Goal: Information Seeking & Learning: Learn about a topic

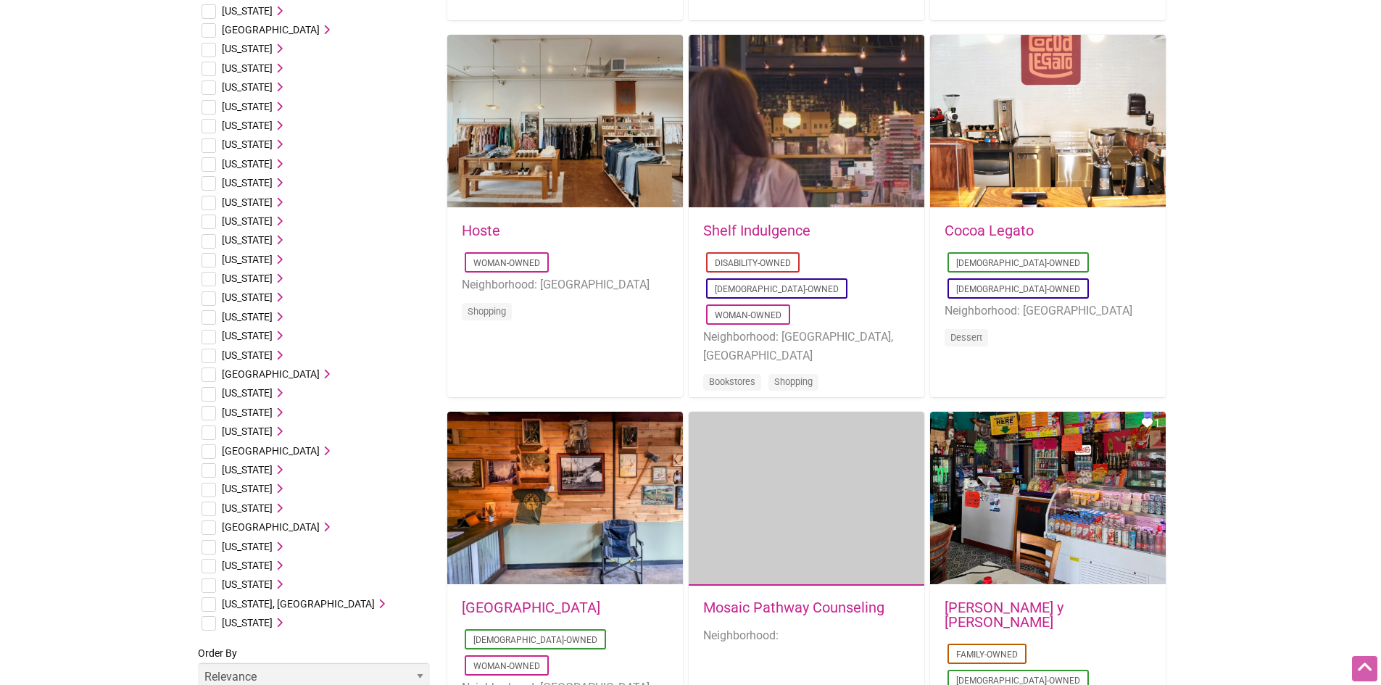
scroll to position [725, 0]
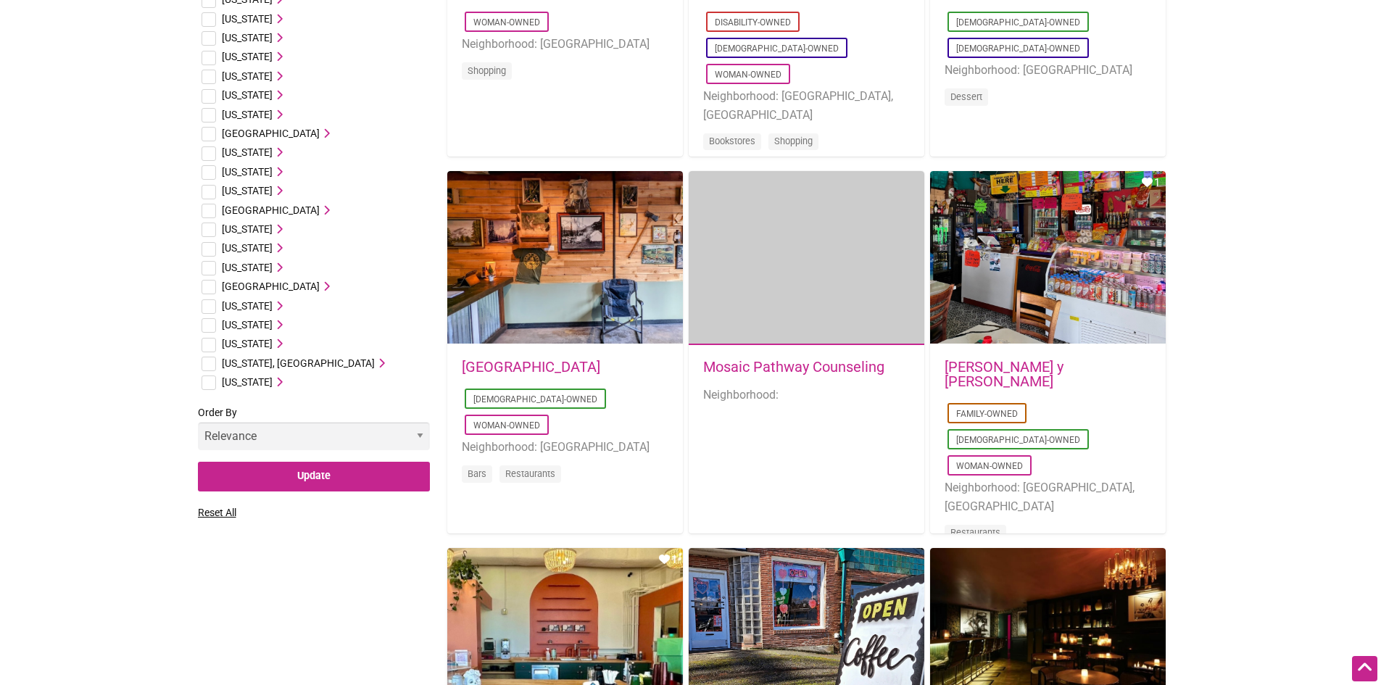
click at [215, 347] on input "checkbox" at bounding box center [208, 345] width 14 height 14
checkbox input "true"
click at [280, 343] on icon at bounding box center [278, 343] width 10 height 10
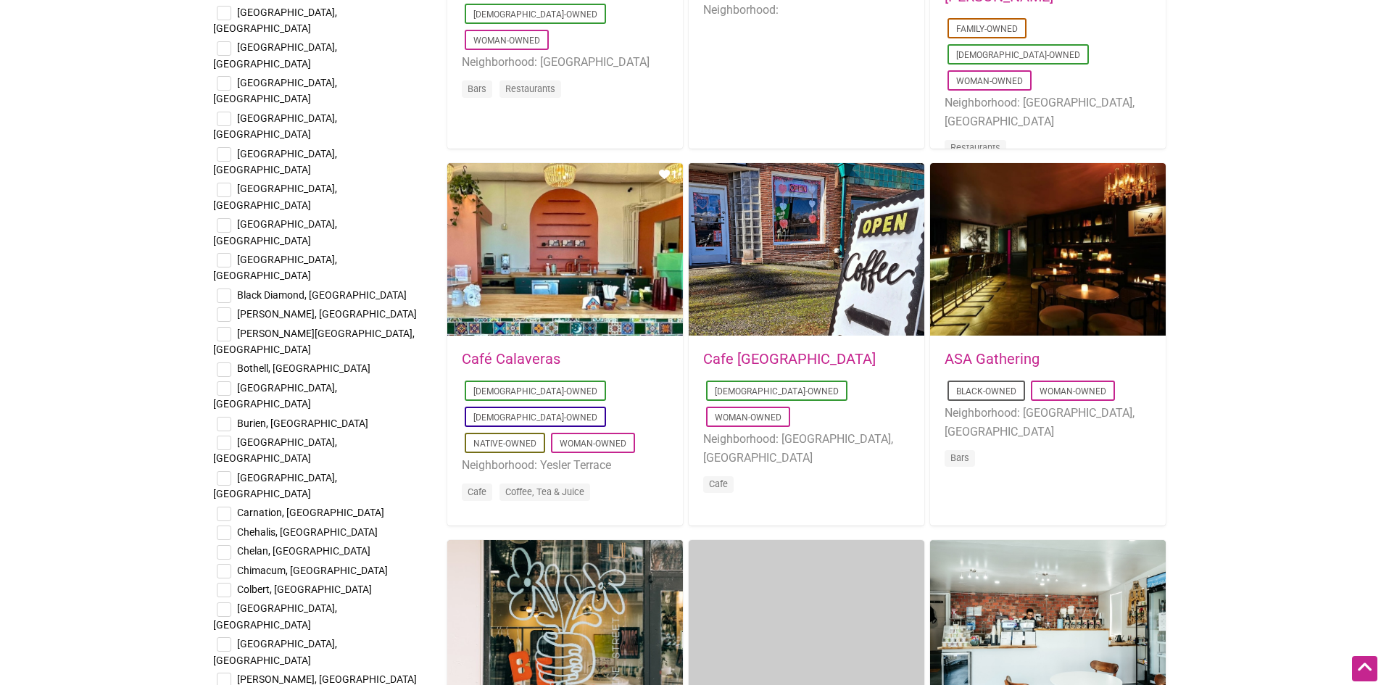
scroll to position [1087, 0]
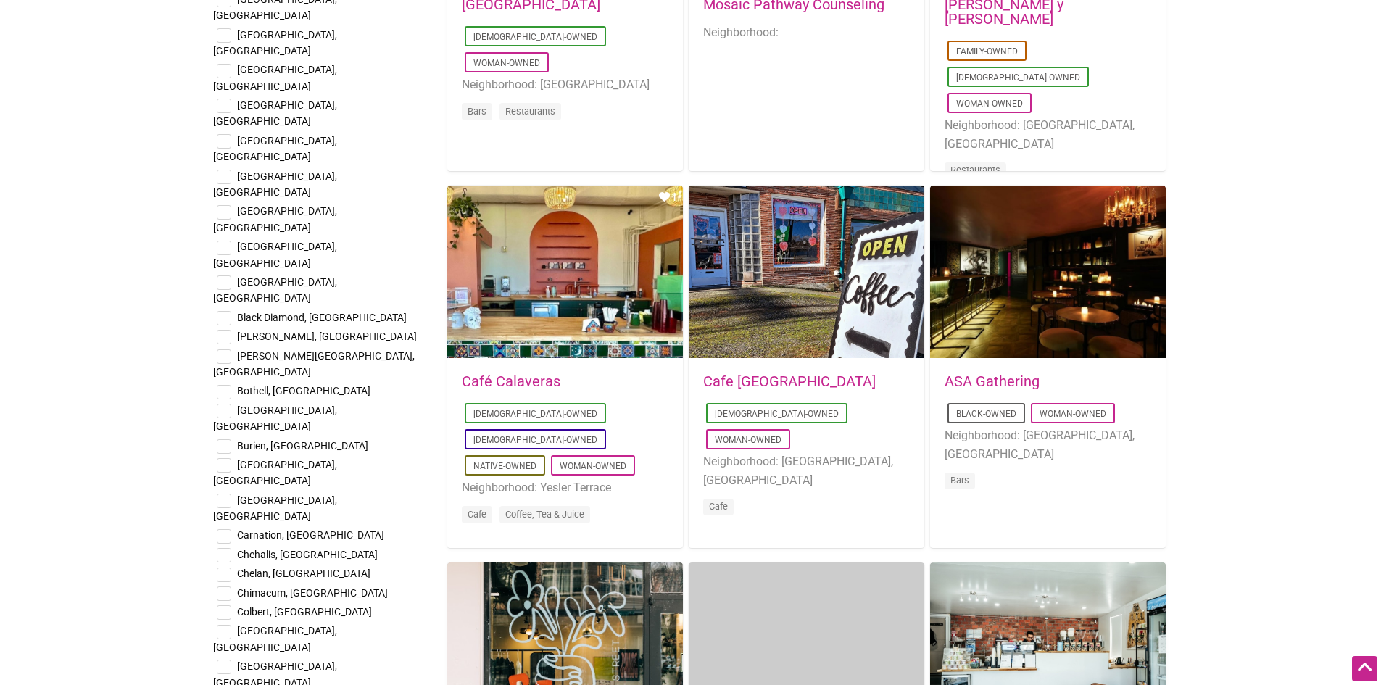
click at [225, 529] on input "checkbox" at bounding box center [224, 536] width 14 height 14
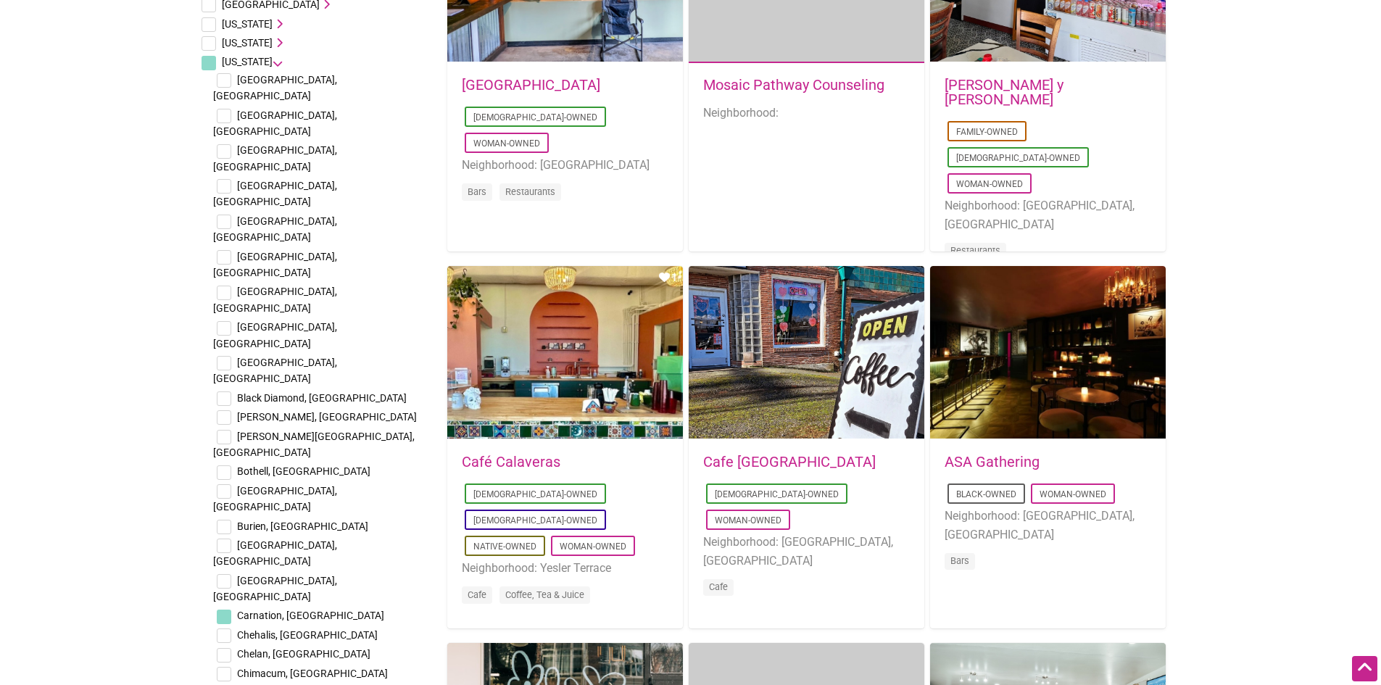
scroll to position [1015, 0]
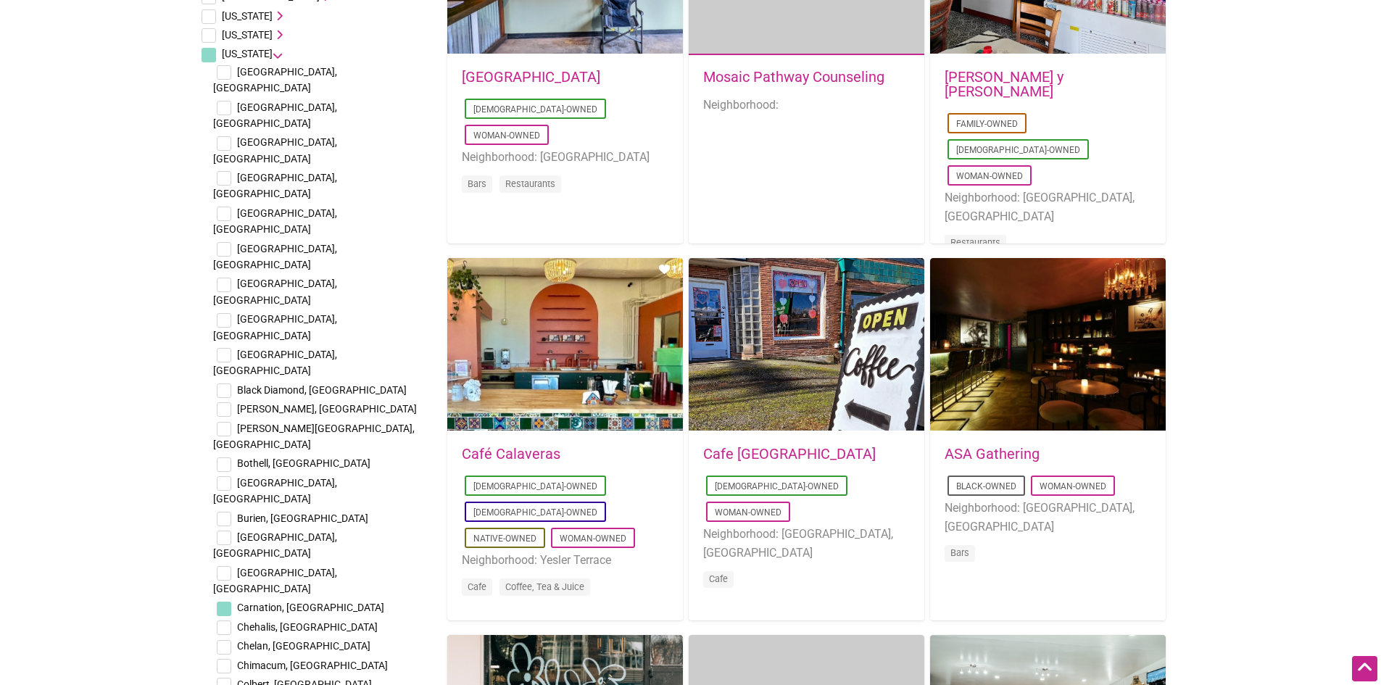
click at [223, 602] on input "checkbox" at bounding box center [224, 609] width 14 height 14
checkbox input "true"
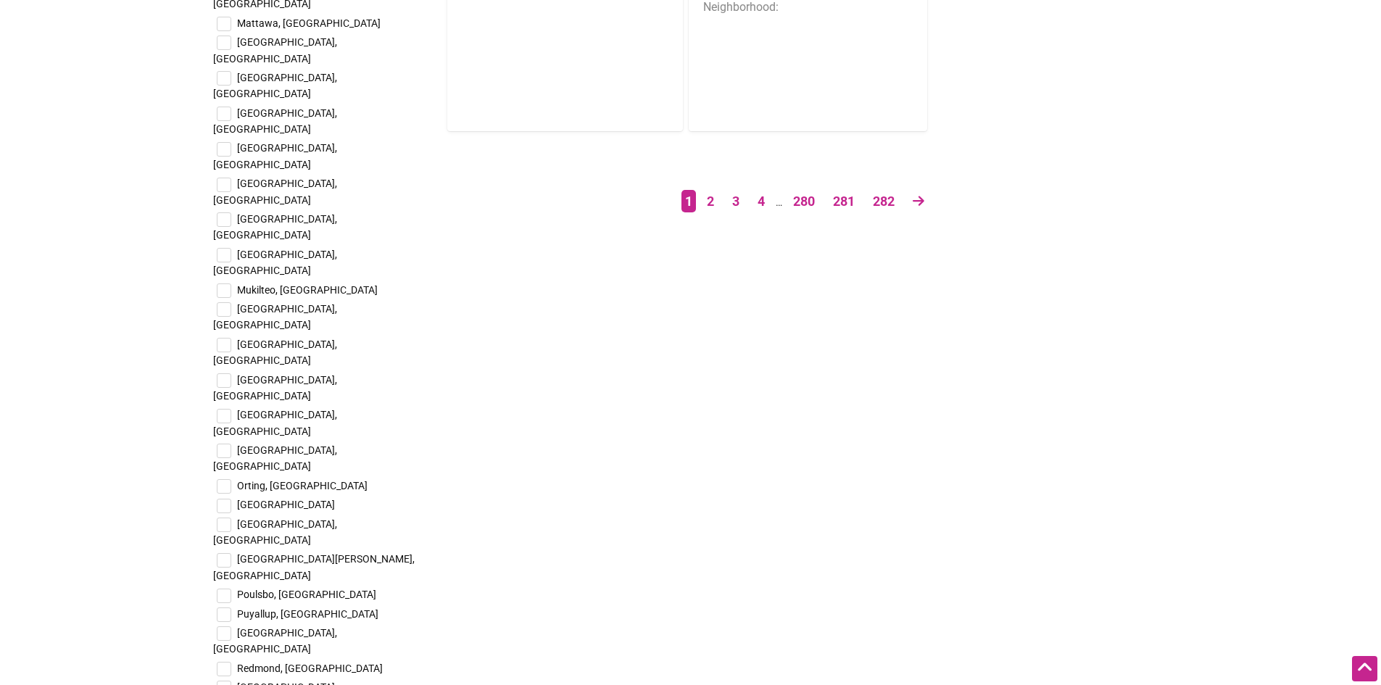
scroll to position [2754, 0]
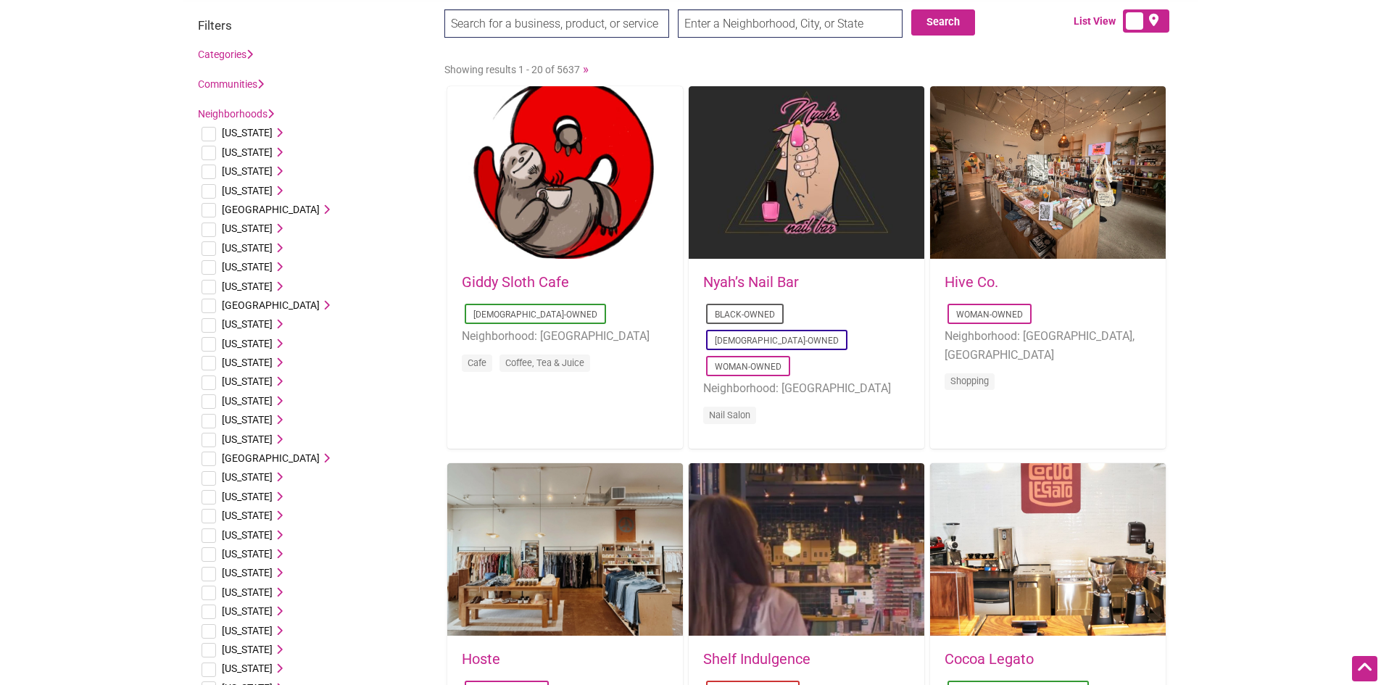
scroll to position [0, 0]
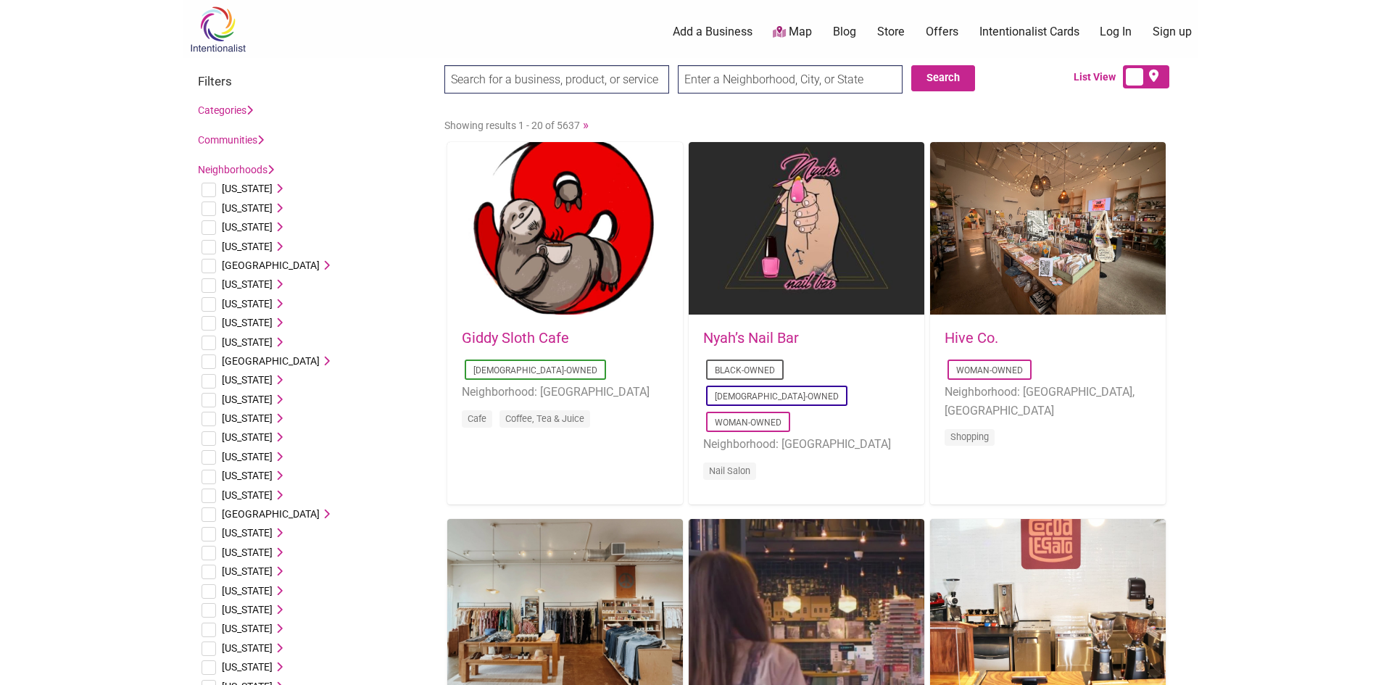
click at [559, 80] on input "search" at bounding box center [556, 79] width 225 height 28
click at [749, 83] on input "text" at bounding box center [790, 79] width 225 height 28
type input "duvall, wa"
click at [444, 65] on input "Search" at bounding box center [472, 80] width 56 height 30
click at [824, 78] on input "duvall, wa" at bounding box center [790, 79] width 225 height 28
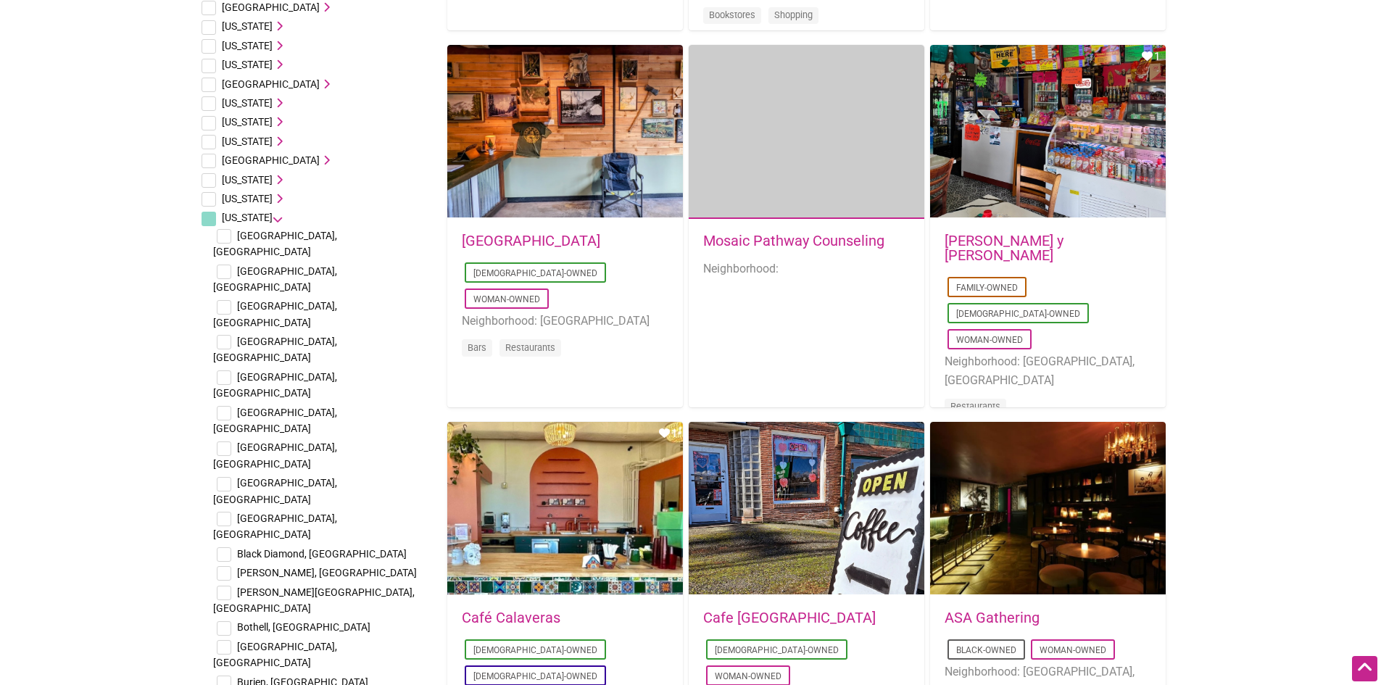
scroll to position [870, 0]
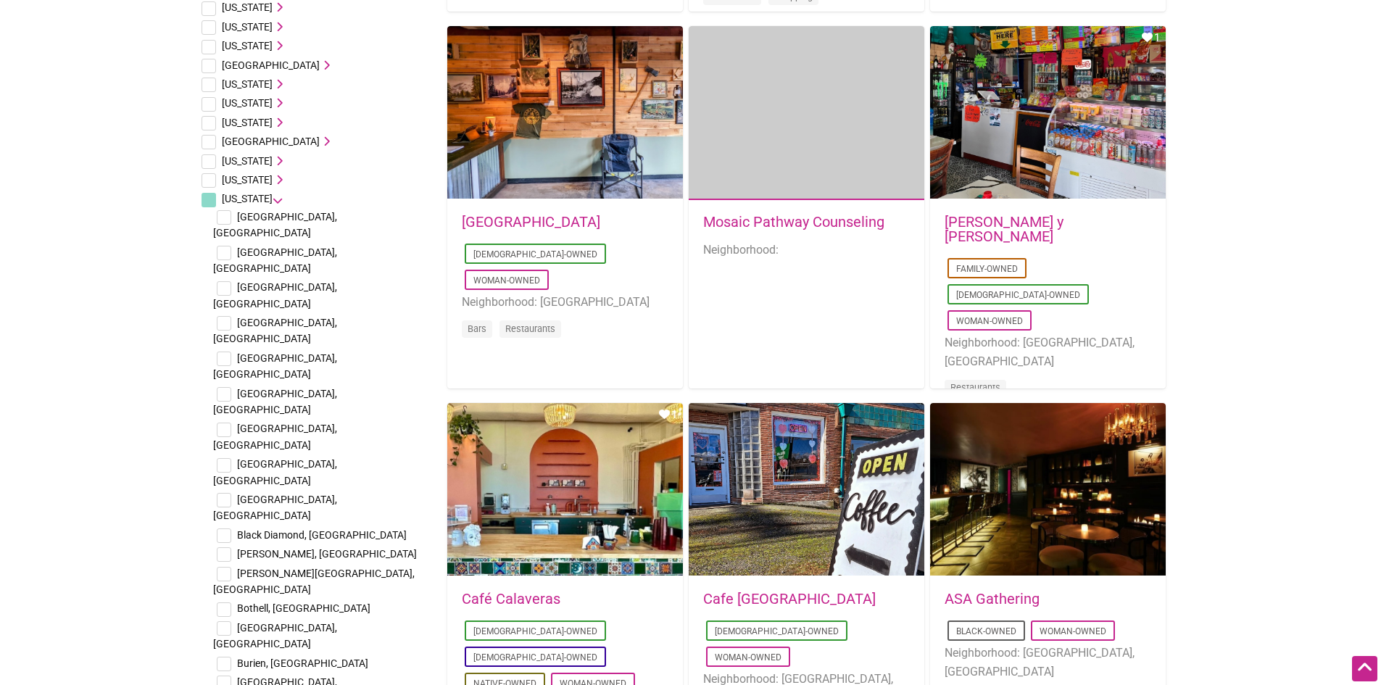
click at [226, 423] on input "checkbox" at bounding box center [224, 430] width 14 height 14
checkbox input "true"
checkbox input "false"
click at [224, 423] on input "checkbox" at bounding box center [224, 430] width 14 height 14
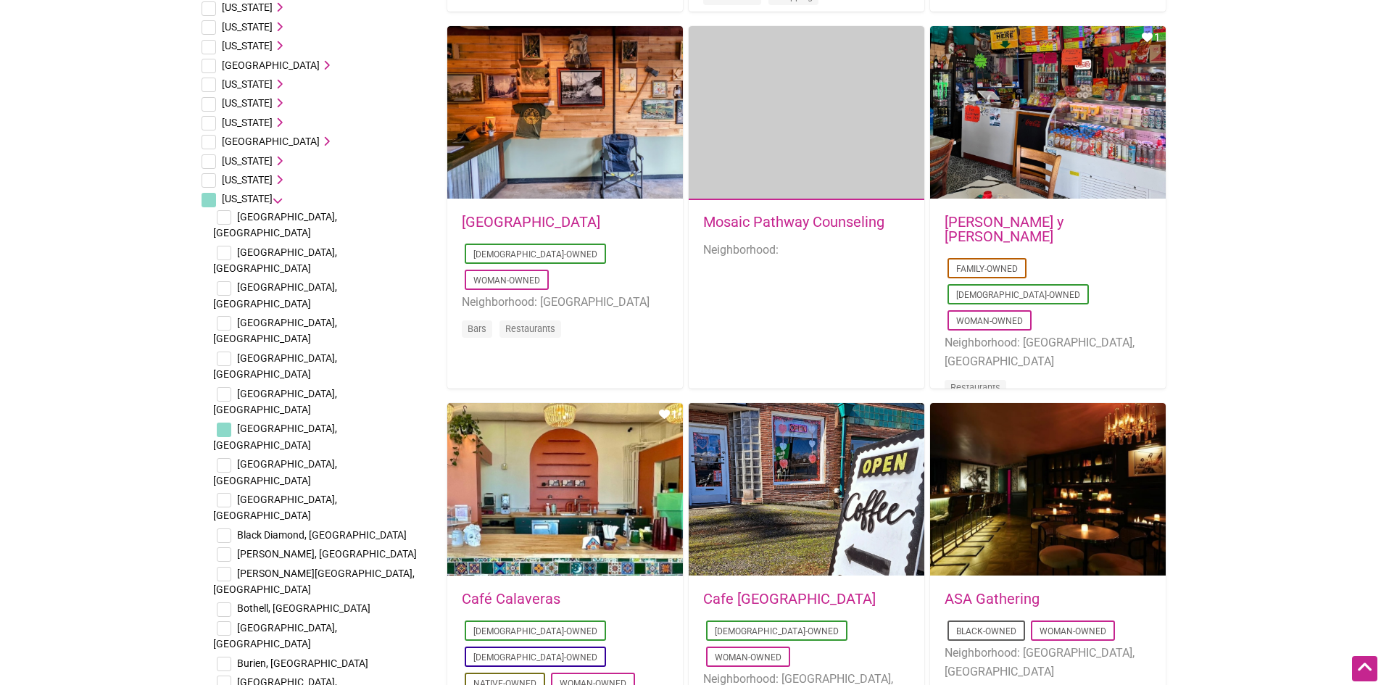
checkbox input "false"
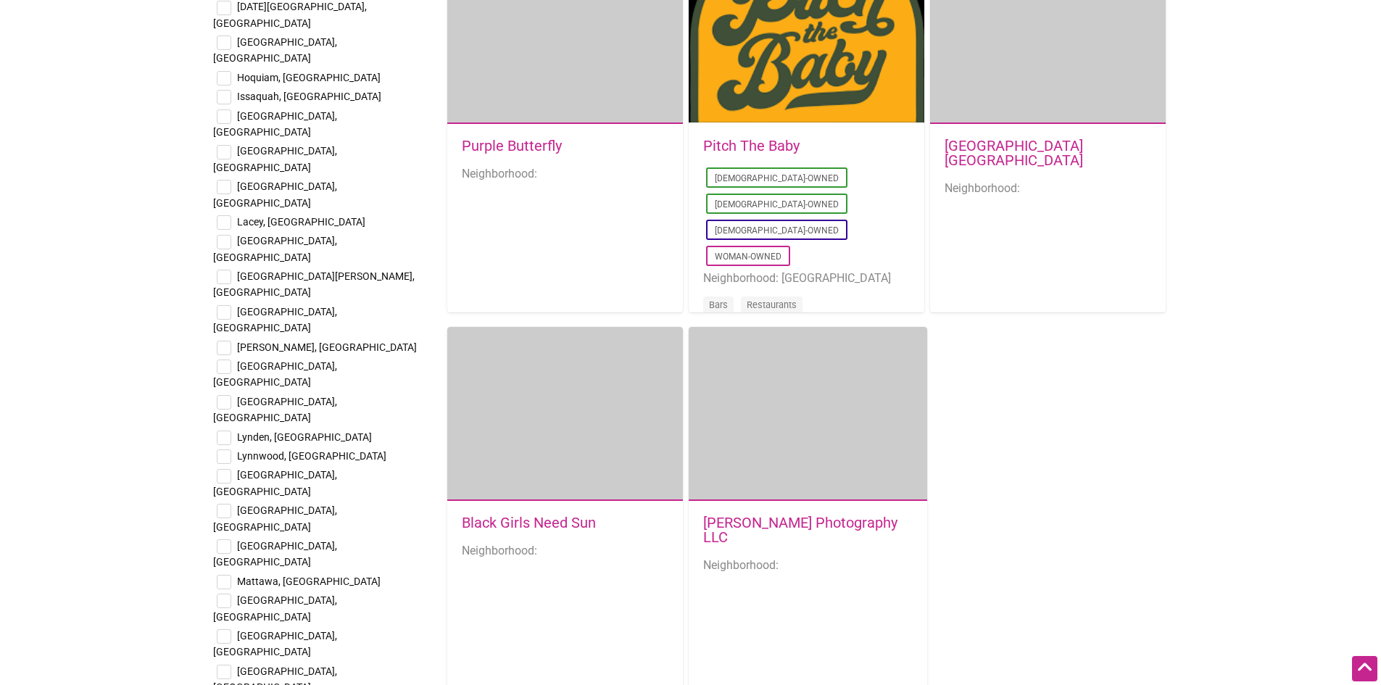
scroll to position [2102, 0]
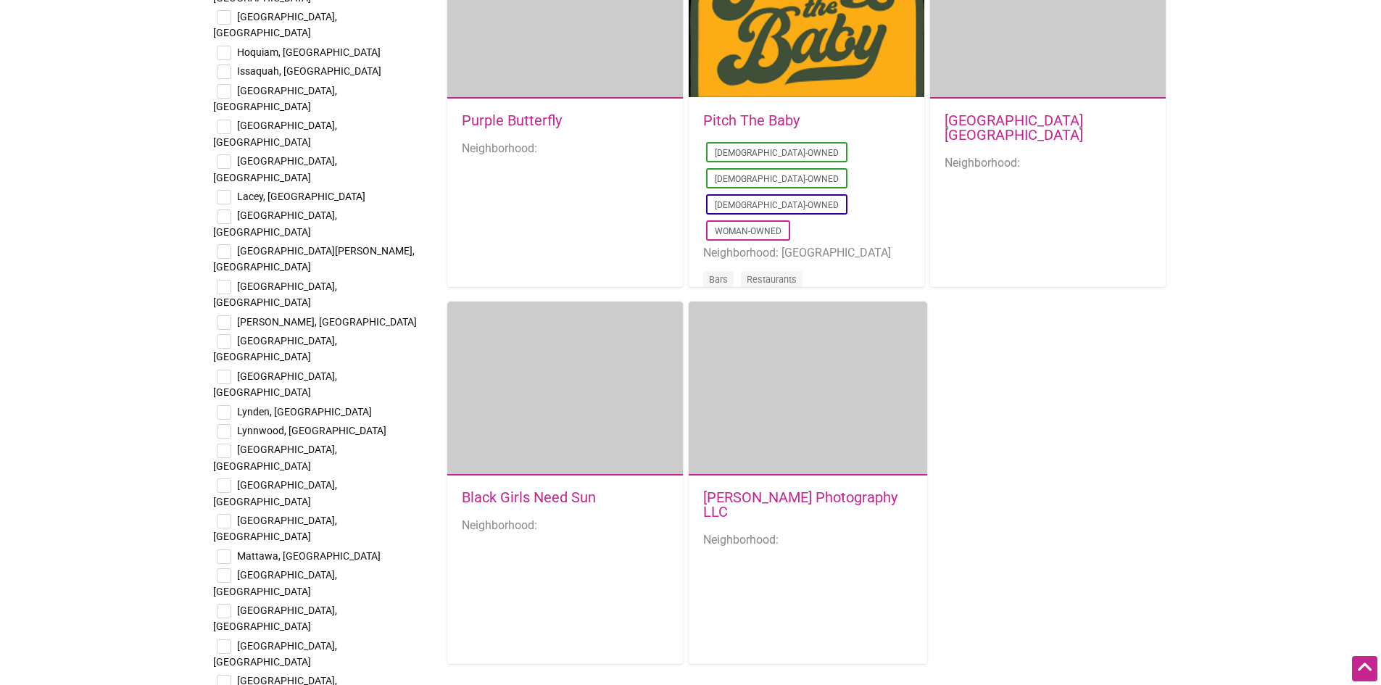
checkbox input "true"
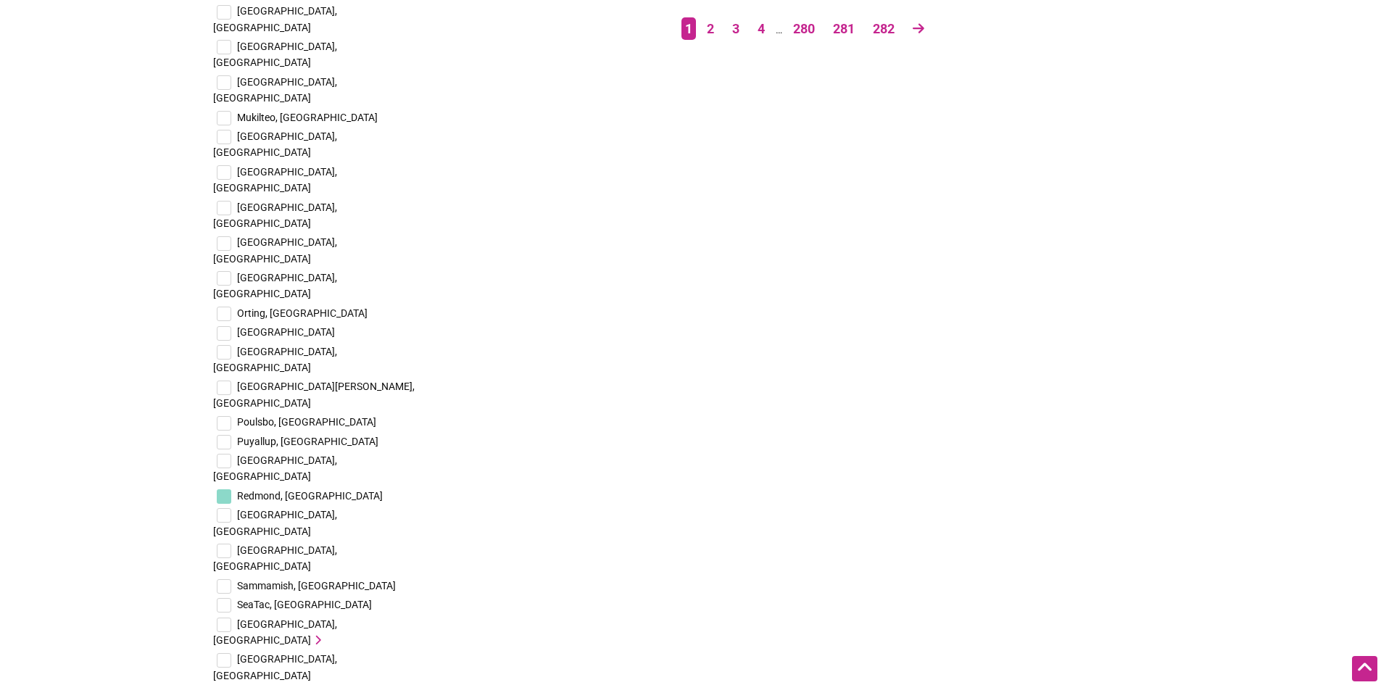
scroll to position [2927, 0]
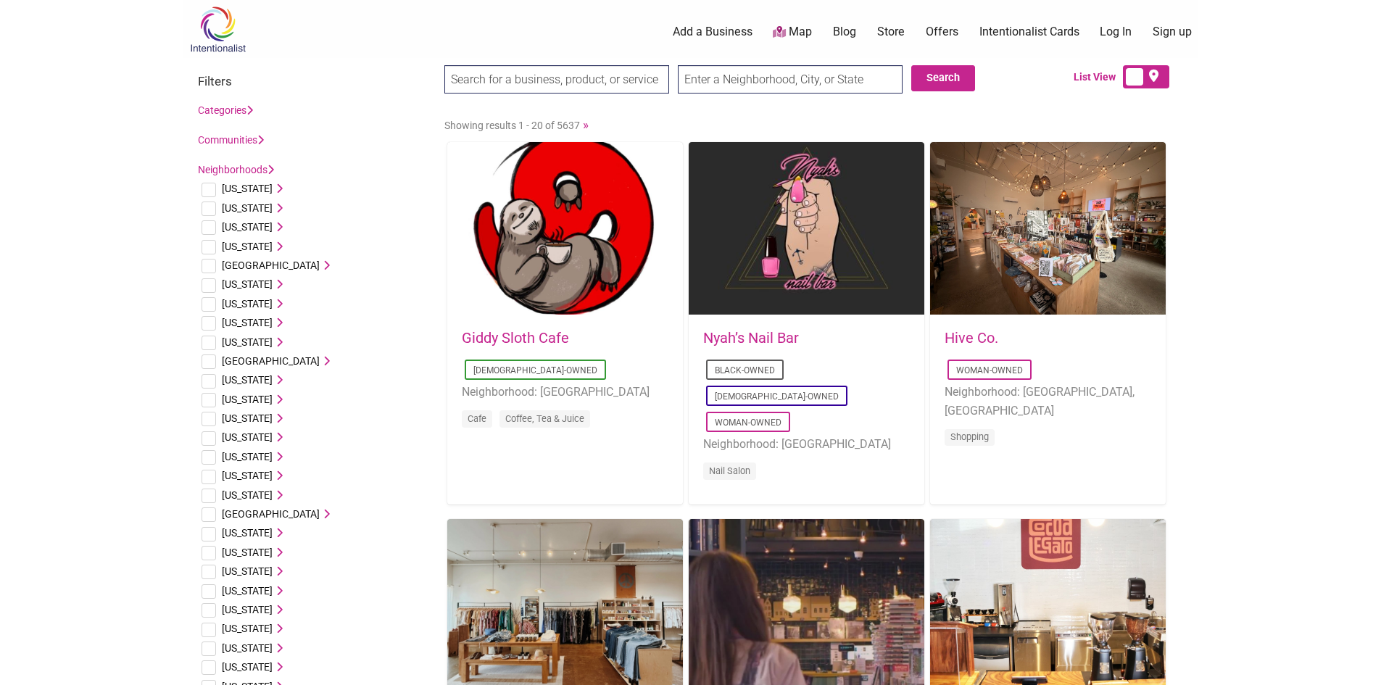
click at [738, 76] on input "text" at bounding box center [790, 79] width 225 height 28
type input "carnation, wa"
click at [444, 65] on input "Search" at bounding box center [472, 80] width 56 height 30
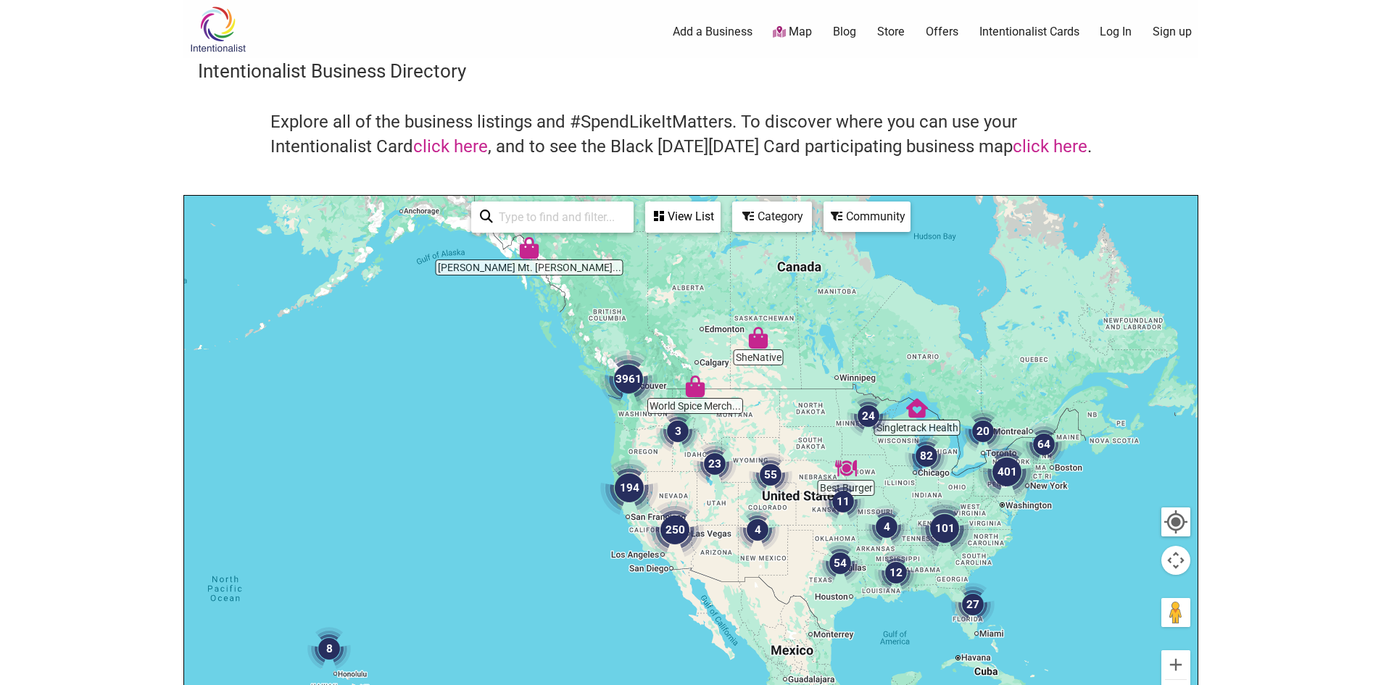
click at [636, 368] on img "3961" at bounding box center [629, 379] width 70 height 70
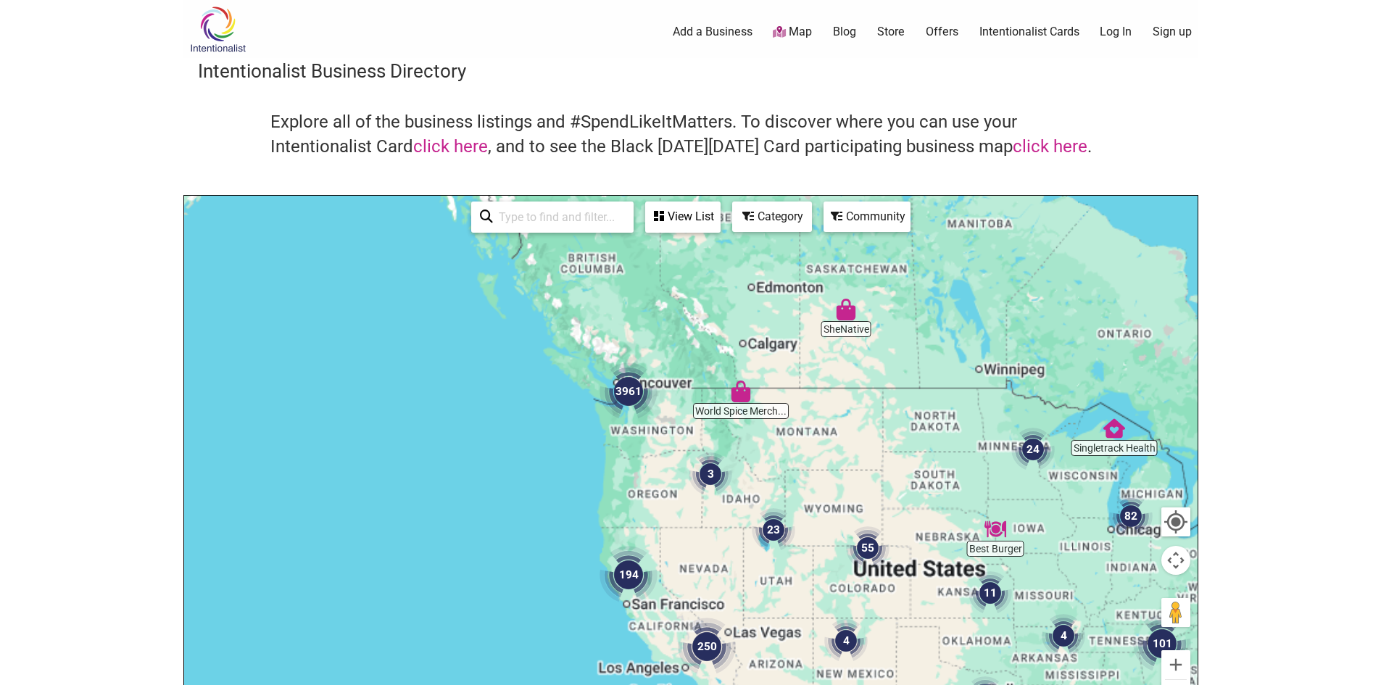
click at [636, 368] on img "3961" at bounding box center [629, 392] width 70 height 70
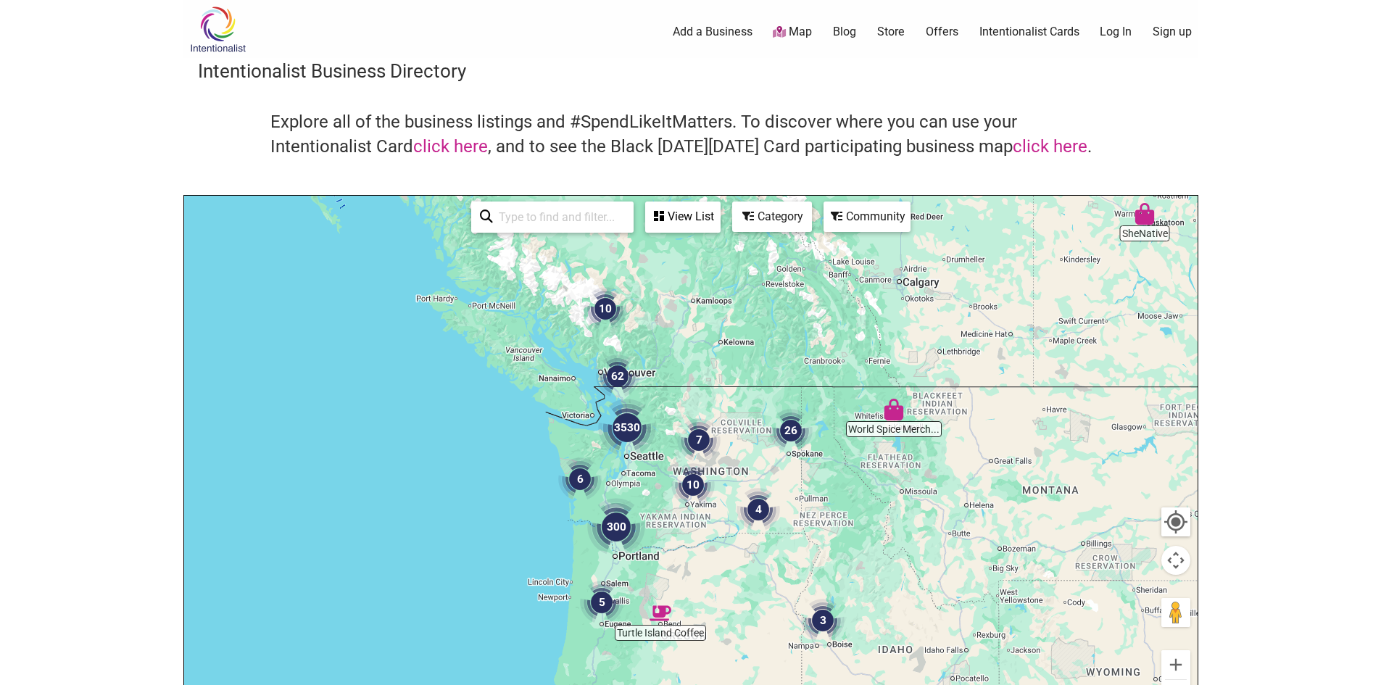
click at [637, 429] on img "3530" at bounding box center [627, 428] width 70 height 70
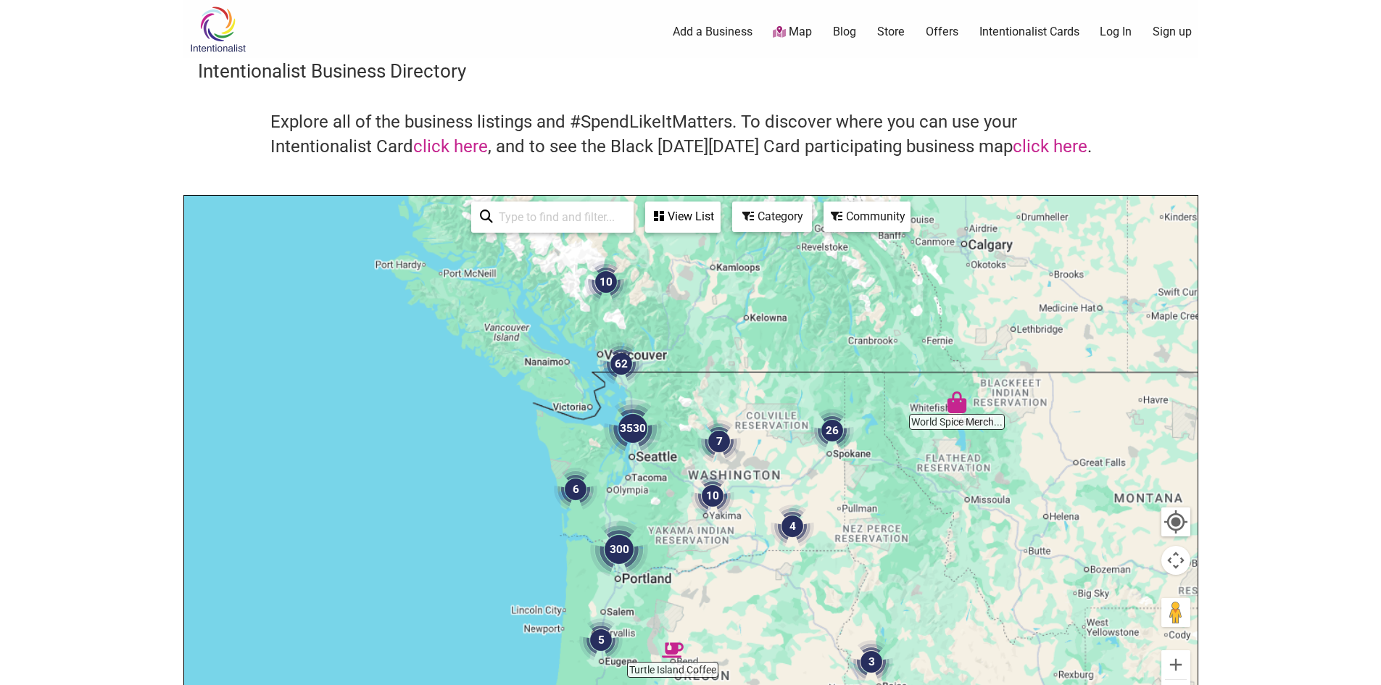
click at [637, 428] on img "3530" at bounding box center [633, 429] width 70 height 70
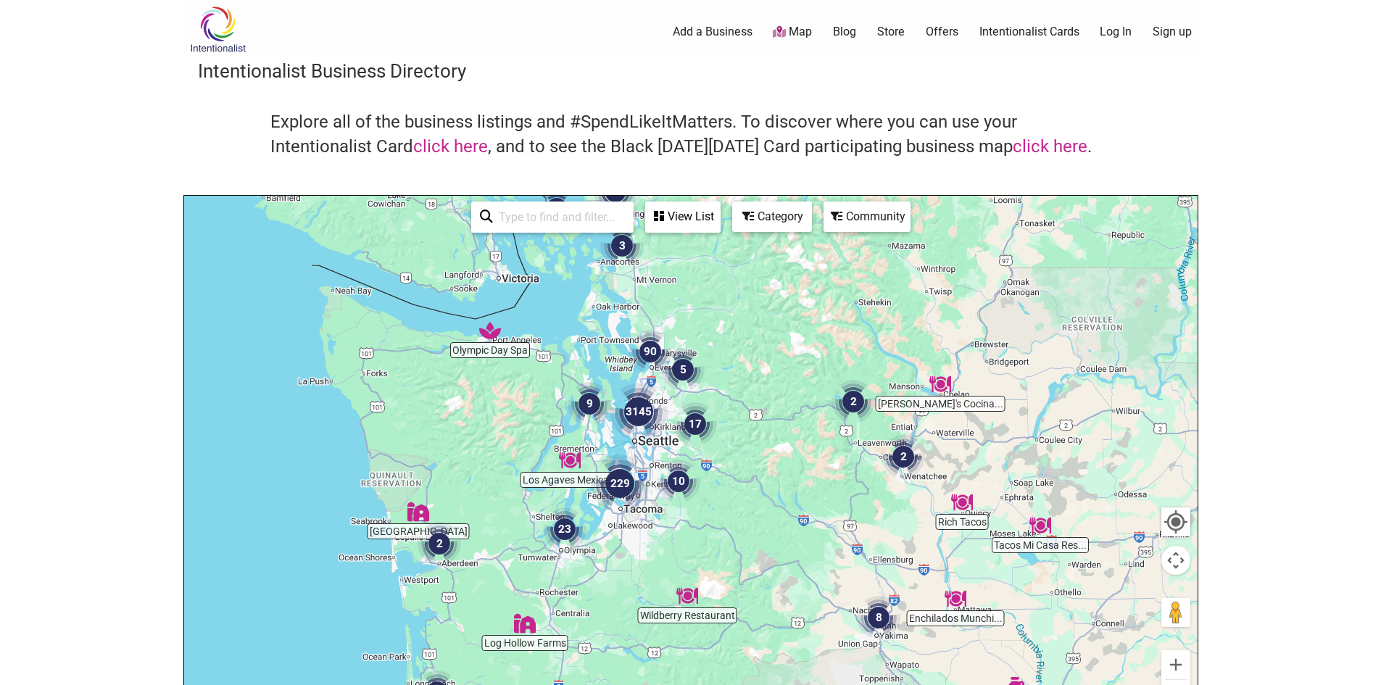
drag, startPoint x: 813, startPoint y: 438, endPoint x: 749, endPoint y: 421, distance: 65.9
click at [749, 421] on div "To navigate, press the arrow keys." at bounding box center [690, 478] width 1013 height 564
click at [750, 421] on div "To navigate, press the arrow keys." at bounding box center [690, 478] width 1013 height 564
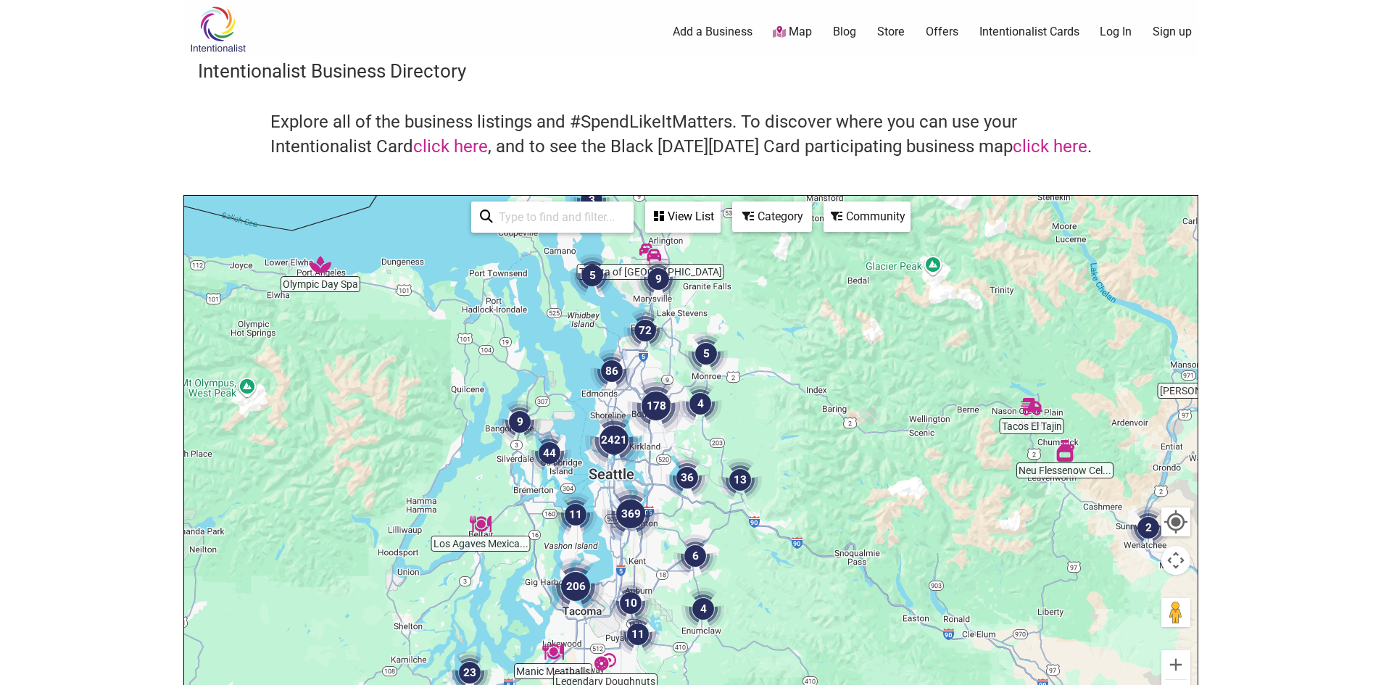
drag, startPoint x: 661, startPoint y: 399, endPoint x: 754, endPoint y: 415, distance: 94.1
click at [754, 415] on div "To navigate, press the arrow keys." at bounding box center [690, 478] width 1013 height 564
click at [752, 413] on div "To navigate, press the arrow keys." at bounding box center [690, 478] width 1013 height 564
click at [752, 412] on div "To navigate, press the arrow keys." at bounding box center [690, 478] width 1013 height 564
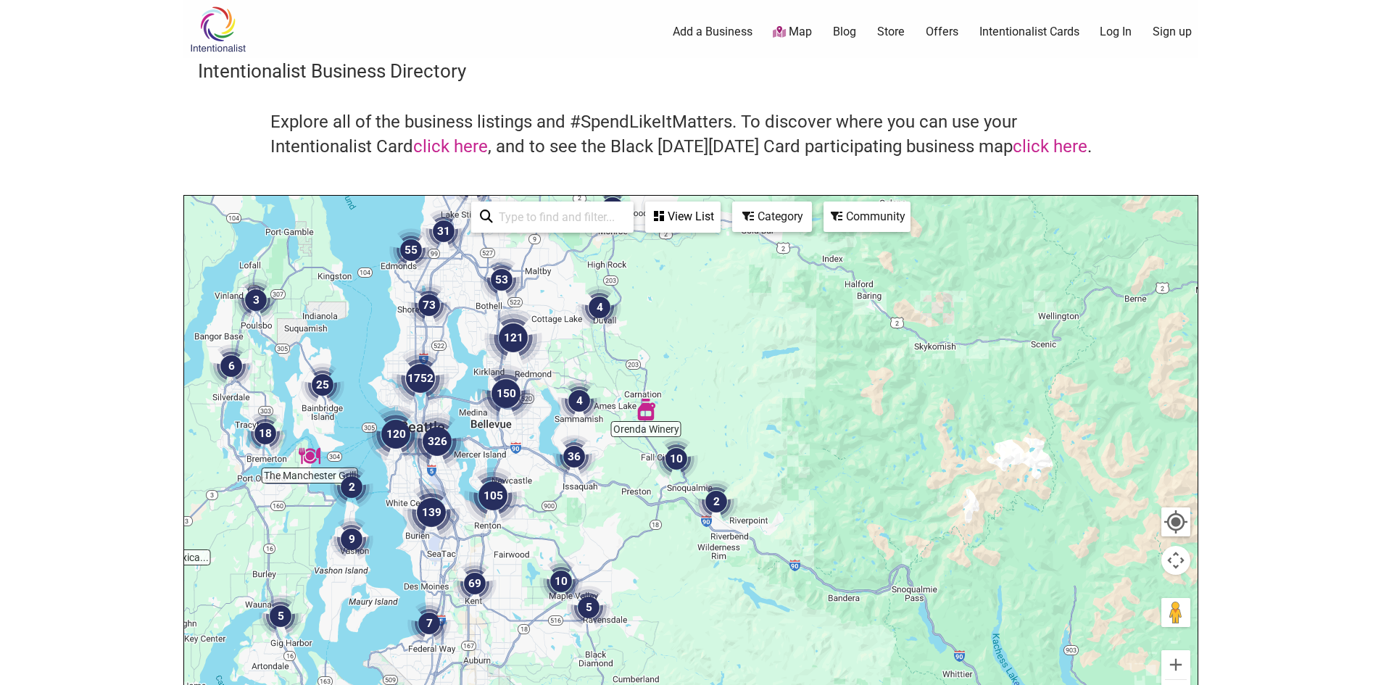
drag, startPoint x: 820, startPoint y: 452, endPoint x: 770, endPoint y: 341, distance: 121.6
click at [770, 341] on div "To navigate, press the arrow keys." at bounding box center [690, 478] width 1013 height 564
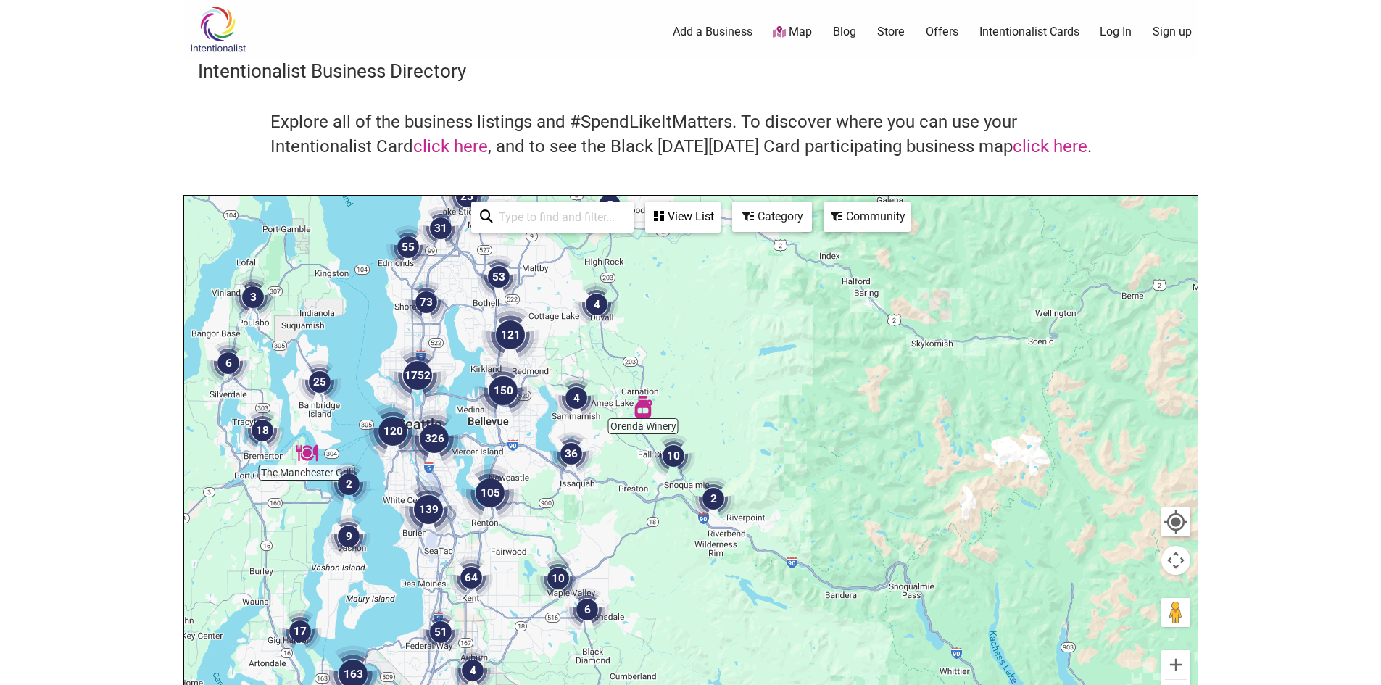
click at [715, 393] on div "To navigate, press the arrow keys." at bounding box center [690, 478] width 1013 height 564
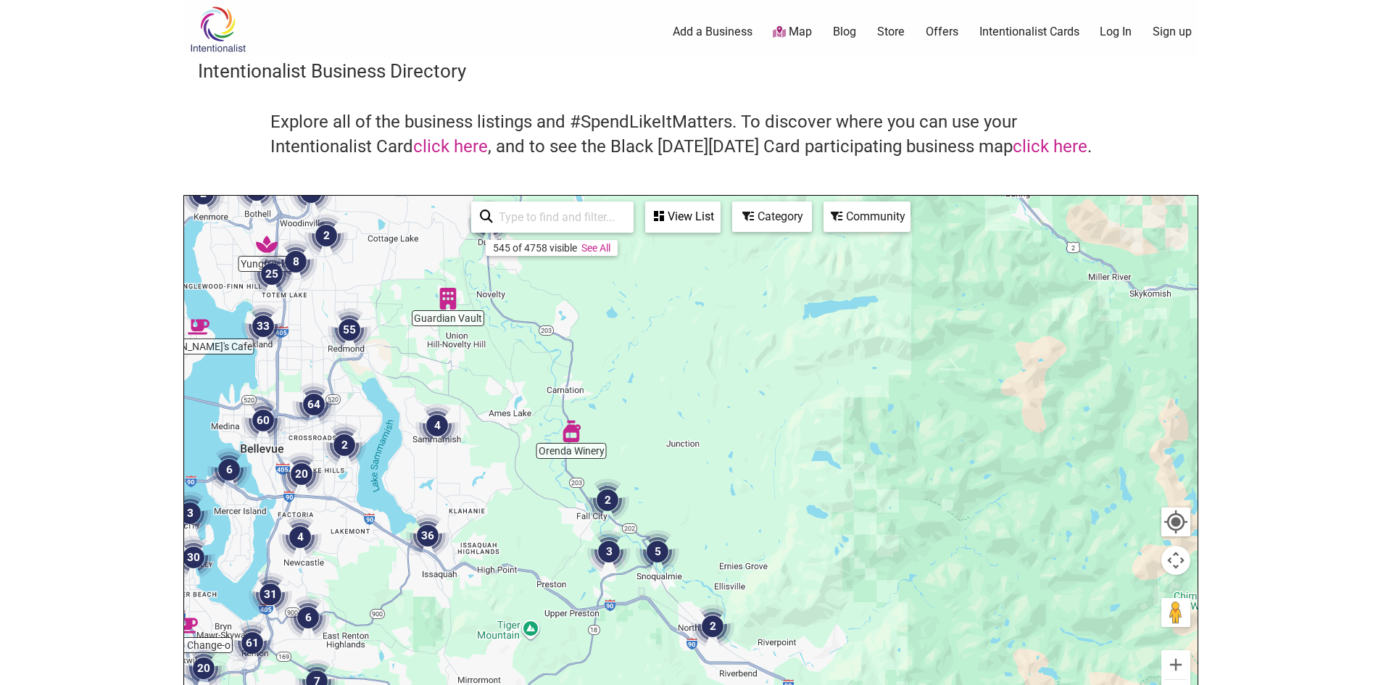
click at [611, 500] on img "2" at bounding box center [607, 500] width 55 height 55
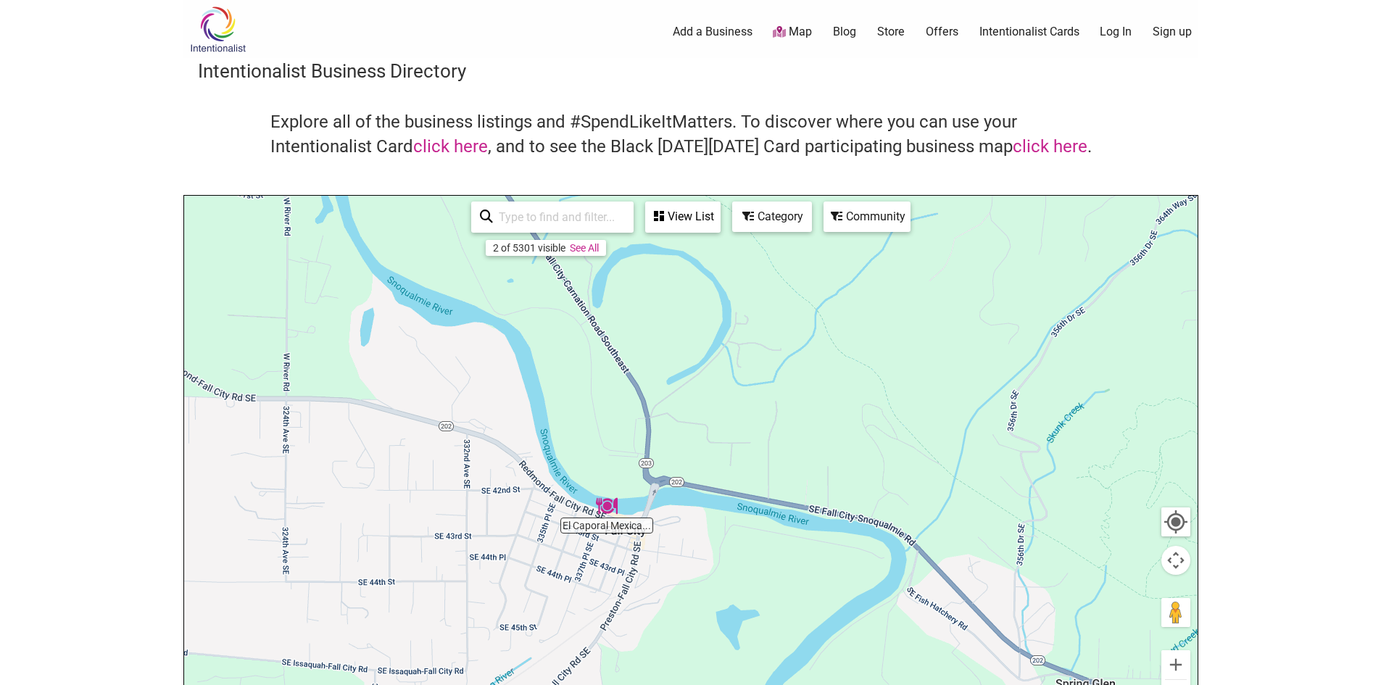
drag, startPoint x: 613, startPoint y: 321, endPoint x: 865, endPoint y: 554, distance: 343.1
click at [865, 554] on div "To navigate, press the arrow keys." at bounding box center [690, 478] width 1013 height 564
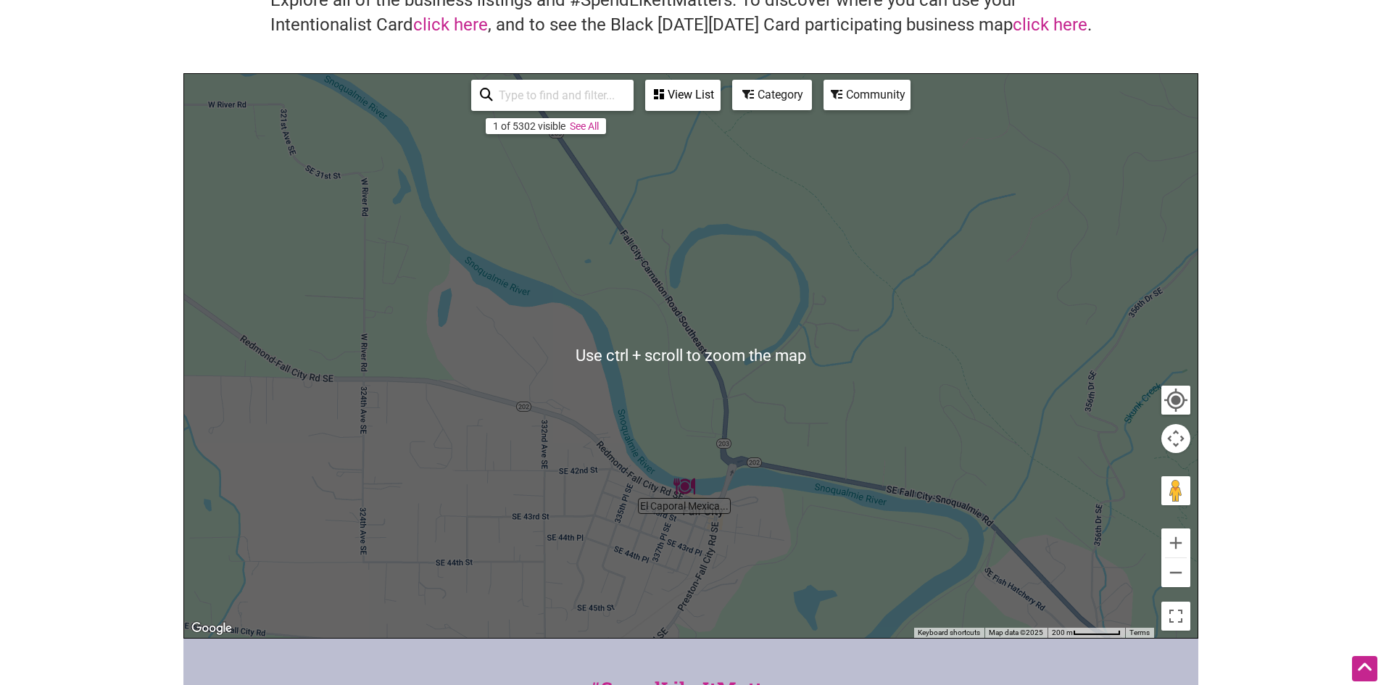
scroll to position [145, 0]
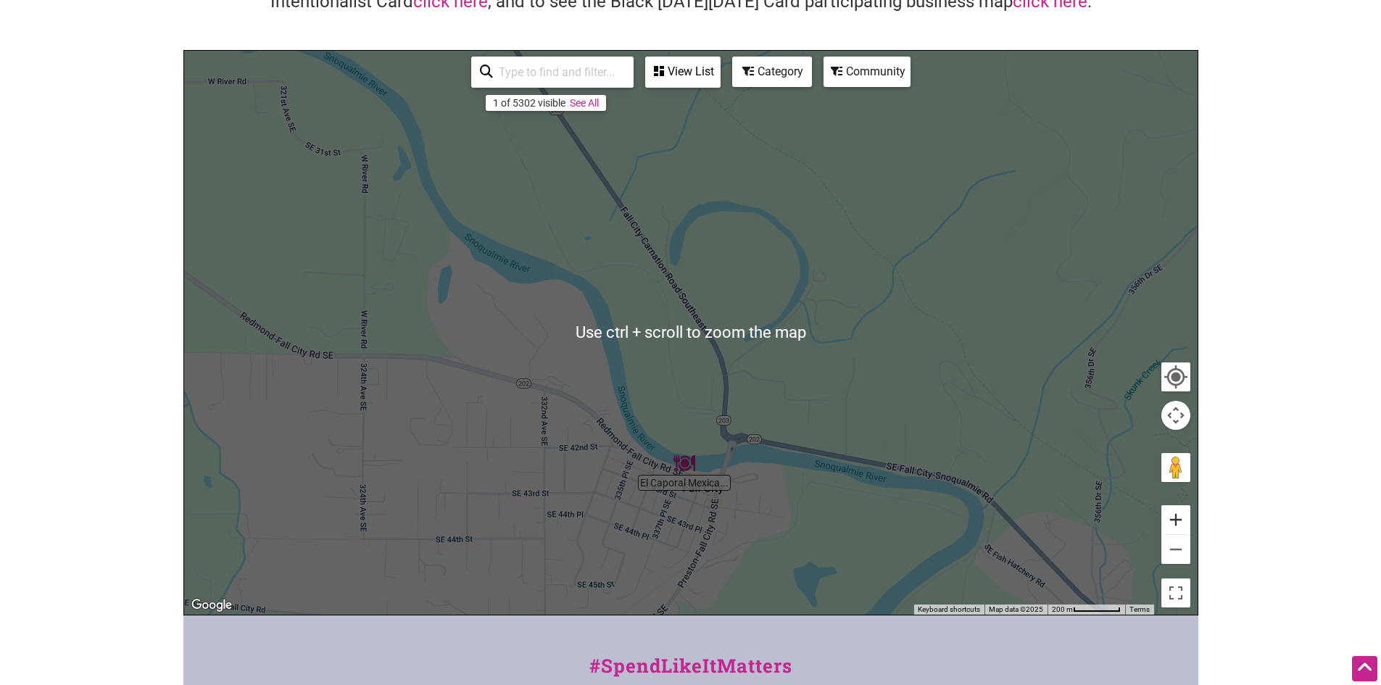
click at [1171, 525] on button "Zoom in" at bounding box center [1175, 519] width 29 height 29
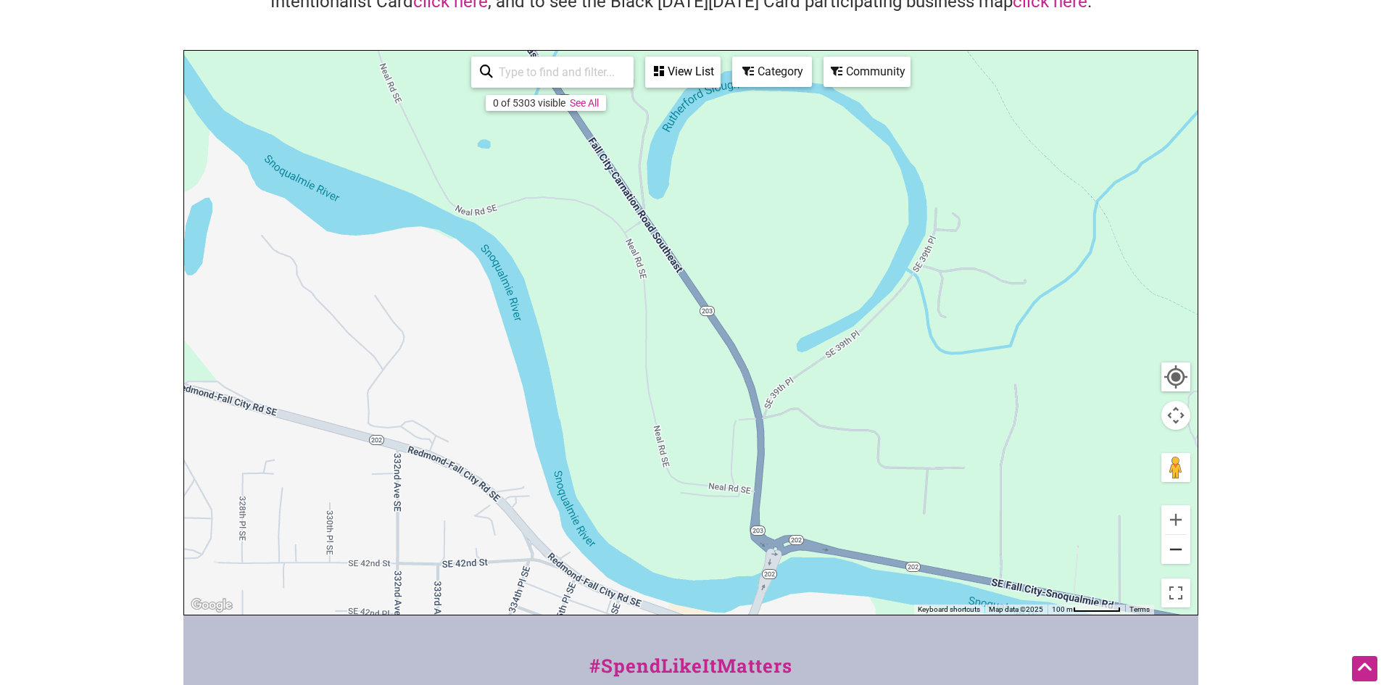
click at [1172, 542] on button "Zoom out" at bounding box center [1175, 549] width 29 height 29
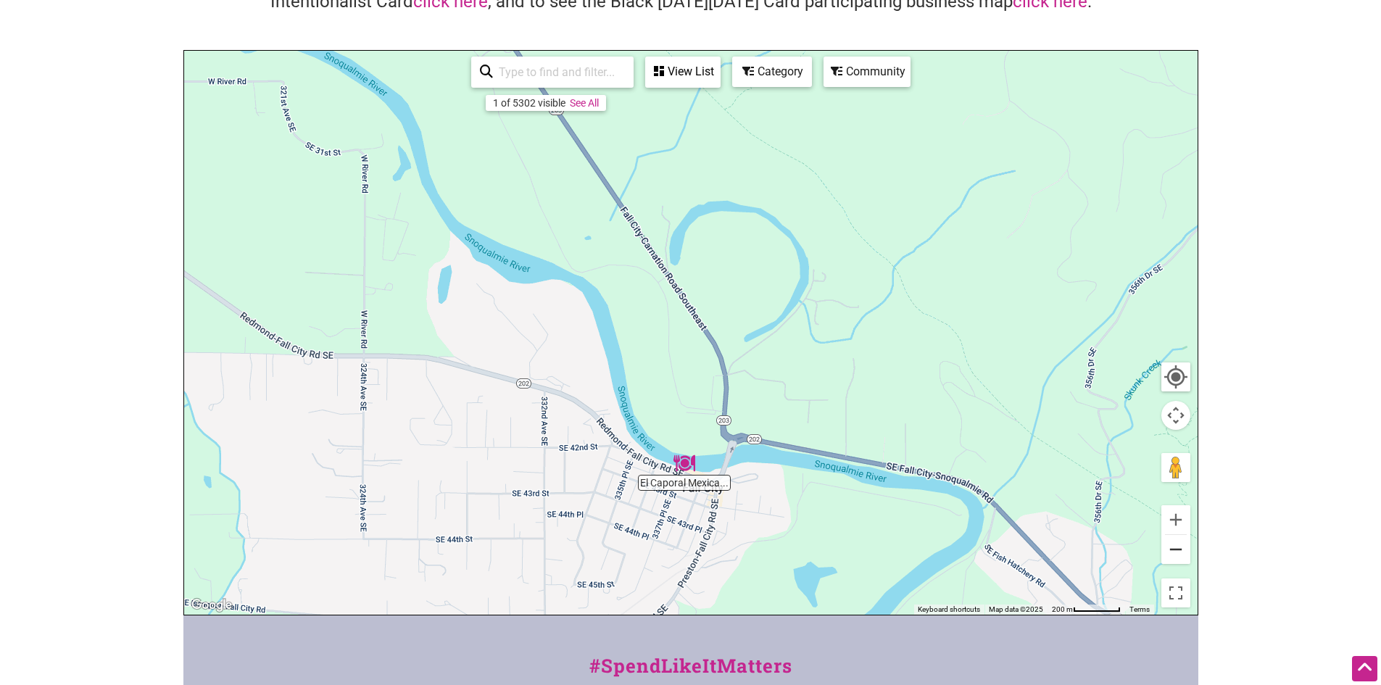
click at [1172, 542] on button "Zoom out" at bounding box center [1175, 549] width 29 height 29
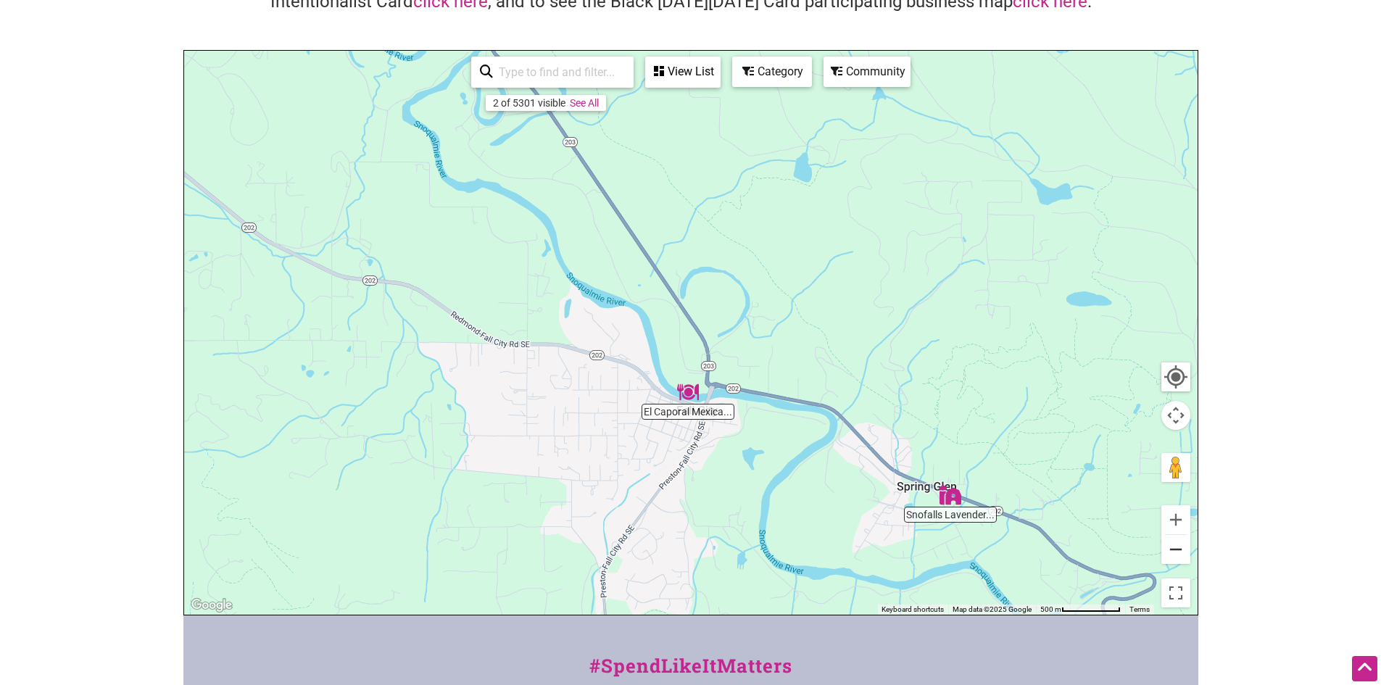
click at [1172, 542] on button "Zoom out" at bounding box center [1175, 549] width 29 height 29
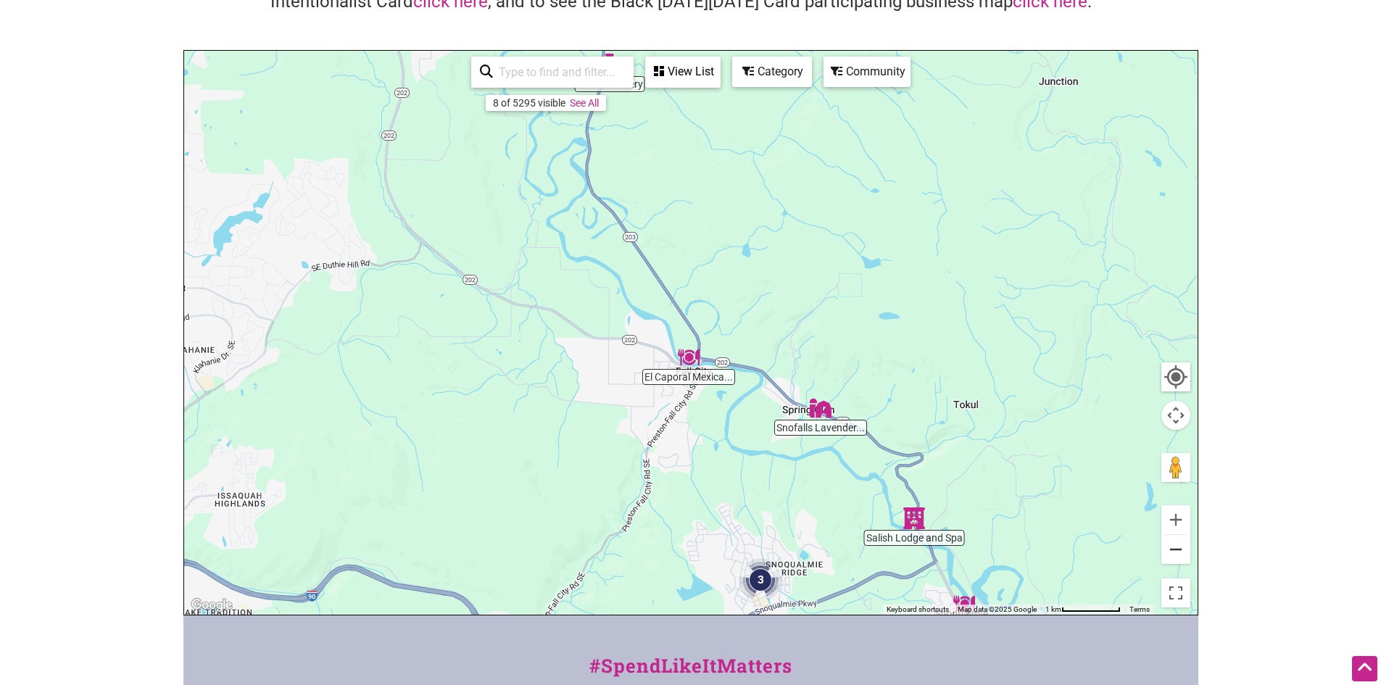
click at [1173, 550] on button "Zoom out" at bounding box center [1175, 549] width 29 height 29
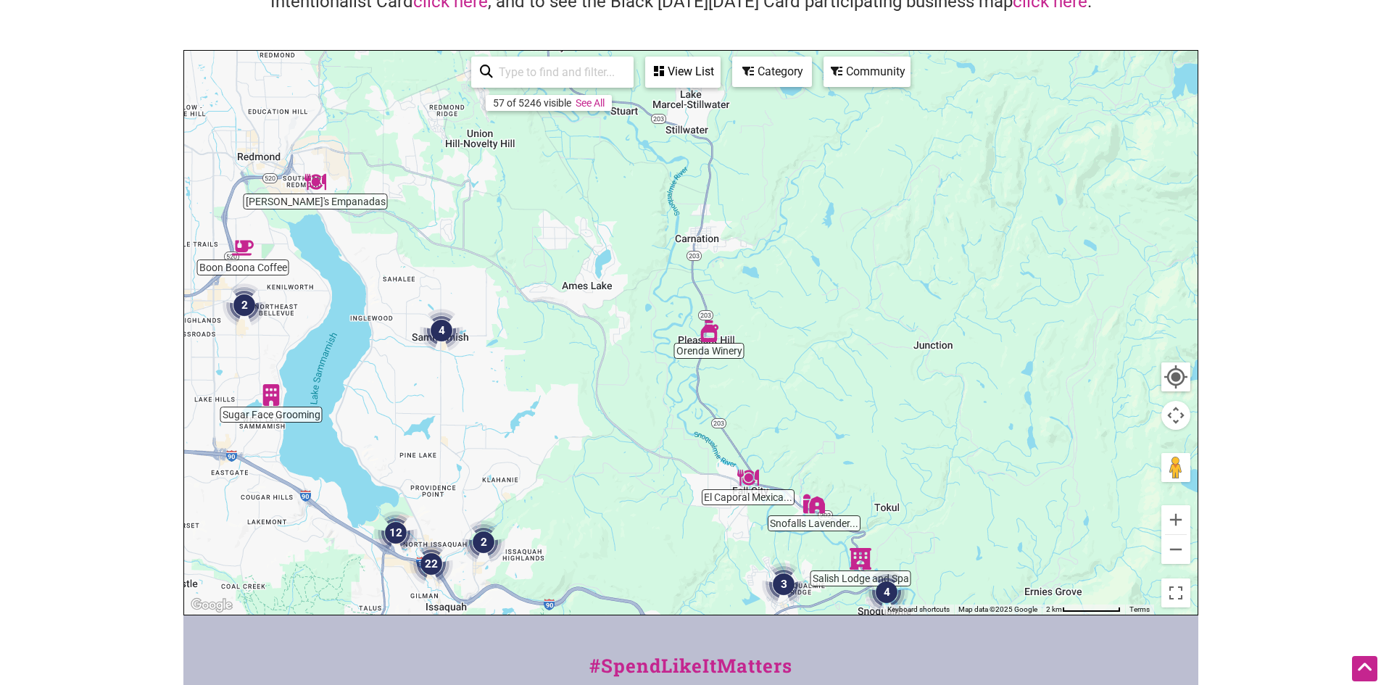
drag, startPoint x: 761, startPoint y: 259, endPoint x: 803, endPoint y: 391, distance: 138.4
click at [813, 390] on div "To navigate, press the arrow keys." at bounding box center [690, 333] width 1013 height 564
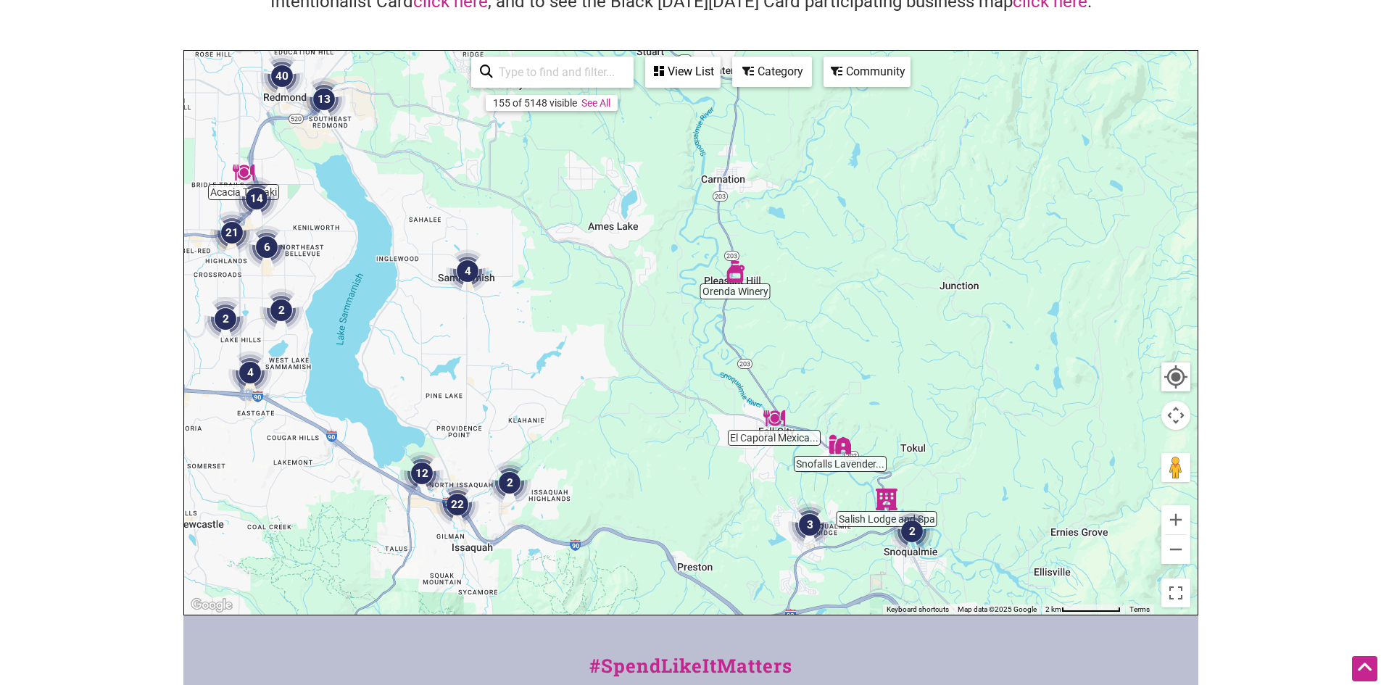
drag, startPoint x: 807, startPoint y: 291, endPoint x: 833, endPoint y: 228, distance: 68.2
click at [833, 228] on div "To navigate, press the arrow keys." at bounding box center [690, 333] width 1013 height 564
click at [594, 309] on div "To navigate, press the arrow keys." at bounding box center [690, 333] width 1013 height 564
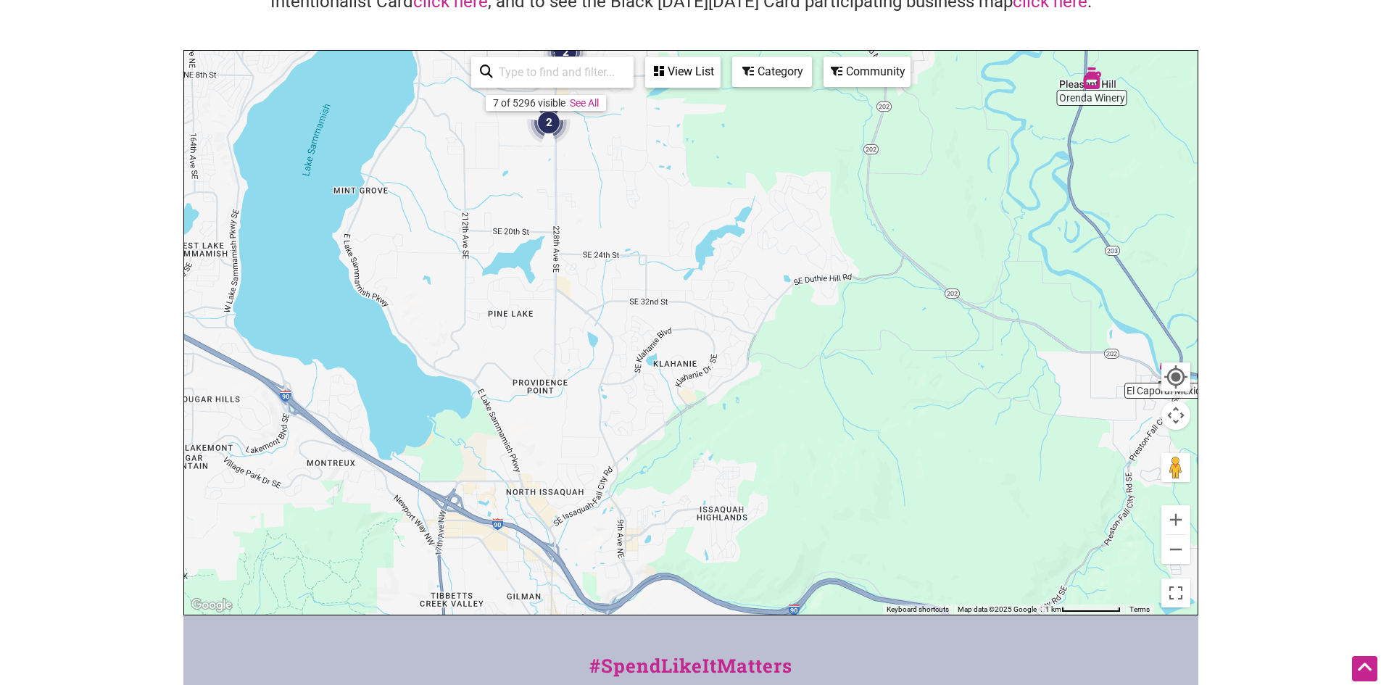
drag, startPoint x: 475, startPoint y: 303, endPoint x: 694, endPoint y: 136, distance: 275.6
click at [694, 136] on div "To navigate, press the arrow keys." at bounding box center [690, 333] width 1013 height 564
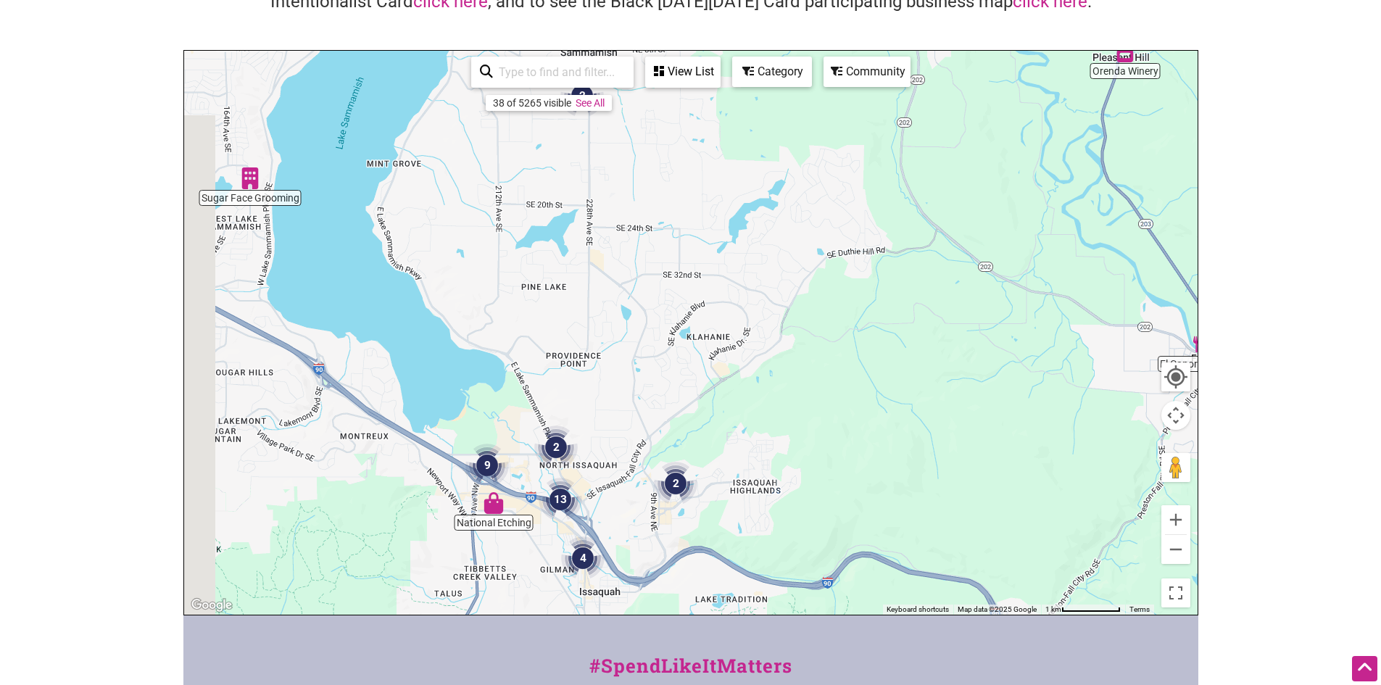
drag, startPoint x: 663, startPoint y: 179, endPoint x: 697, endPoint y: 150, distance: 44.7
click at [697, 150] on div "To navigate, press the arrow keys." at bounding box center [690, 333] width 1013 height 564
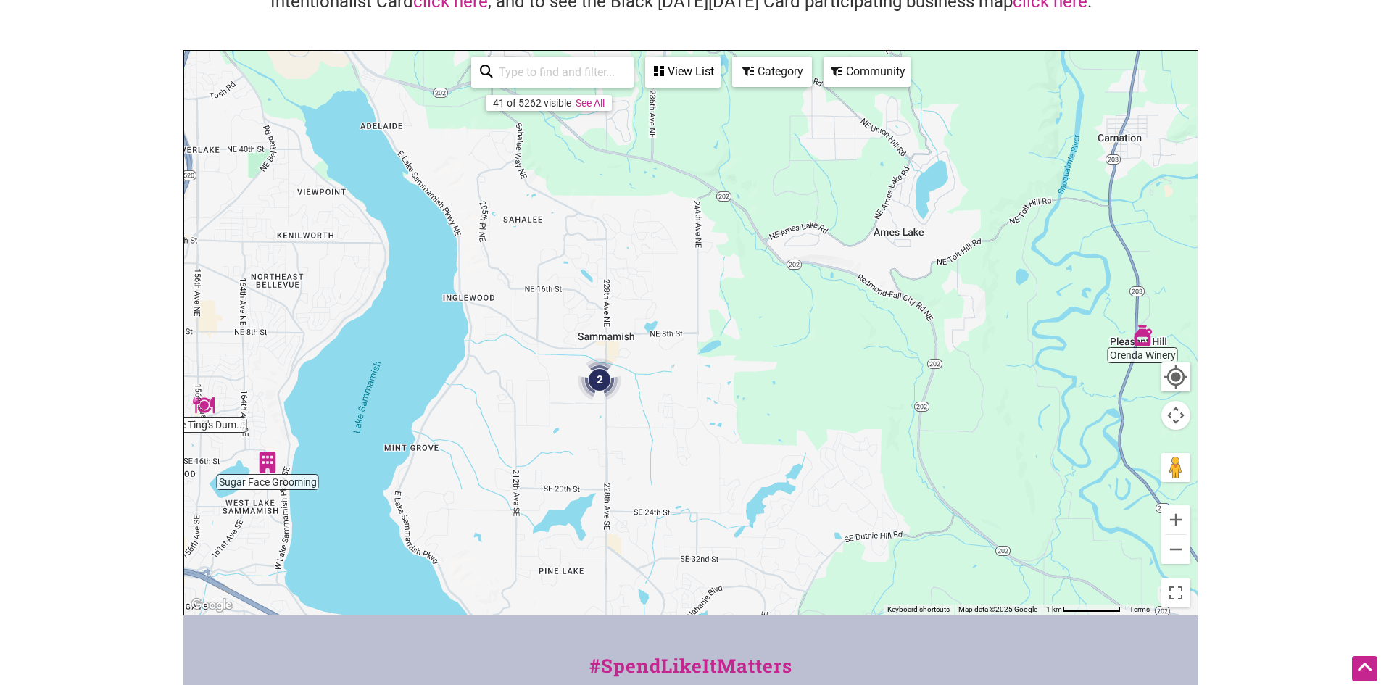
drag, startPoint x: 670, startPoint y: 192, endPoint x: 694, endPoint y: 467, distance: 276.5
click at [686, 495] on div "To navigate, press the arrow keys." at bounding box center [690, 333] width 1013 height 564
click at [689, 409] on div "To navigate, press the arrow keys." at bounding box center [690, 333] width 1013 height 564
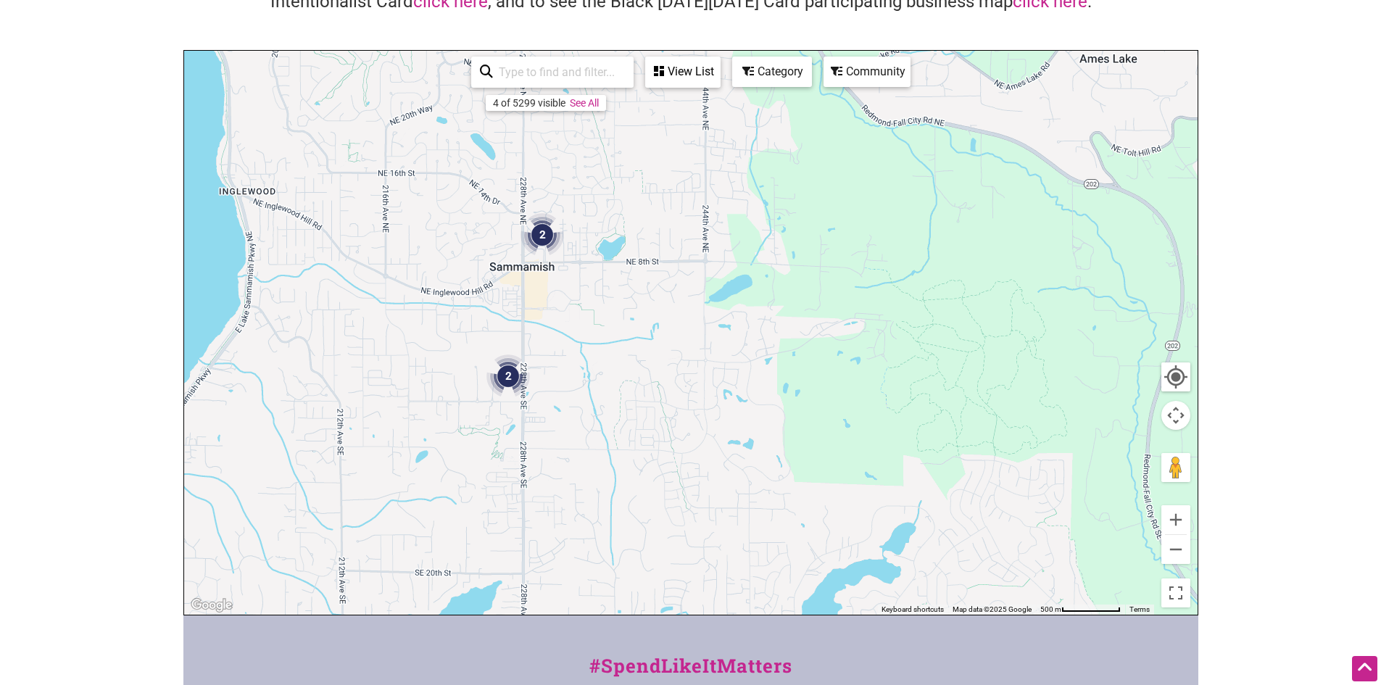
click at [670, 406] on div "To navigate, press the arrow keys." at bounding box center [690, 333] width 1013 height 564
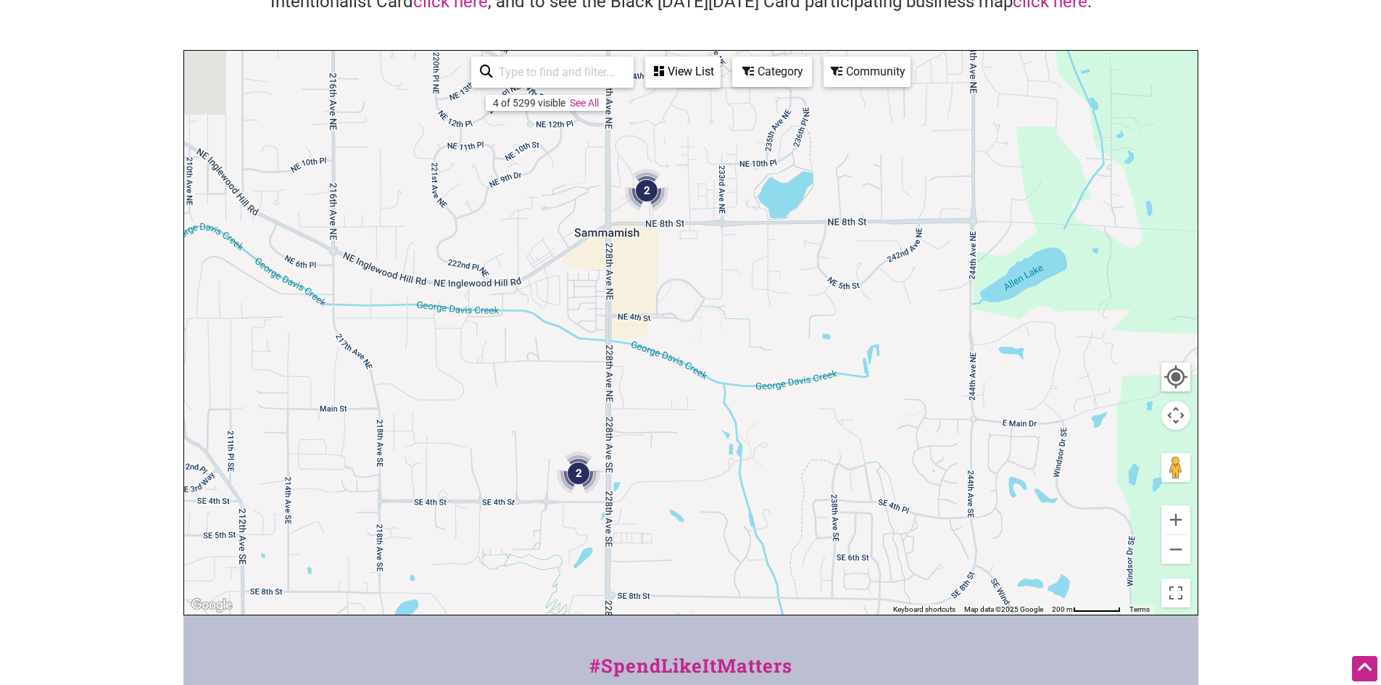
drag, startPoint x: 546, startPoint y: 382, endPoint x: 753, endPoint y: 460, distance: 220.6
click at [753, 460] on div "To navigate, press the arrow keys." at bounding box center [690, 333] width 1013 height 564
click at [732, 407] on div "To navigate, press the arrow keys." at bounding box center [690, 333] width 1013 height 564
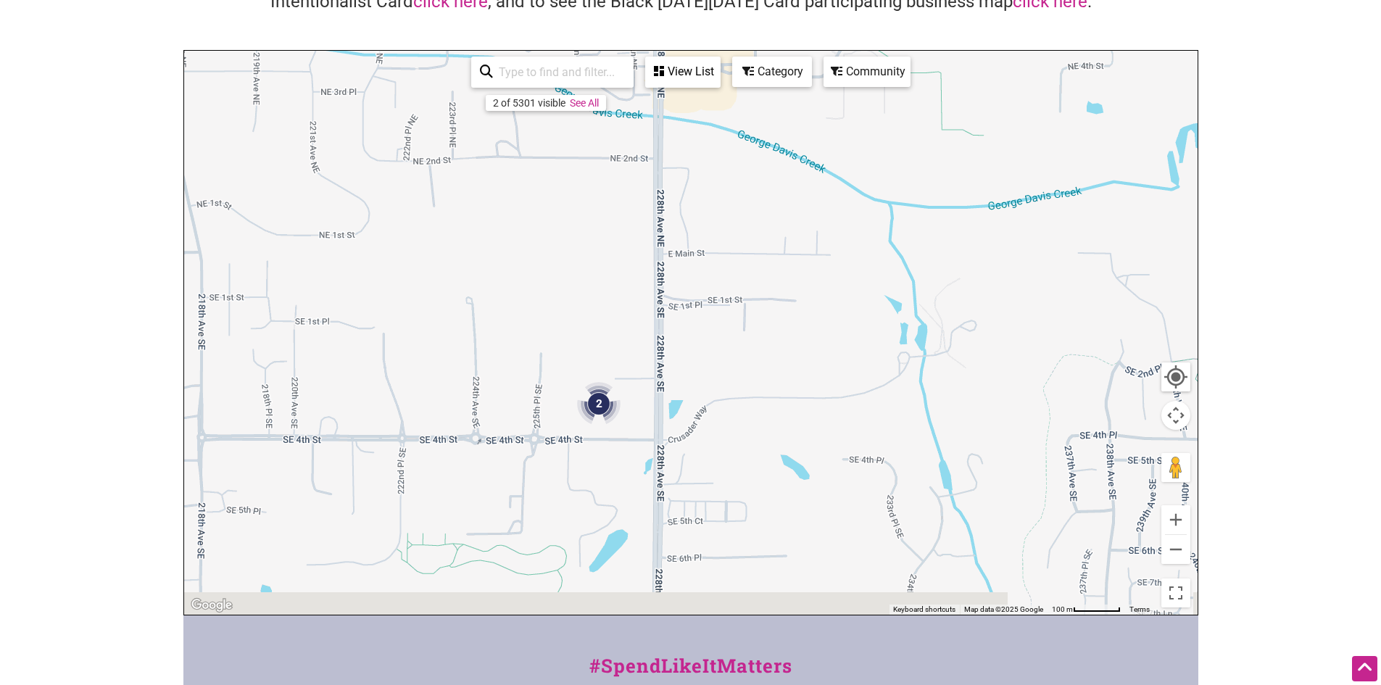
drag, startPoint x: 555, startPoint y: 516, endPoint x: 739, endPoint y: 353, distance: 245.4
click at [736, 355] on div "To navigate, press the arrow keys." at bounding box center [690, 333] width 1013 height 564
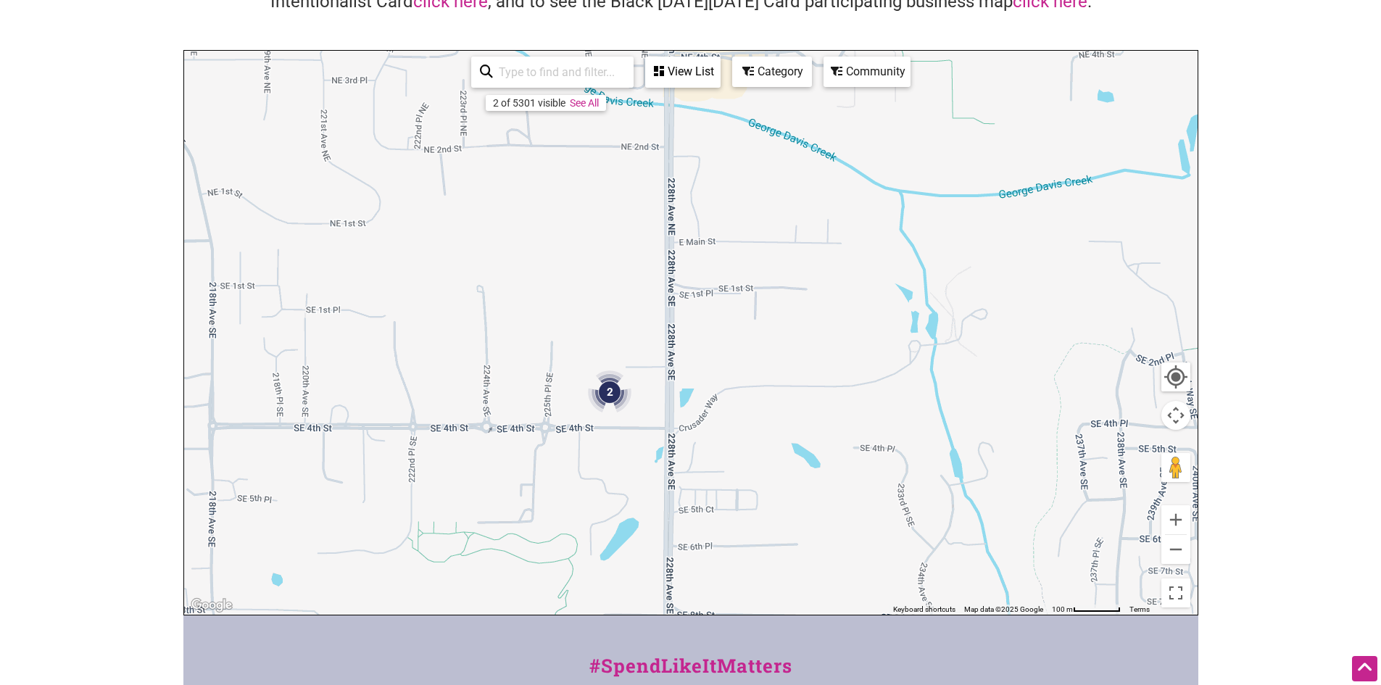
click at [736, 359] on div "To navigate, press the arrow keys." at bounding box center [690, 333] width 1013 height 564
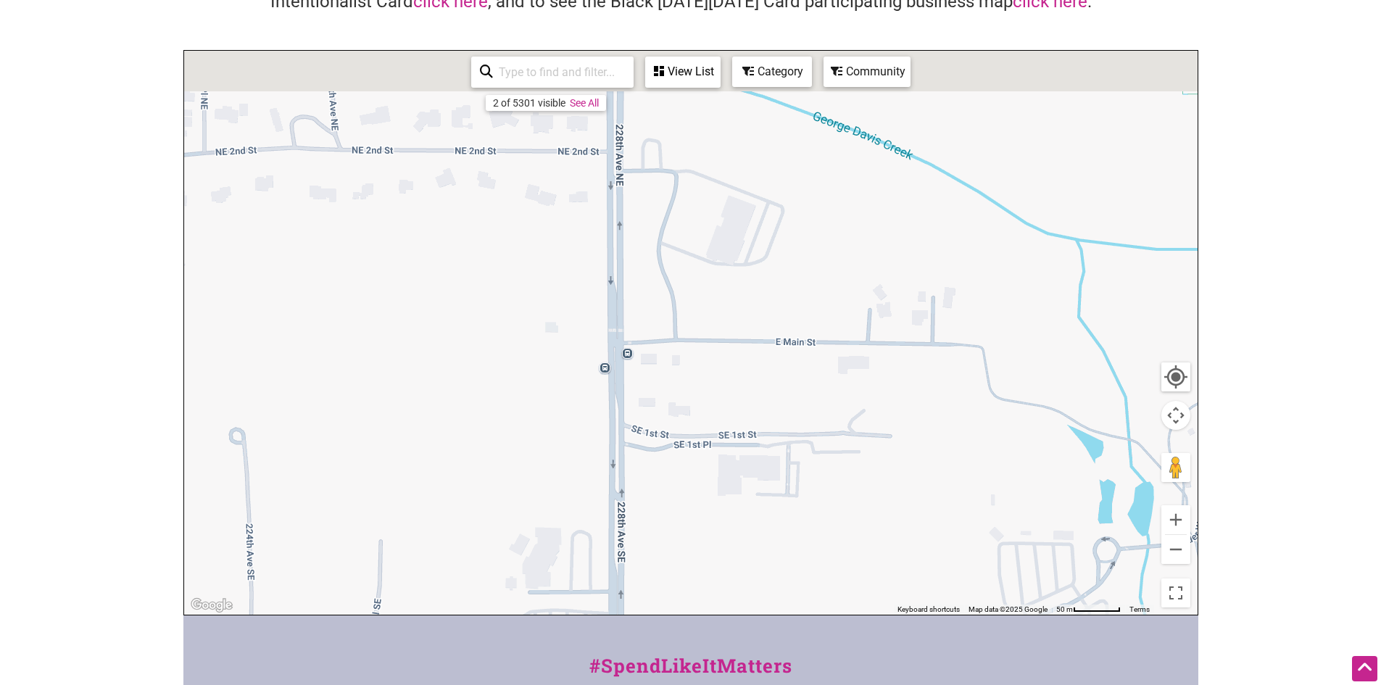
drag, startPoint x: 757, startPoint y: 308, endPoint x: 776, endPoint y: 582, distance: 274.6
click at [776, 582] on div "To navigate, press the arrow keys." at bounding box center [690, 333] width 1013 height 564
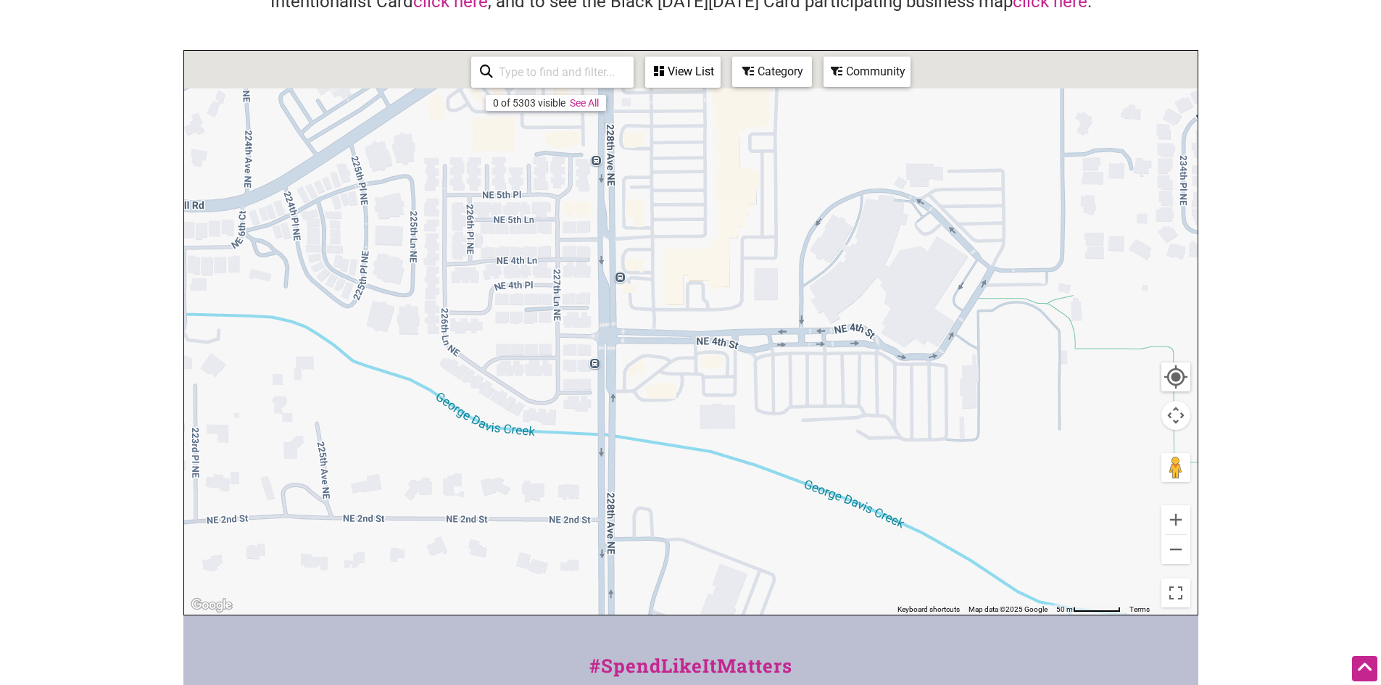
drag, startPoint x: 747, startPoint y: 335, endPoint x: 733, endPoint y: 662, distance: 327.2
click at [733, 662] on div "Intentionalist Spend like it matters 0 Add a Business Map Blog Store Offers Int…" at bounding box center [690, 417] width 1015 height 1124
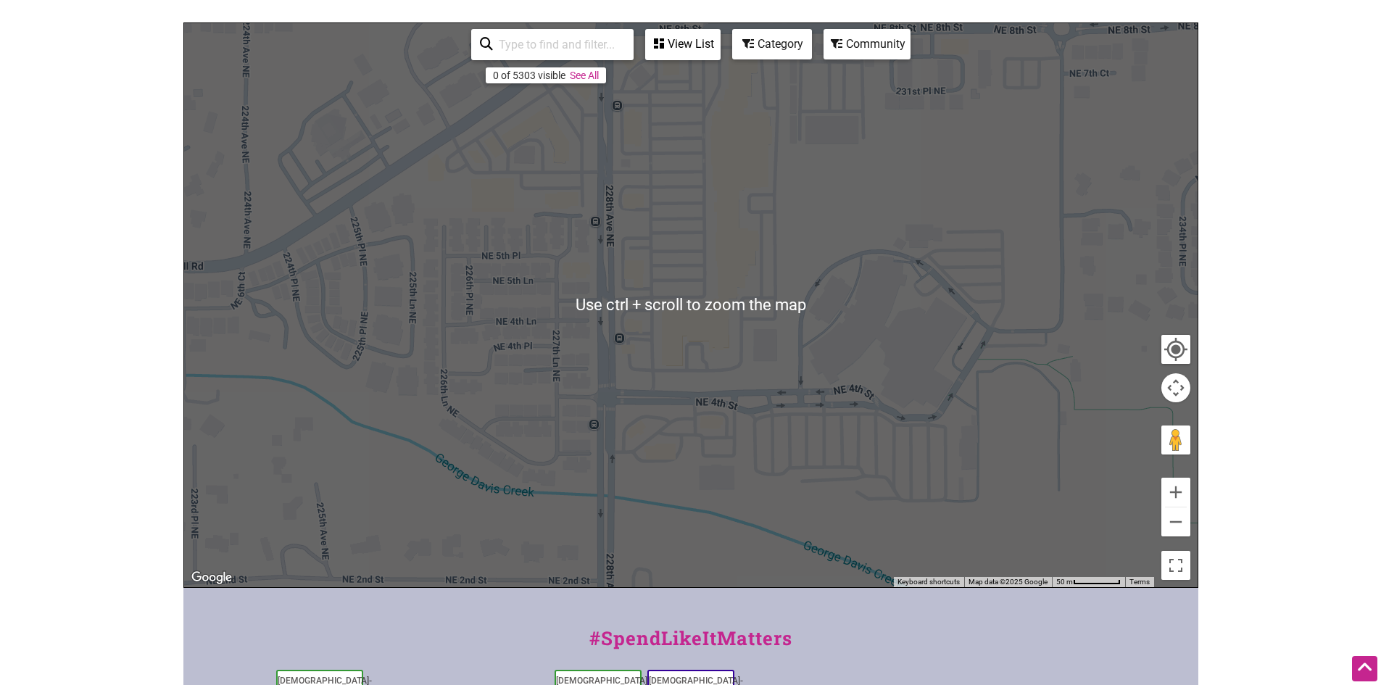
scroll to position [72, 0]
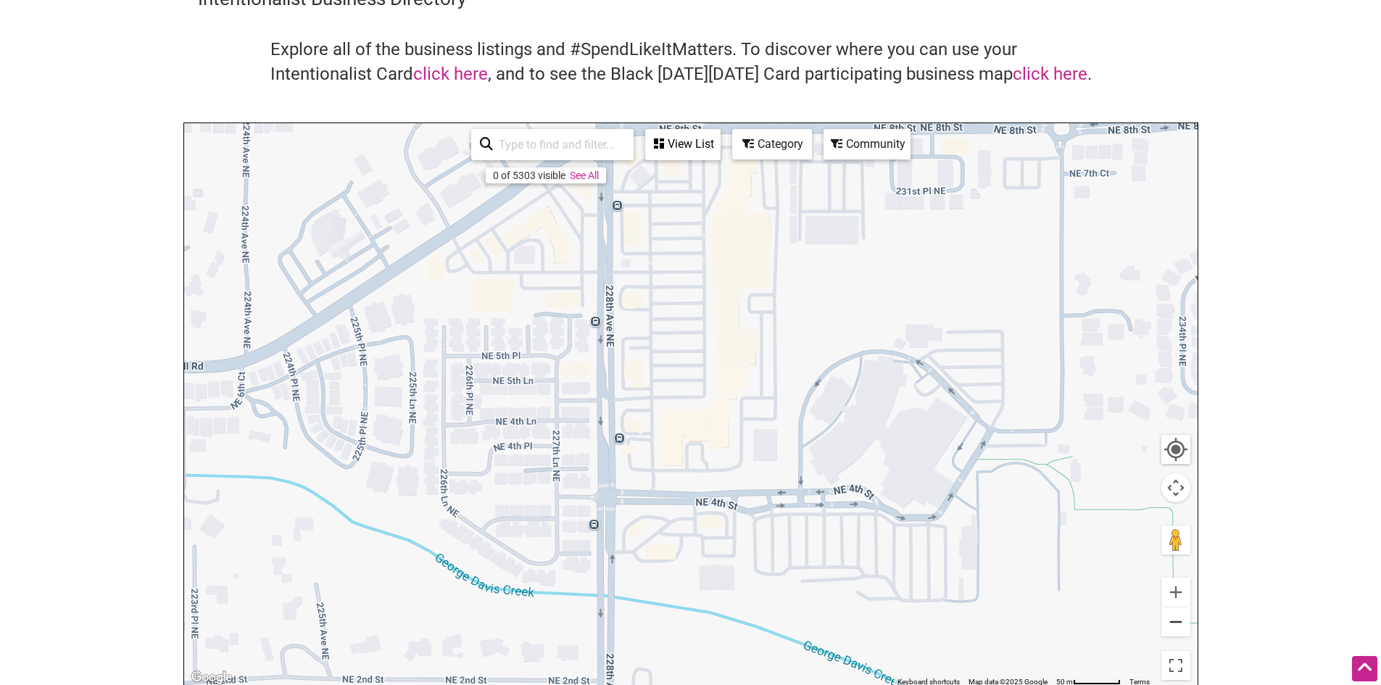
click at [1176, 623] on button "Zoom out" at bounding box center [1175, 621] width 29 height 29
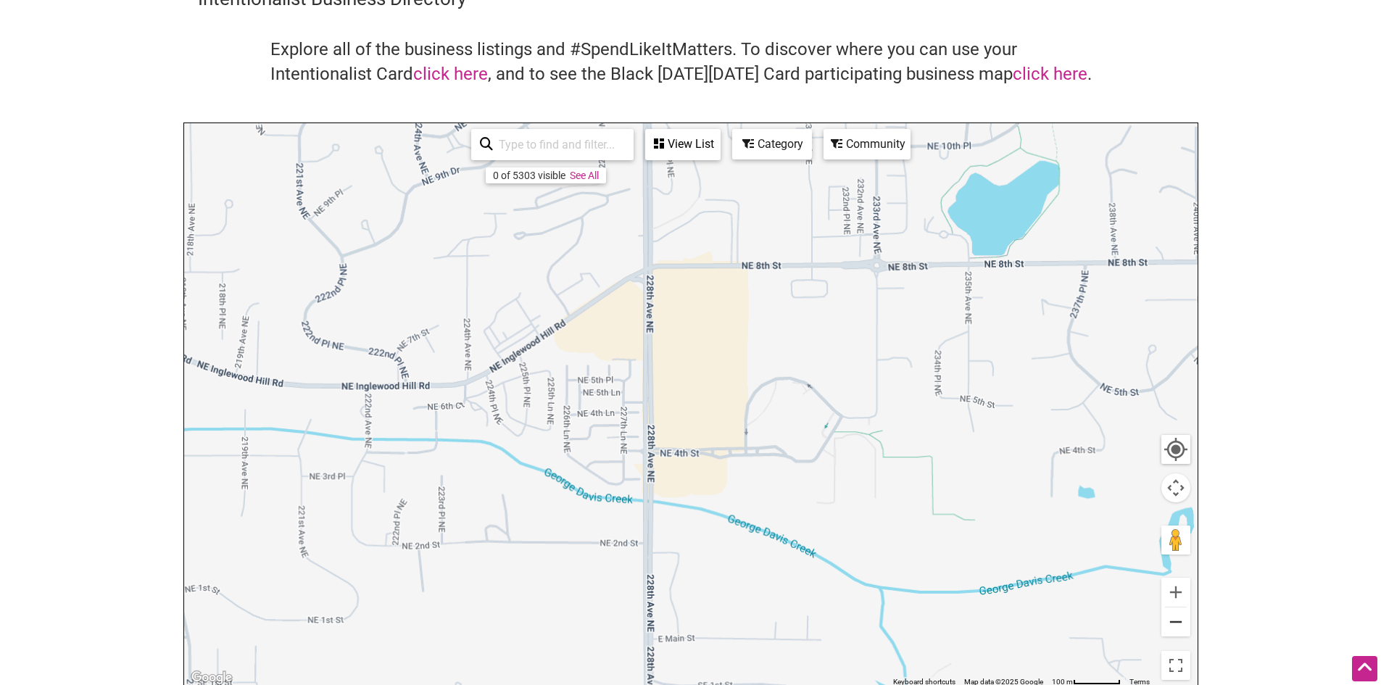
click at [1176, 622] on button "Zoom out" at bounding box center [1175, 621] width 29 height 29
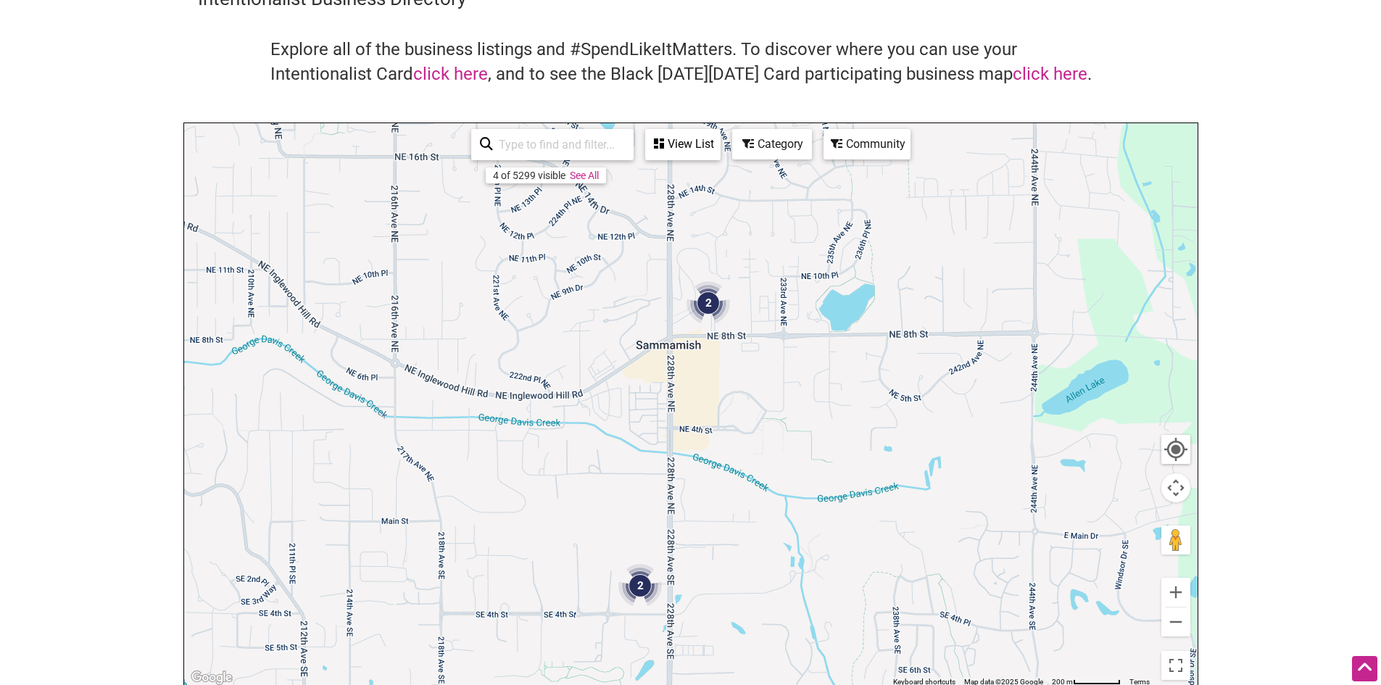
click at [709, 300] on img "2" at bounding box center [708, 302] width 55 height 55
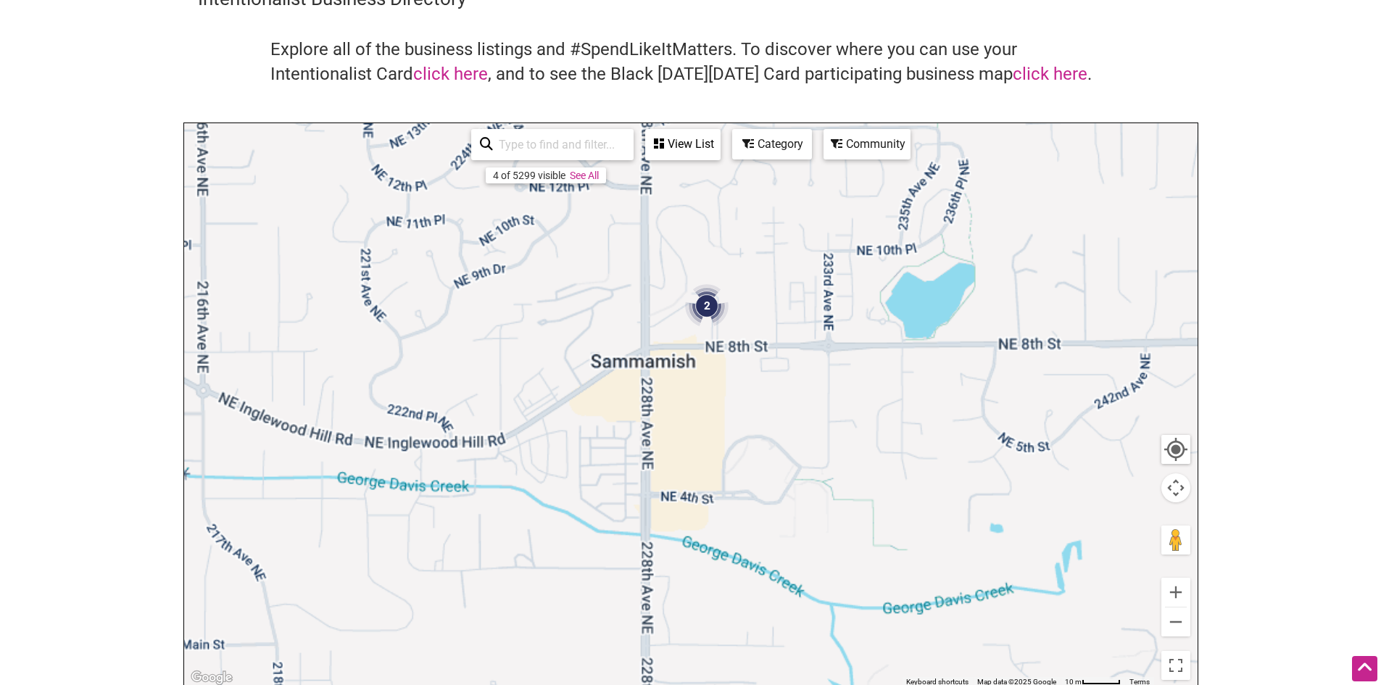
click at [709, 300] on img "2" at bounding box center [706, 305] width 55 height 55
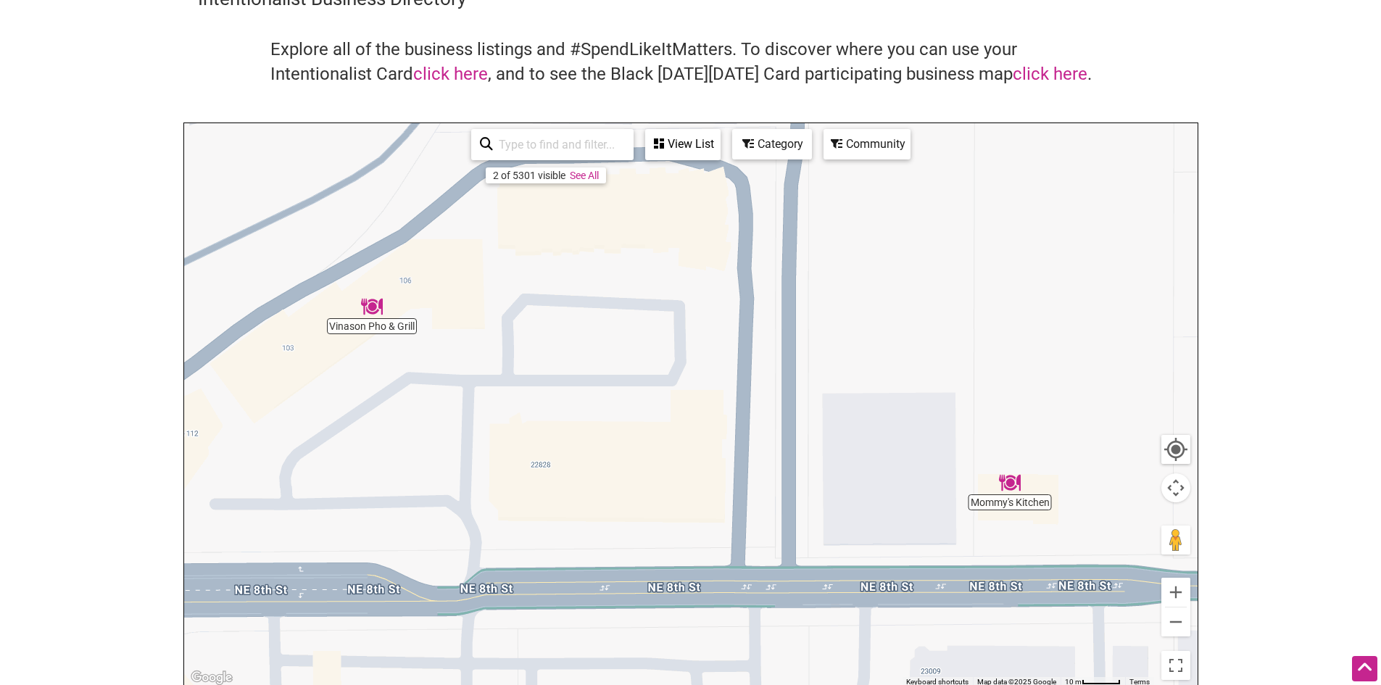
click at [1237, 437] on body "× Menu 0 Add a Business Map Blog Store Offers Intentionalist Cards Buy Black Ca…" at bounding box center [690, 270] width 1381 height 685
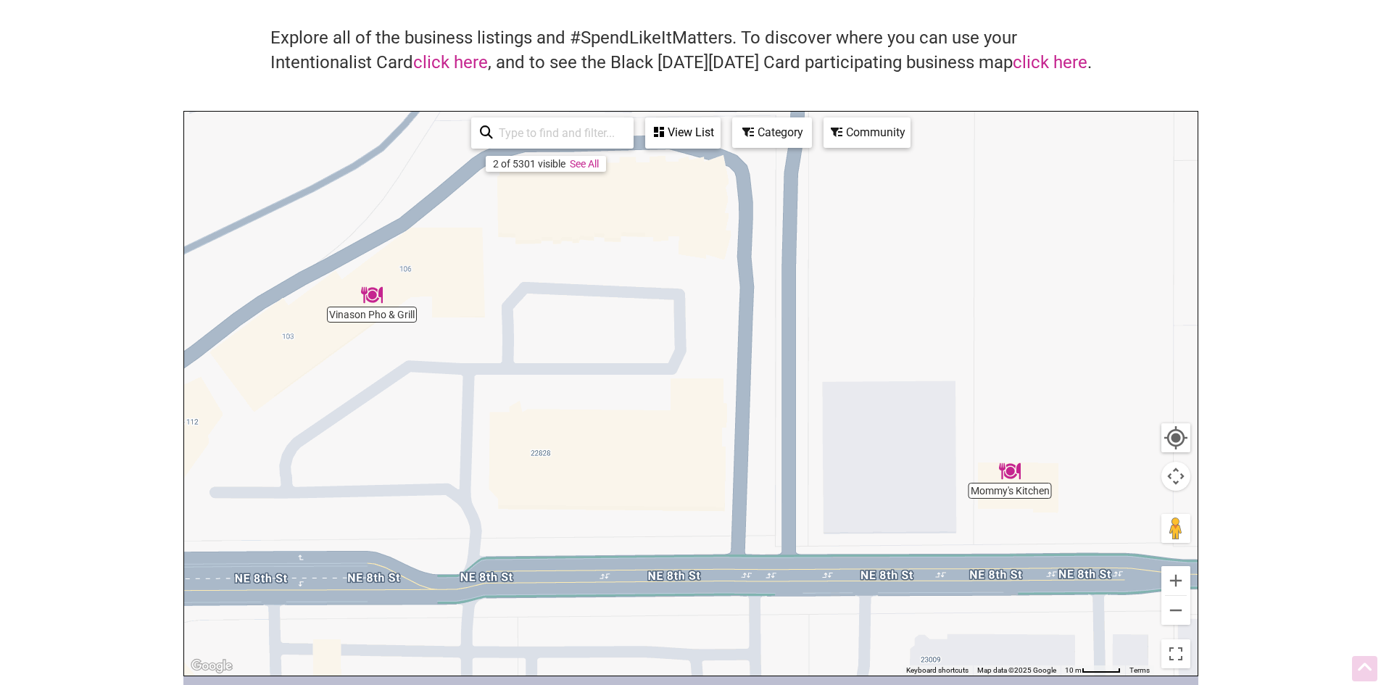
scroll to position [0, 0]
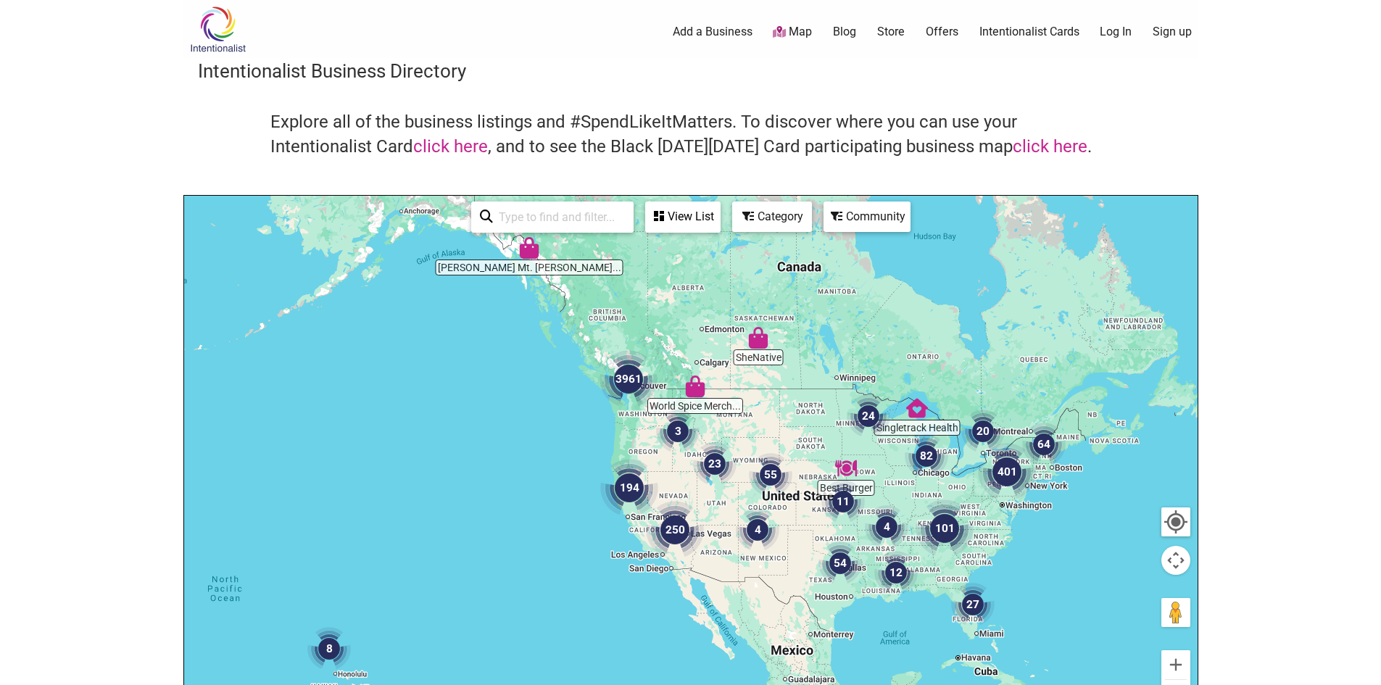
click at [539, 407] on div at bounding box center [690, 478] width 1013 height 564
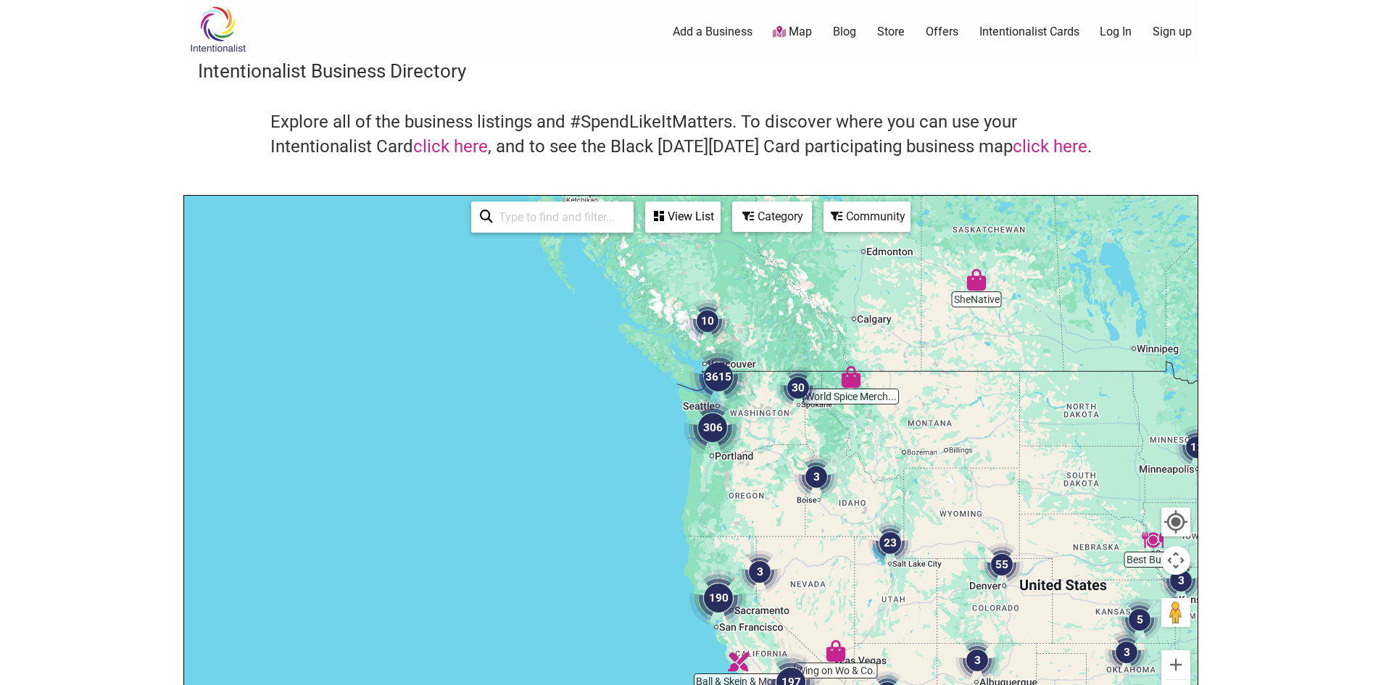
click at [912, 435] on div at bounding box center [690, 478] width 1013 height 564
click at [912, 433] on div at bounding box center [690, 478] width 1013 height 564
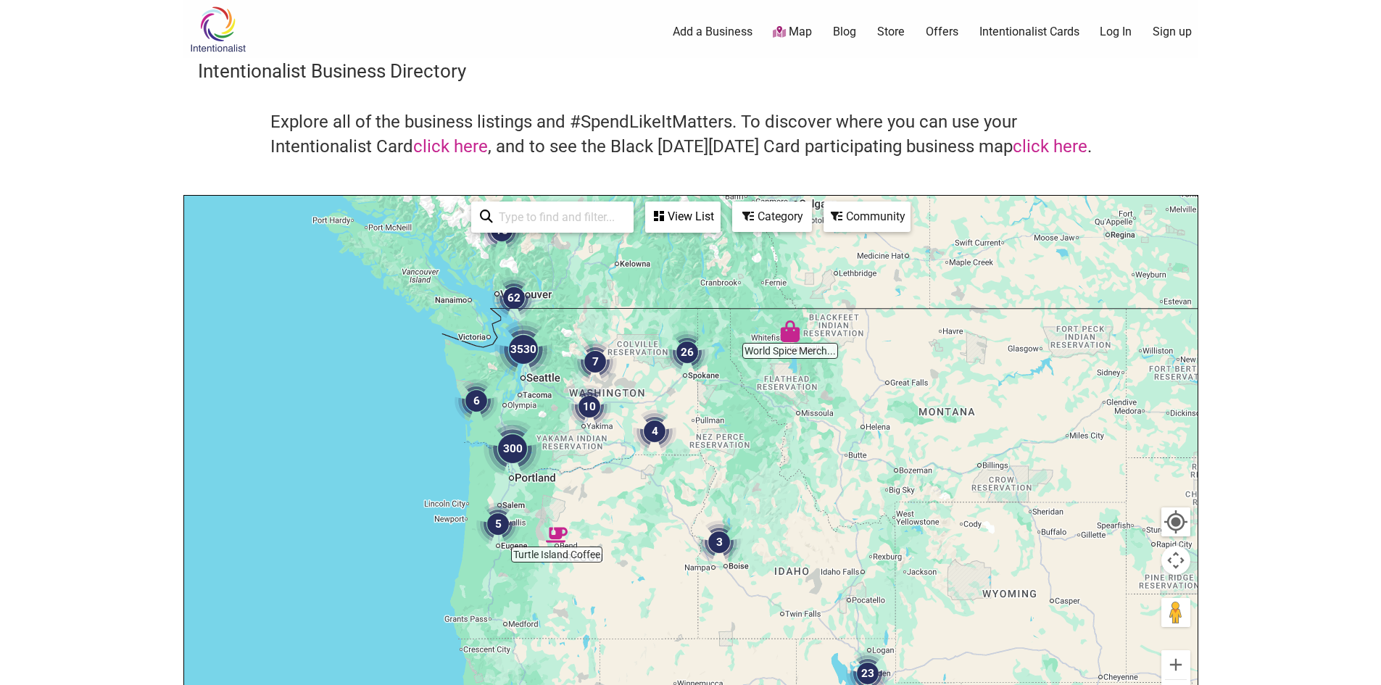
click at [735, 463] on div at bounding box center [690, 478] width 1013 height 564
click at [734, 461] on div at bounding box center [690, 478] width 1013 height 564
click at [624, 496] on div at bounding box center [690, 478] width 1013 height 564
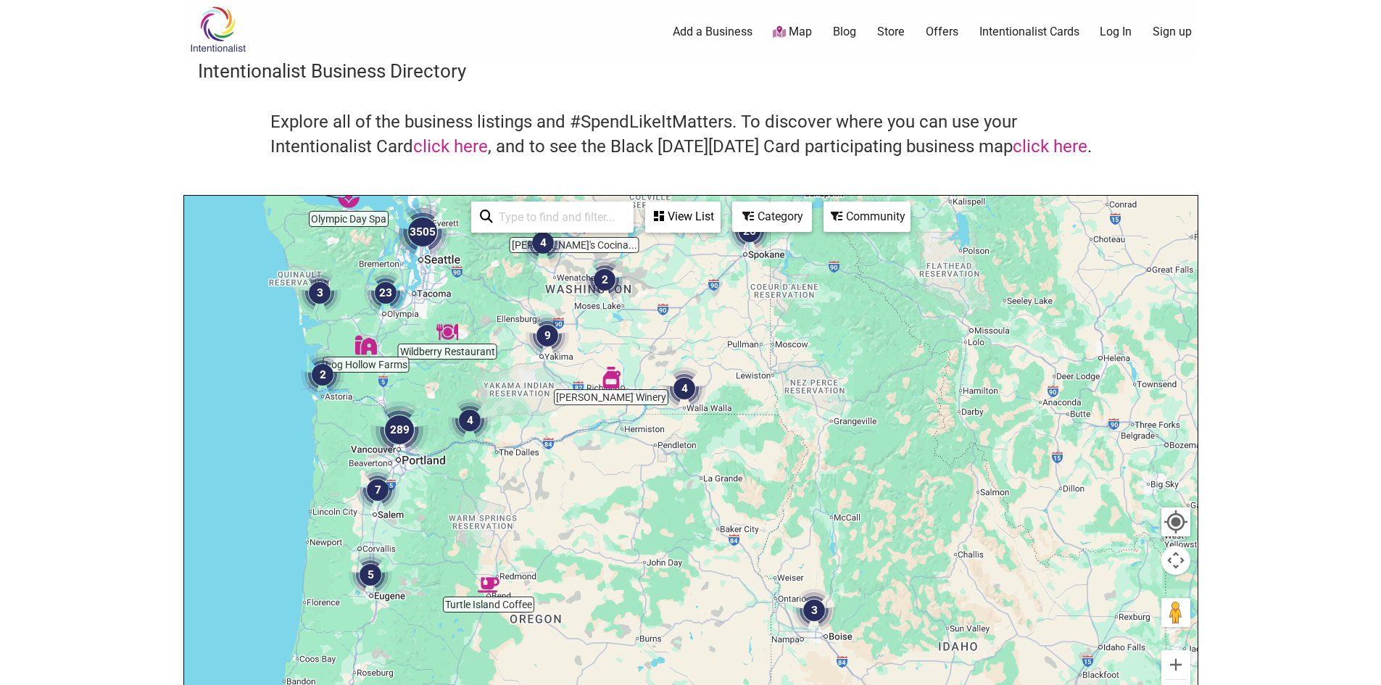
click at [609, 464] on div at bounding box center [690, 478] width 1013 height 564
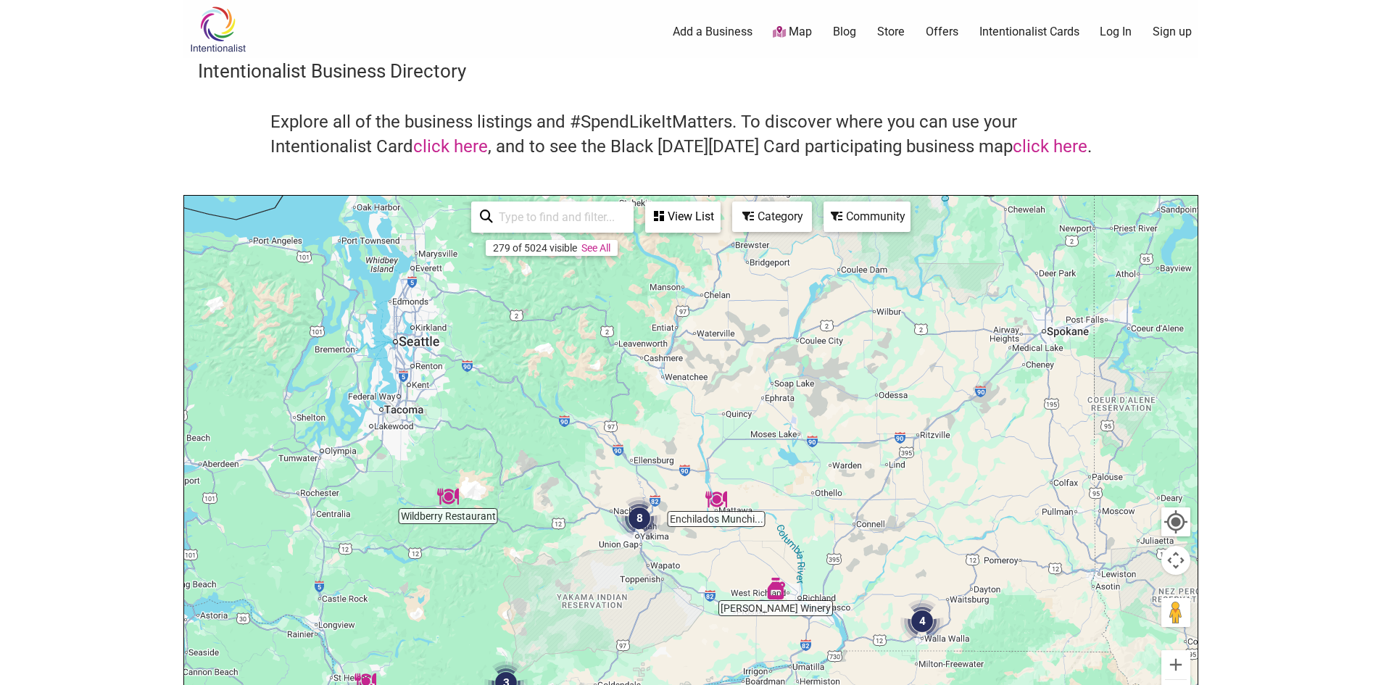
drag, startPoint x: 553, startPoint y: 424, endPoint x: 738, endPoint y: 719, distance: 348.1
click at [738, 684] on html "× Menu 0 Add a Business Map Blog Store Offers Intentionalist Cards Buy Black Ca…" at bounding box center [690, 342] width 1381 height 685
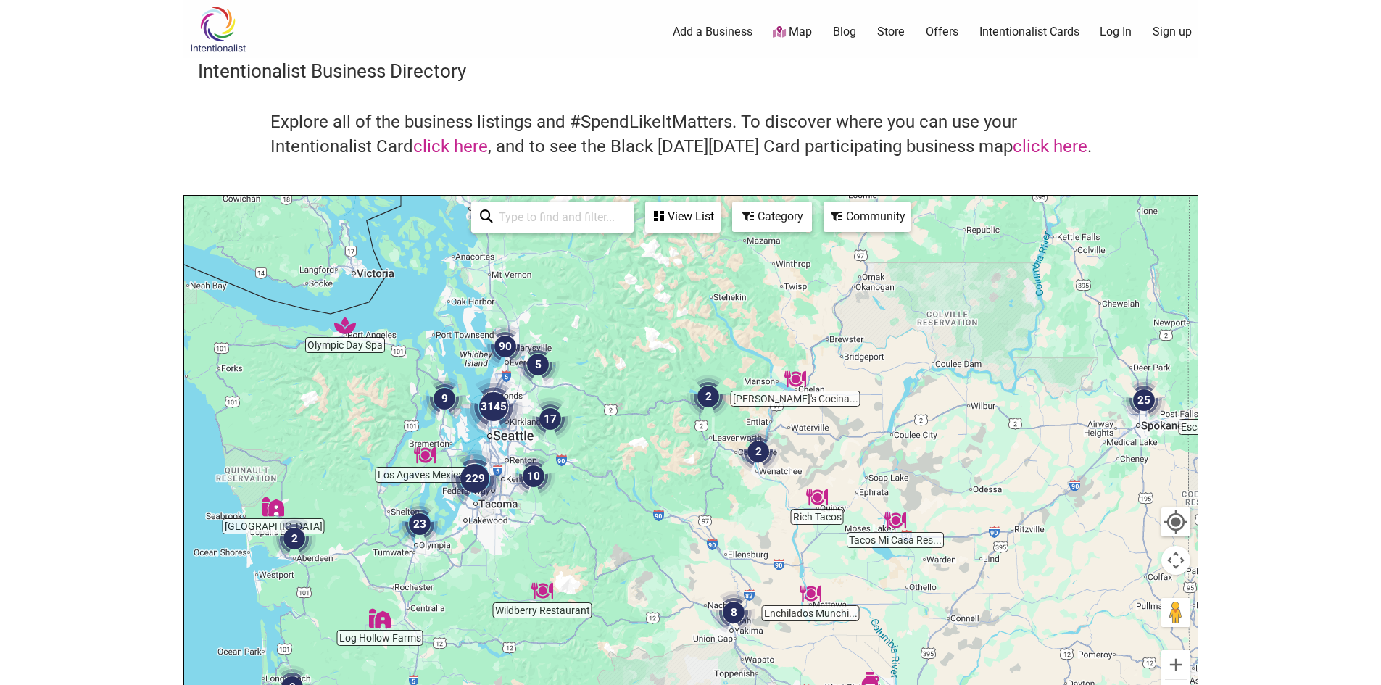
drag, startPoint x: 586, startPoint y: 475, endPoint x: 604, endPoint y: 510, distance: 39.2
click at [604, 510] on div at bounding box center [690, 478] width 1013 height 564
click at [604, 525] on div at bounding box center [690, 478] width 1013 height 564
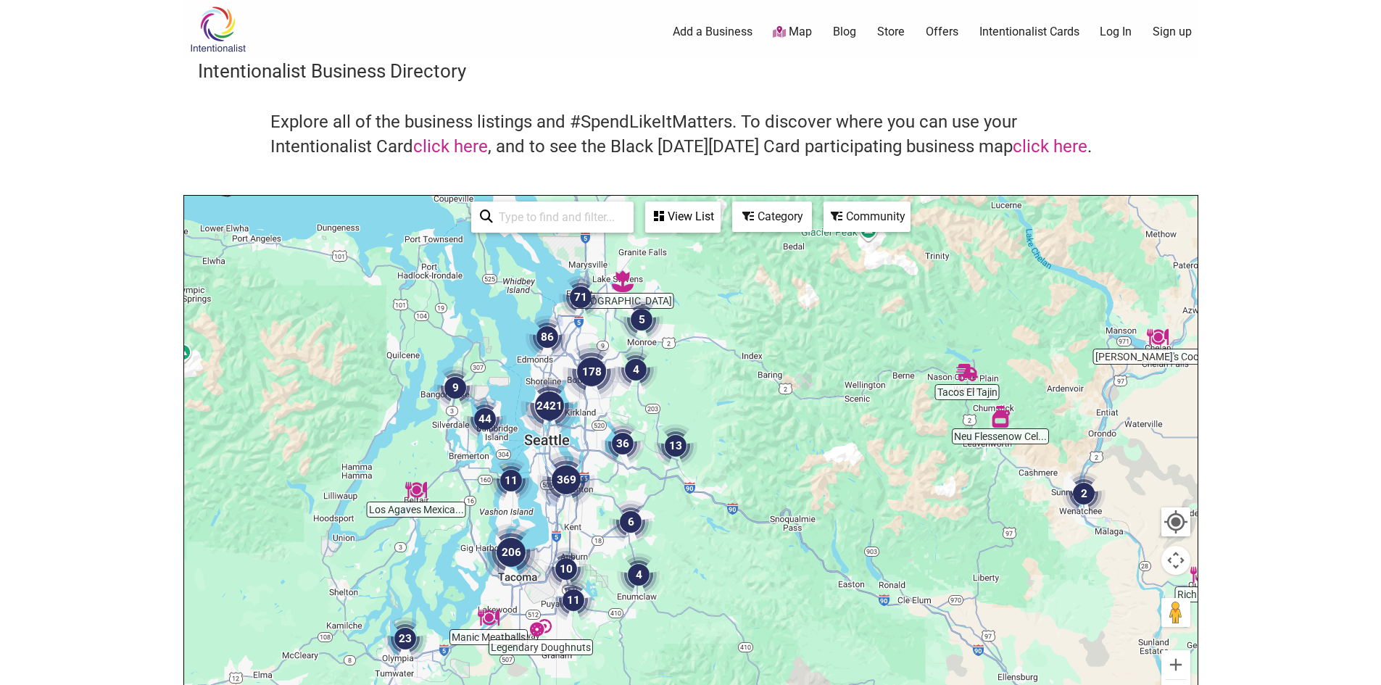
drag, startPoint x: 549, startPoint y: 464, endPoint x: 714, endPoint y: 550, distance: 185.8
click at [714, 550] on div at bounding box center [690, 478] width 1013 height 564
click at [733, 432] on div at bounding box center [690, 478] width 1013 height 564
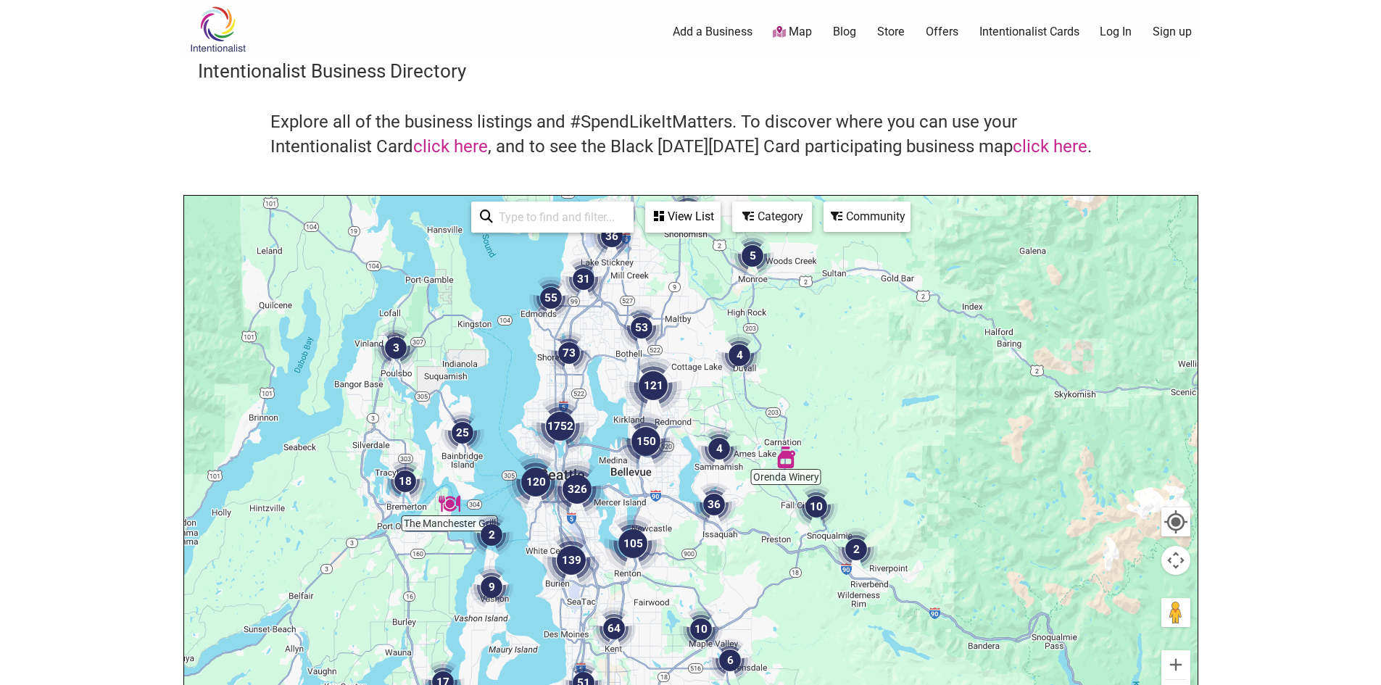
drag, startPoint x: 636, startPoint y: 384, endPoint x: 848, endPoint y: 416, distance: 214.7
click at [848, 416] on div at bounding box center [690, 478] width 1013 height 564
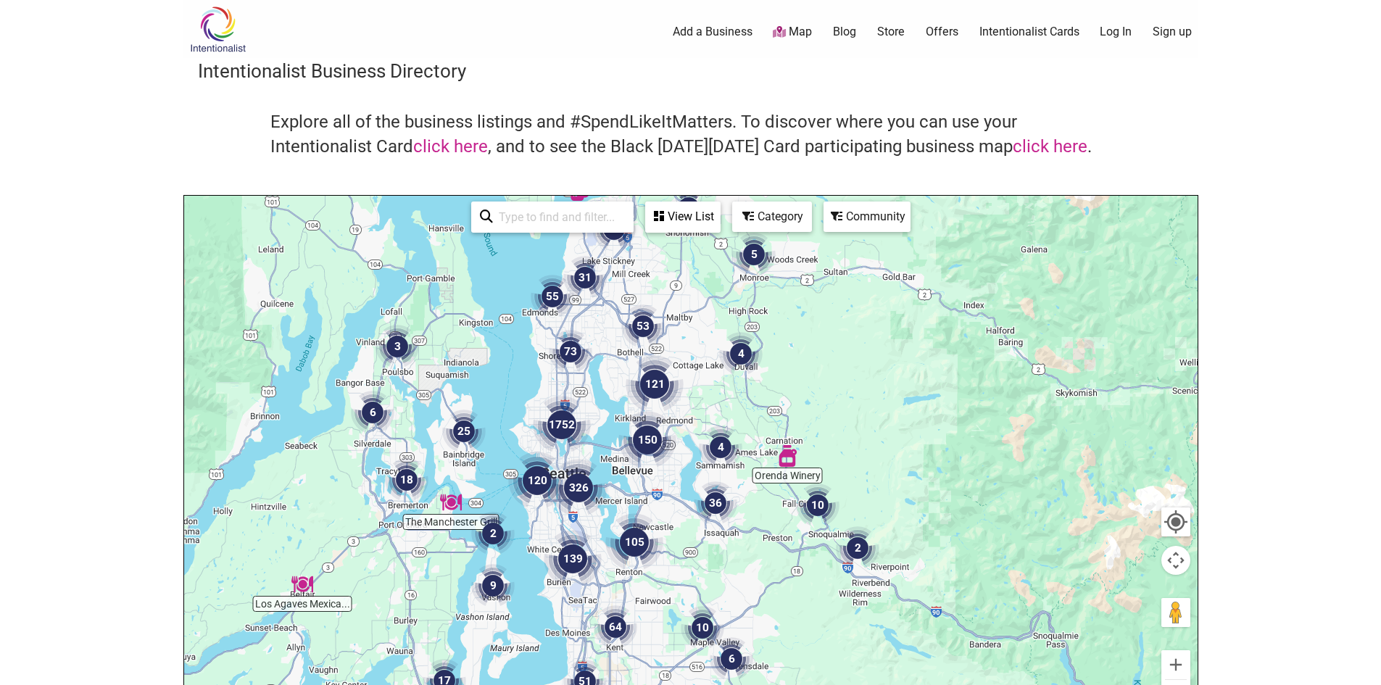
click at [843, 425] on div at bounding box center [690, 478] width 1013 height 564
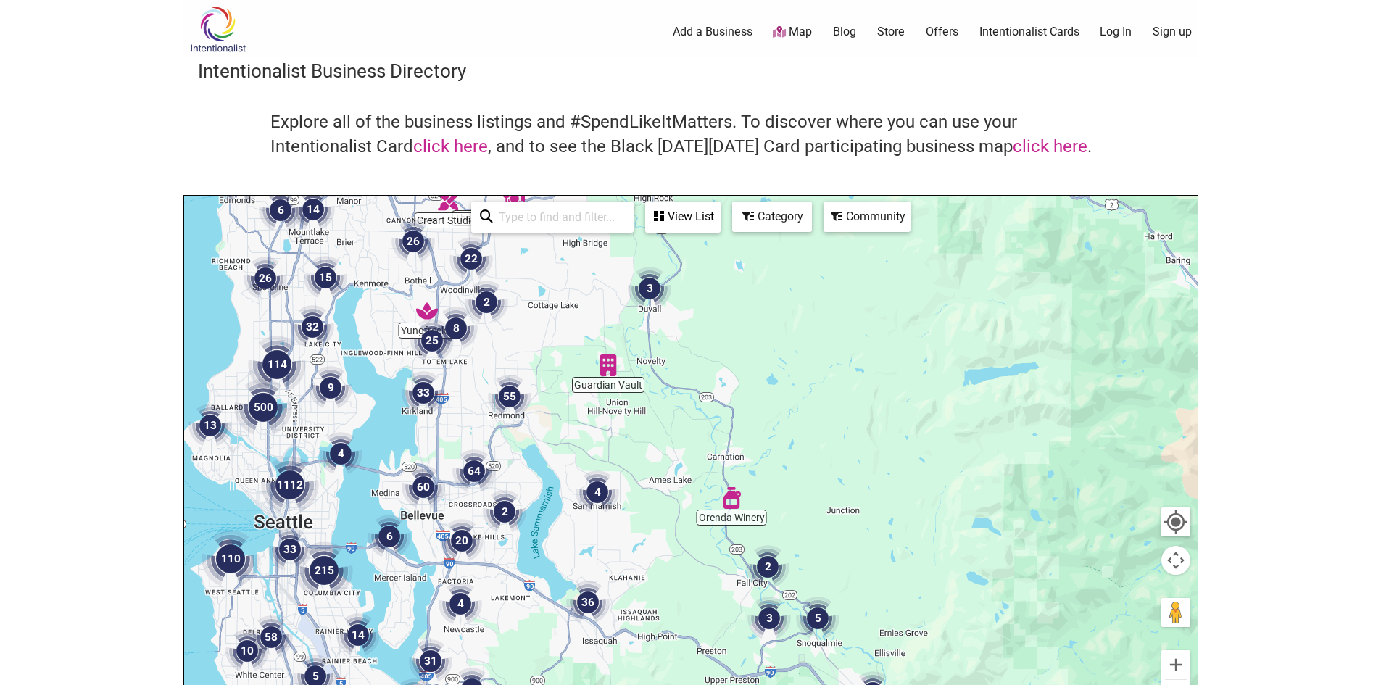
click at [650, 286] on img "3" at bounding box center [649, 288] width 55 height 55
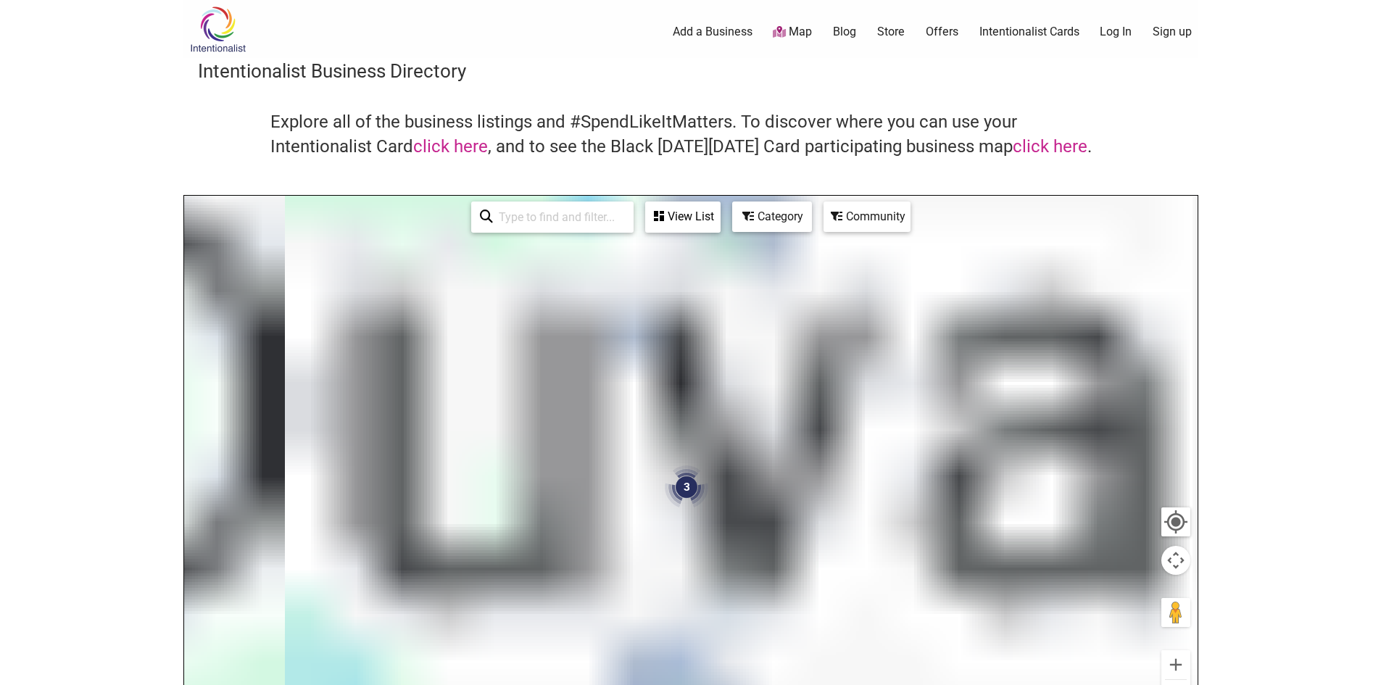
click at [650, 286] on div at bounding box center [690, 478] width 1013 height 564
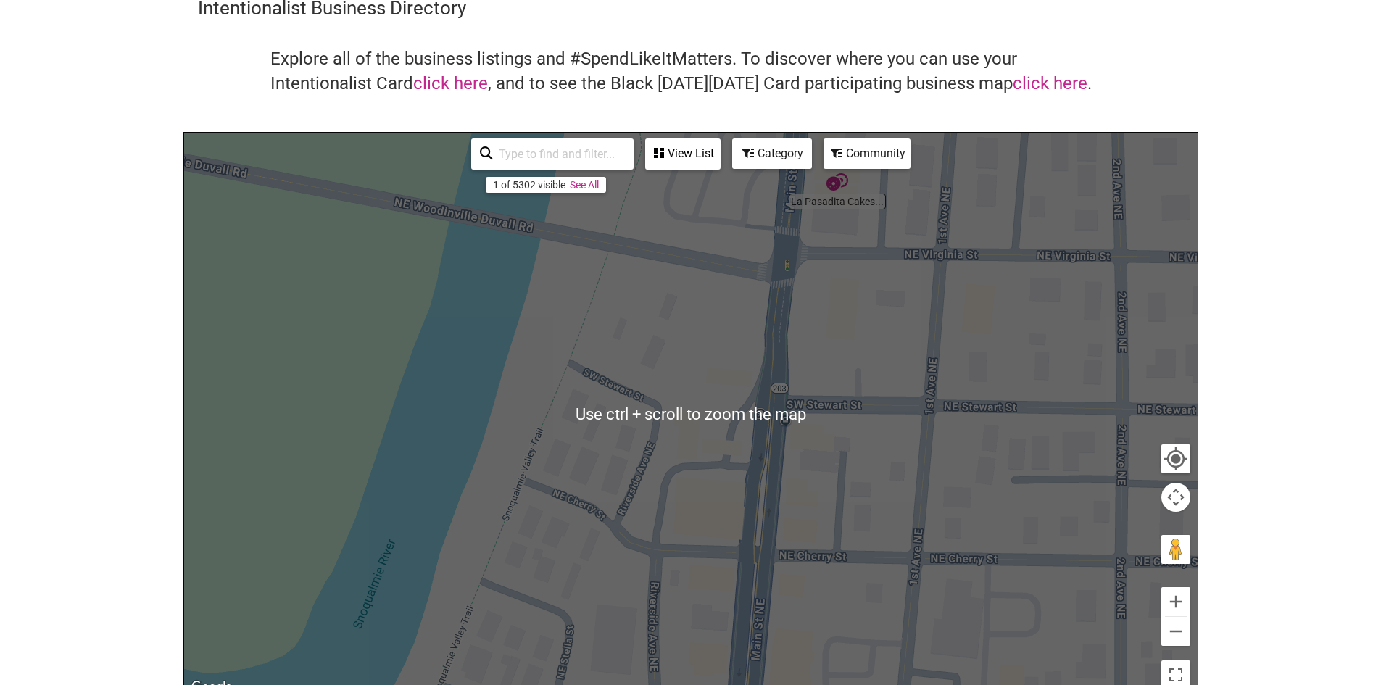
scroll to position [72, 0]
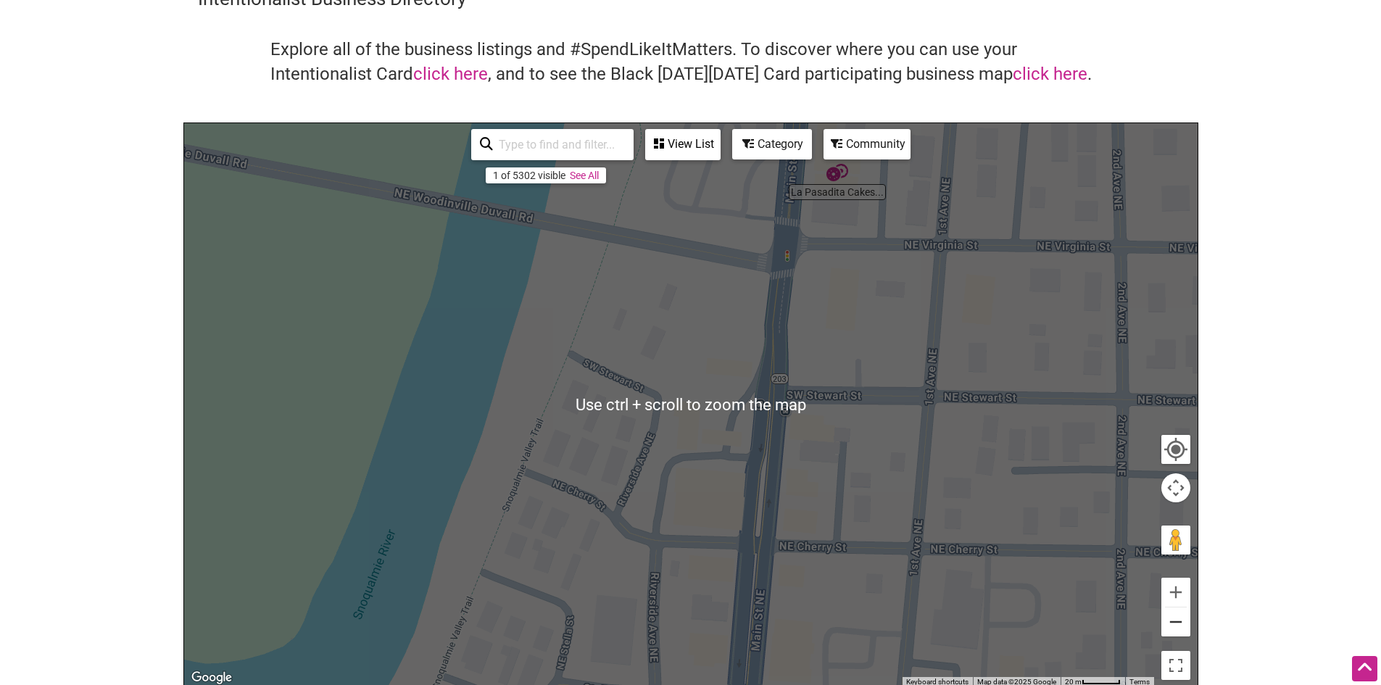
click at [1173, 623] on button "Zoom out" at bounding box center [1175, 621] width 29 height 29
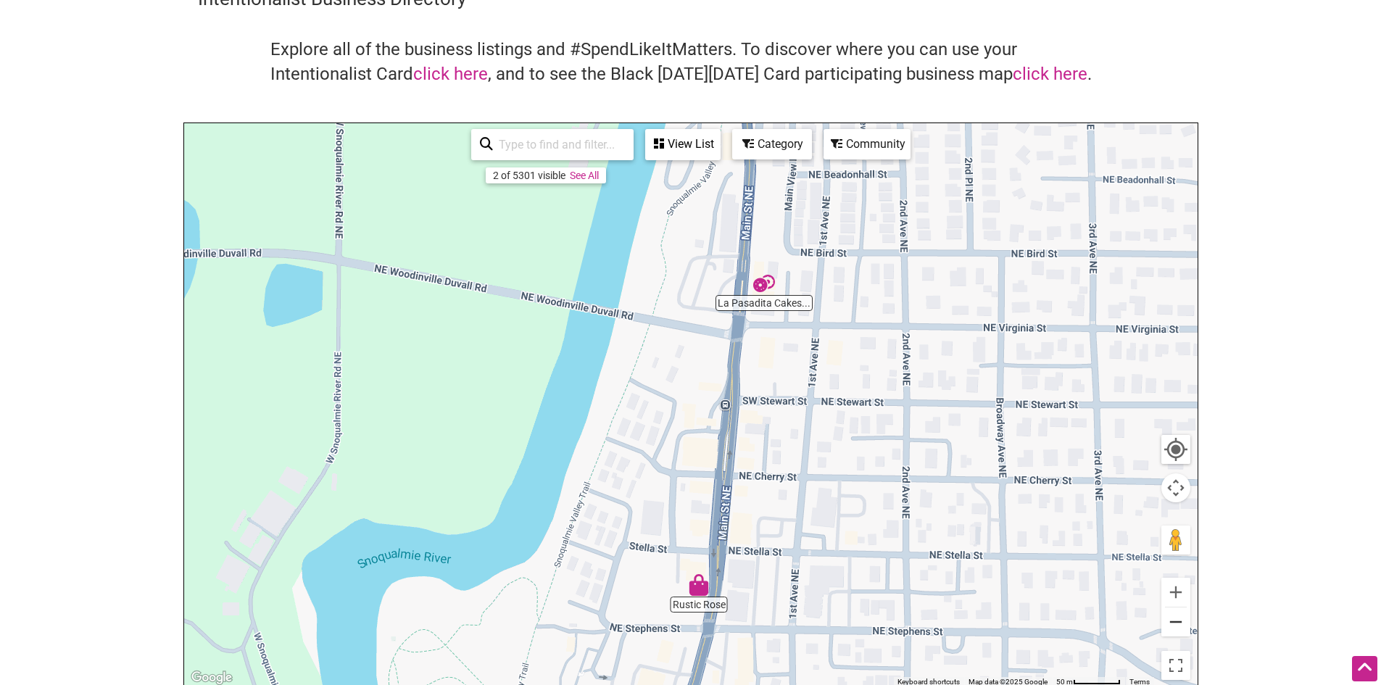
click at [1179, 628] on button "Zoom out" at bounding box center [1175, 621] width 29 height 29
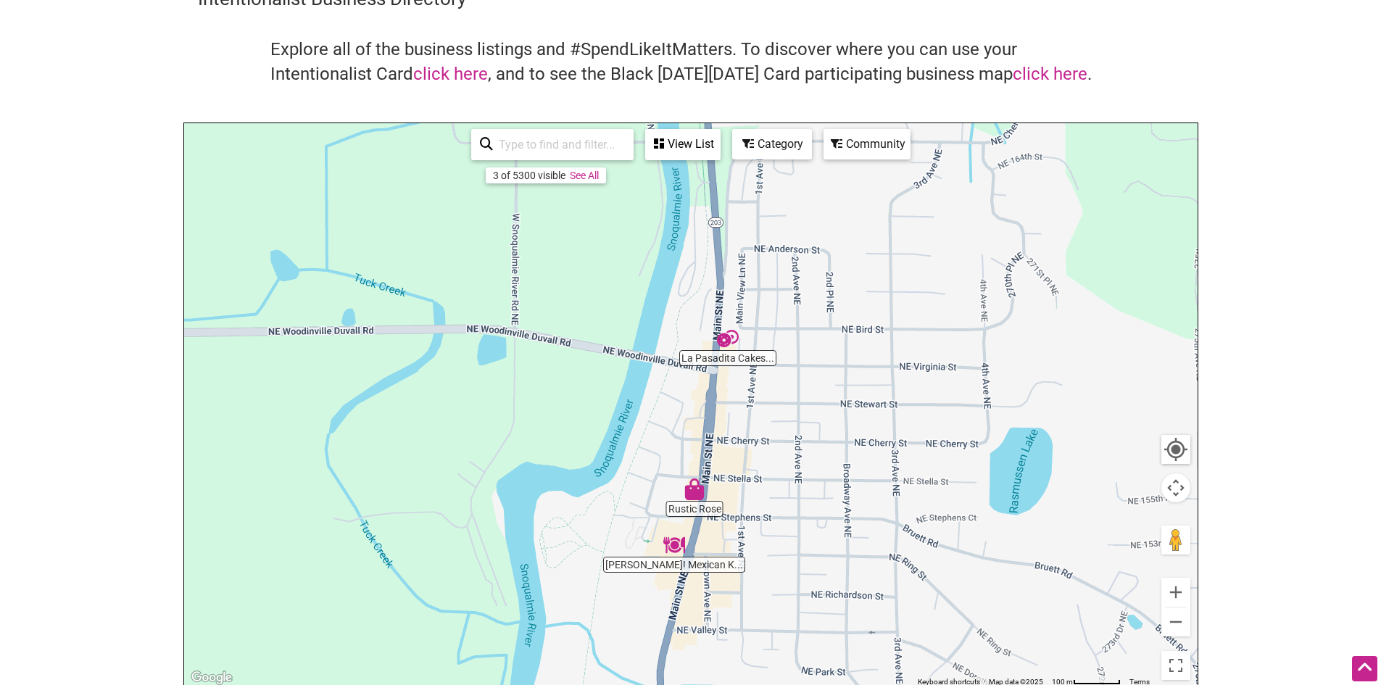
click at [732, 333] on img "La Pasadita Cakes and Cafe" at bounding box center [727, 338] width 33 height 33
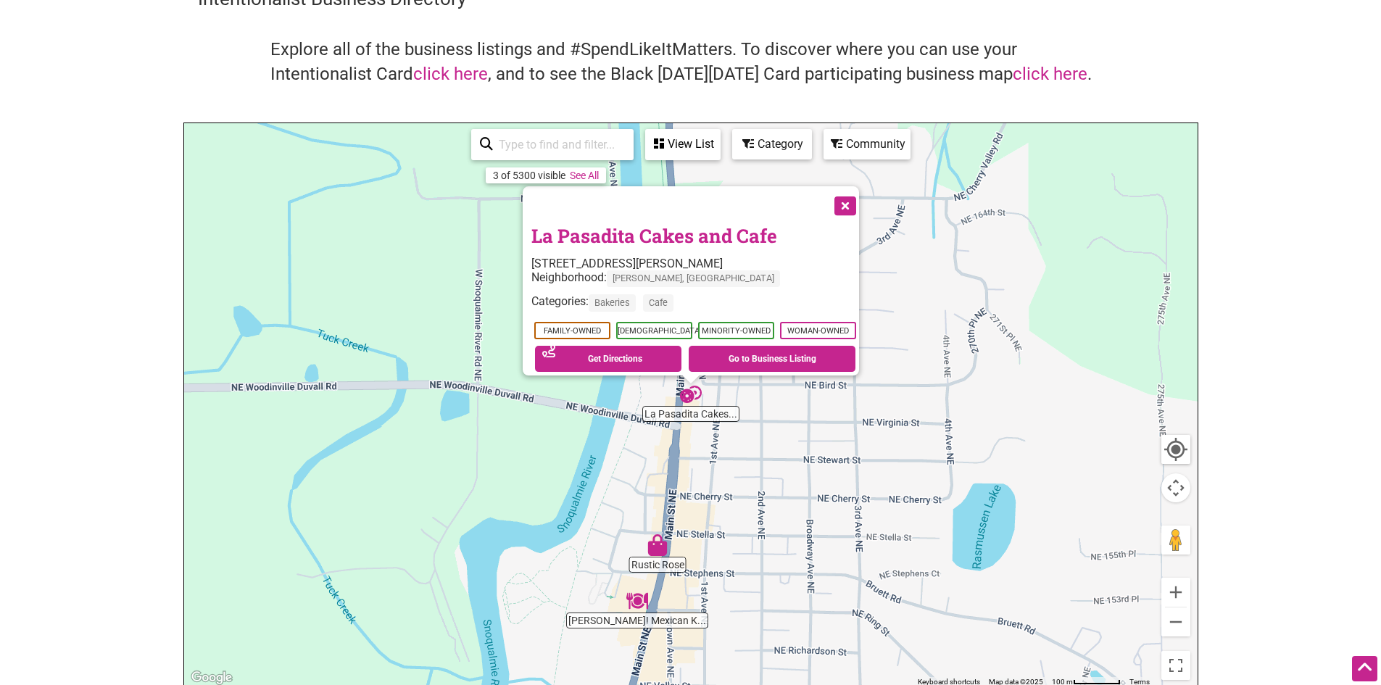
click at [855, 194] on button "Close" at bounding box center [844, 204] width 36 height 36
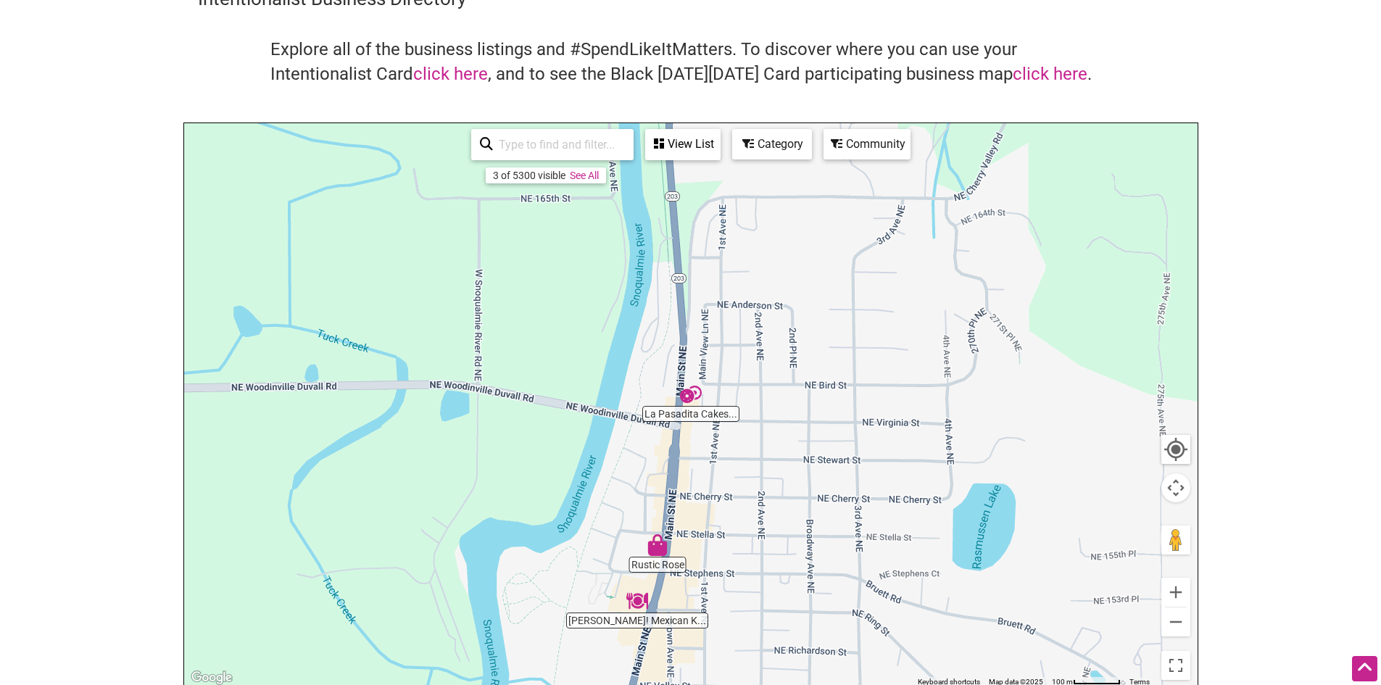
click at [687, 393] on img "La Pasadita Cakes and Cafe" at bounding box center [690, 394] width 33 height 33
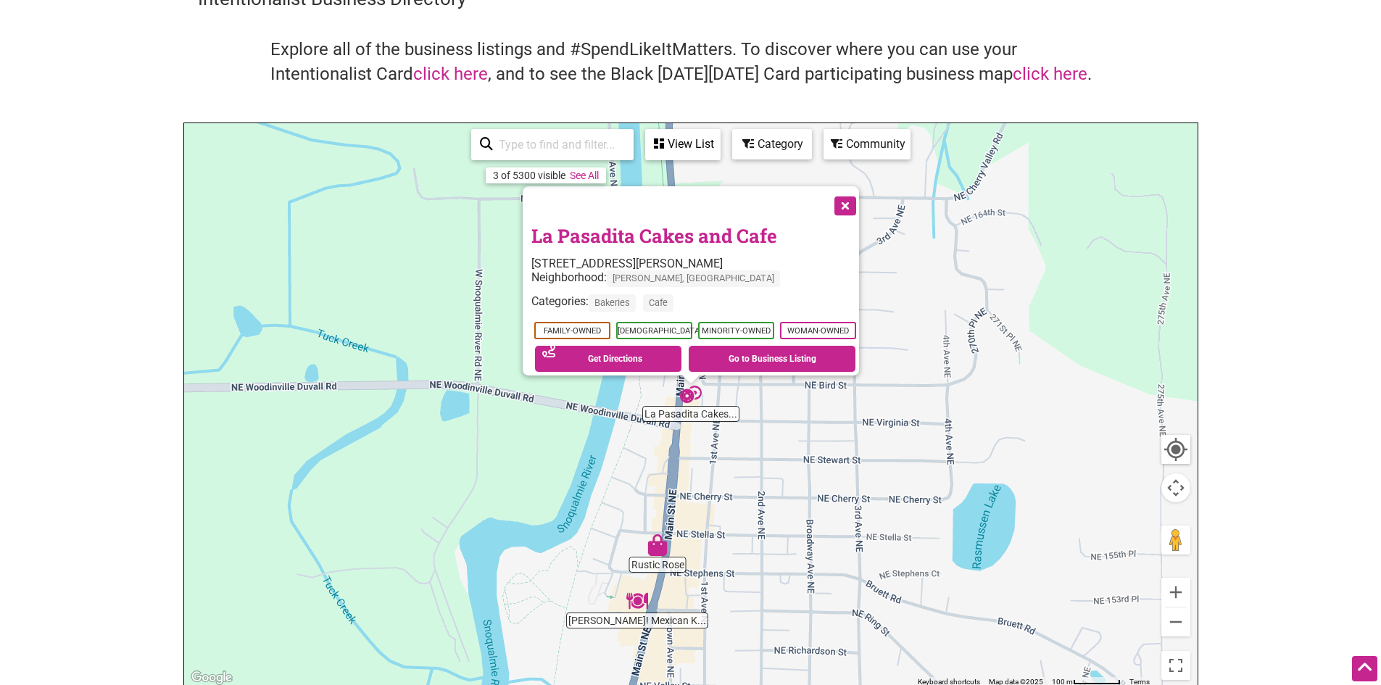
click at [850, 196] on button "Close" at bounding box center [844, 204] width 36 height 36
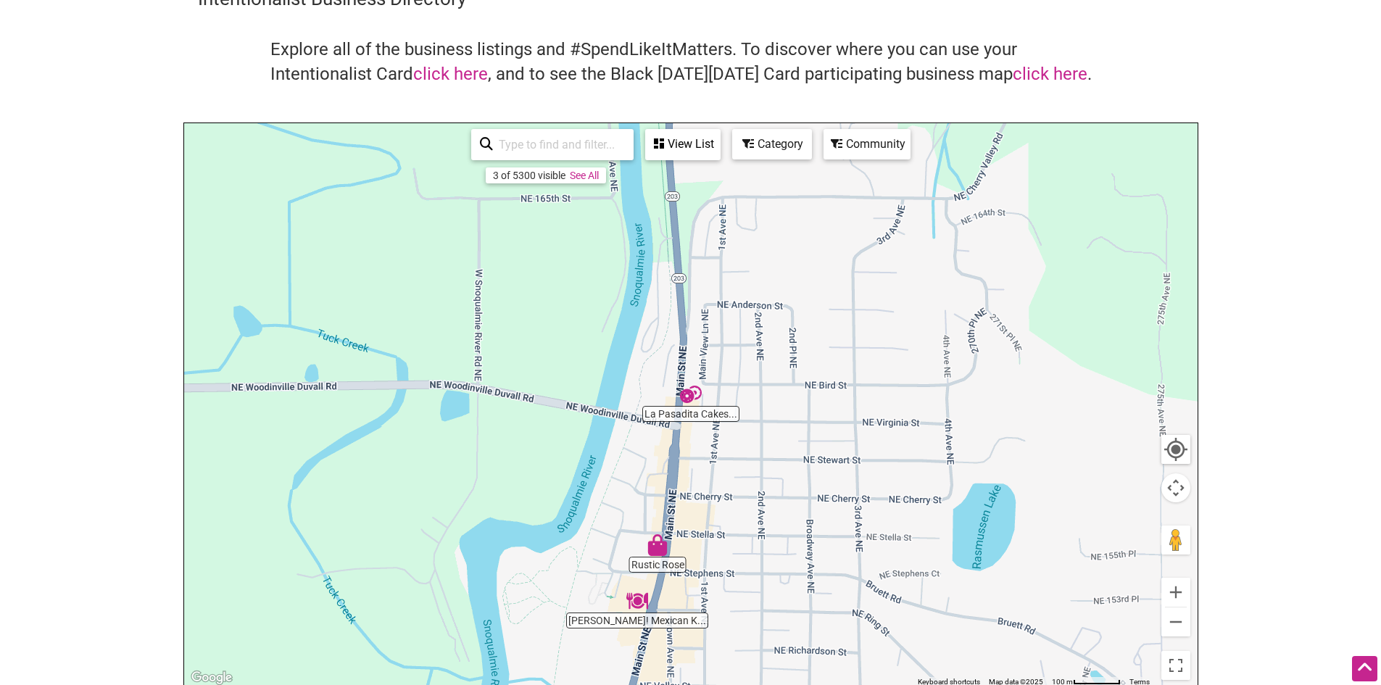
click at [658, 547] on img "Rustic Rose" at bounding box center [657, 544] width 33 height 33
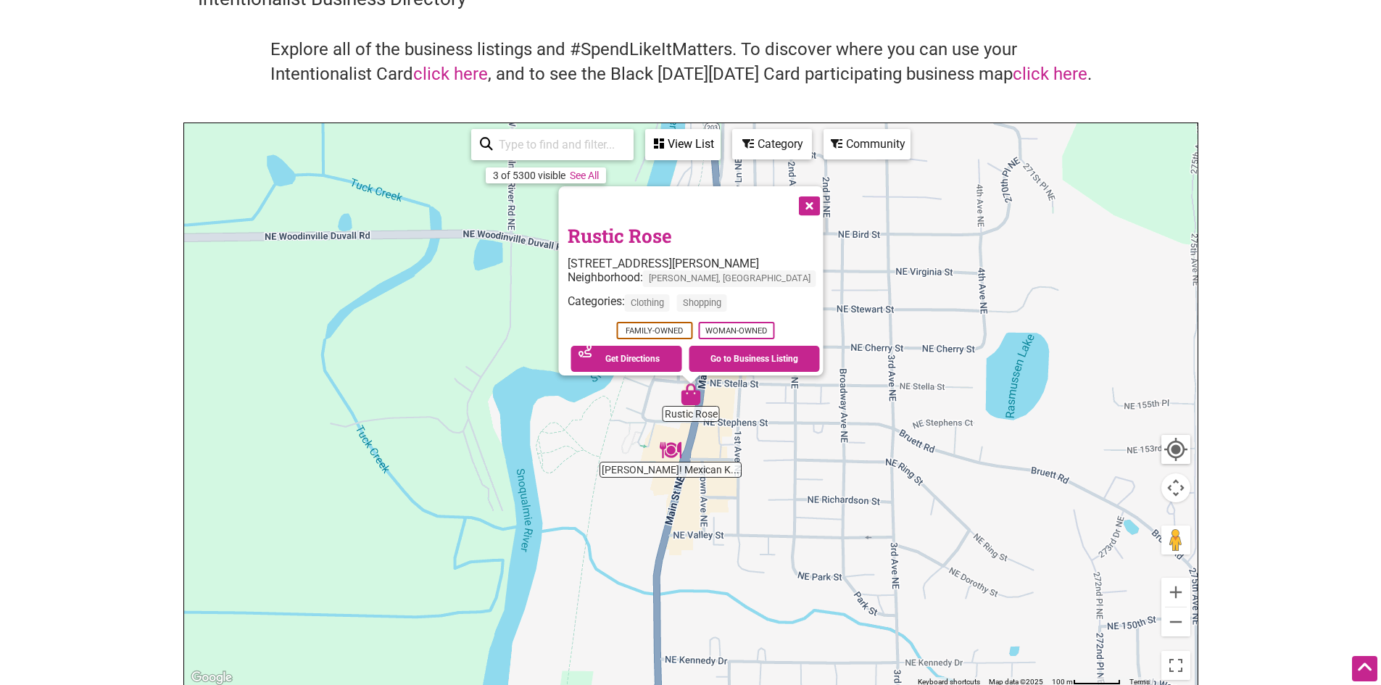
click at [789, 196] on button "Close" at bounding box center [807, 204] width 36 height 36
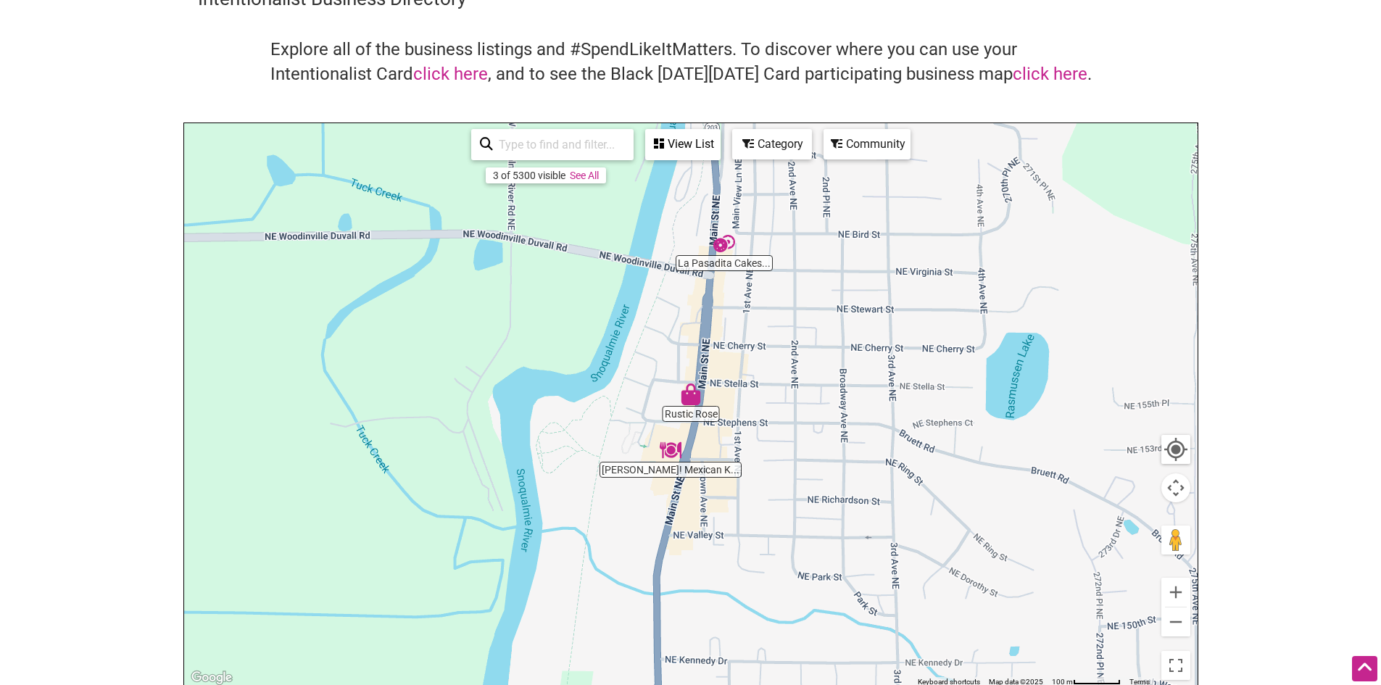
click at [671, 446] on img "Amonos! Mexican Kitchen" at bounding box center [670, 449] width 33 height 33
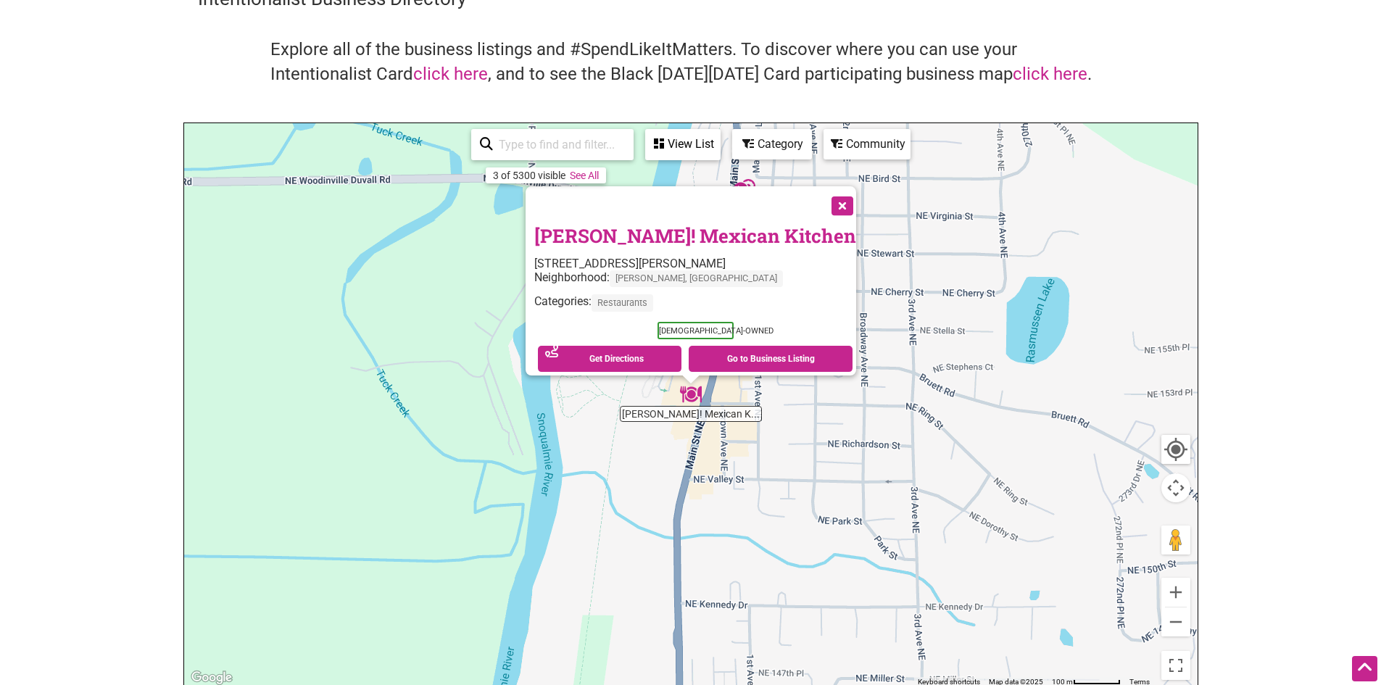
click at [823, 195] on button "Close" at bounding box center [841, 204] width 36 height 36
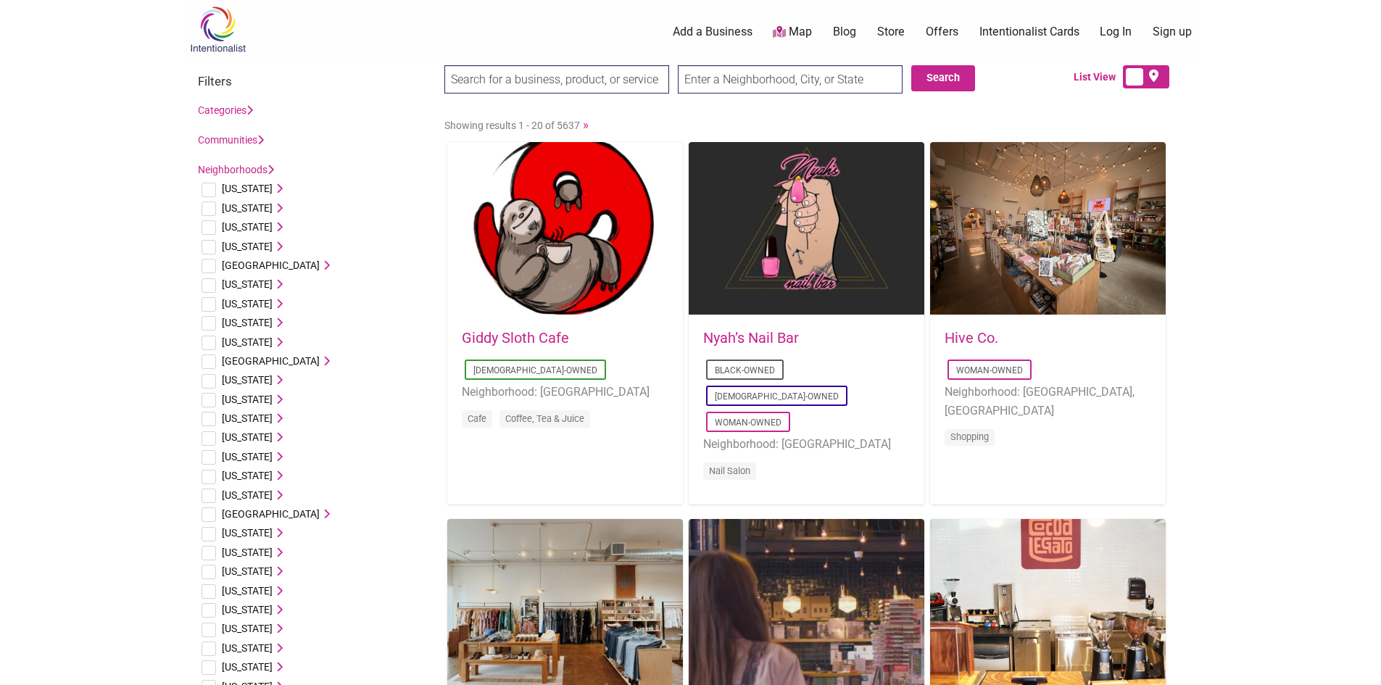
click at [745, 80] on input "text" at bounding box center [790, 79] width 225 height 28
type input "redmond, [GEOGRAPHIC_DATA]"
click at [444, 65] on input "Search" at bounding box center [472, 80] width 56 height 30
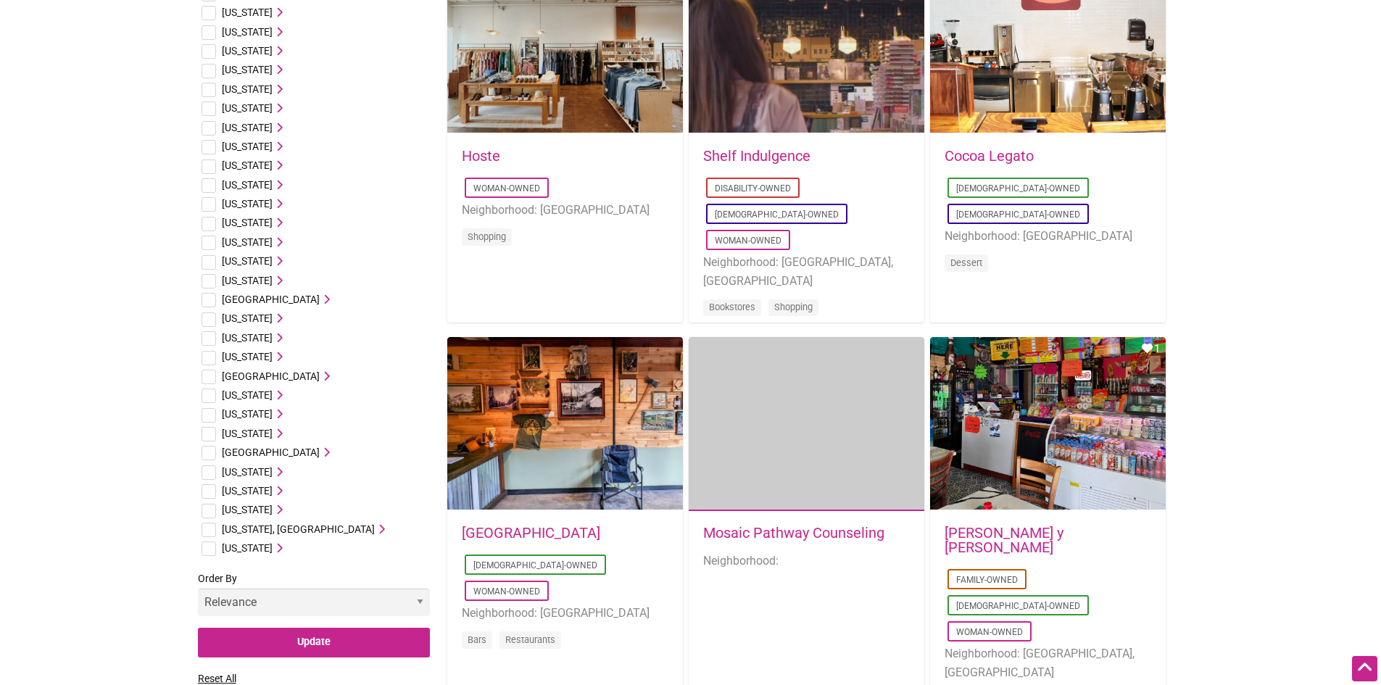
scroll to position [580, 0]
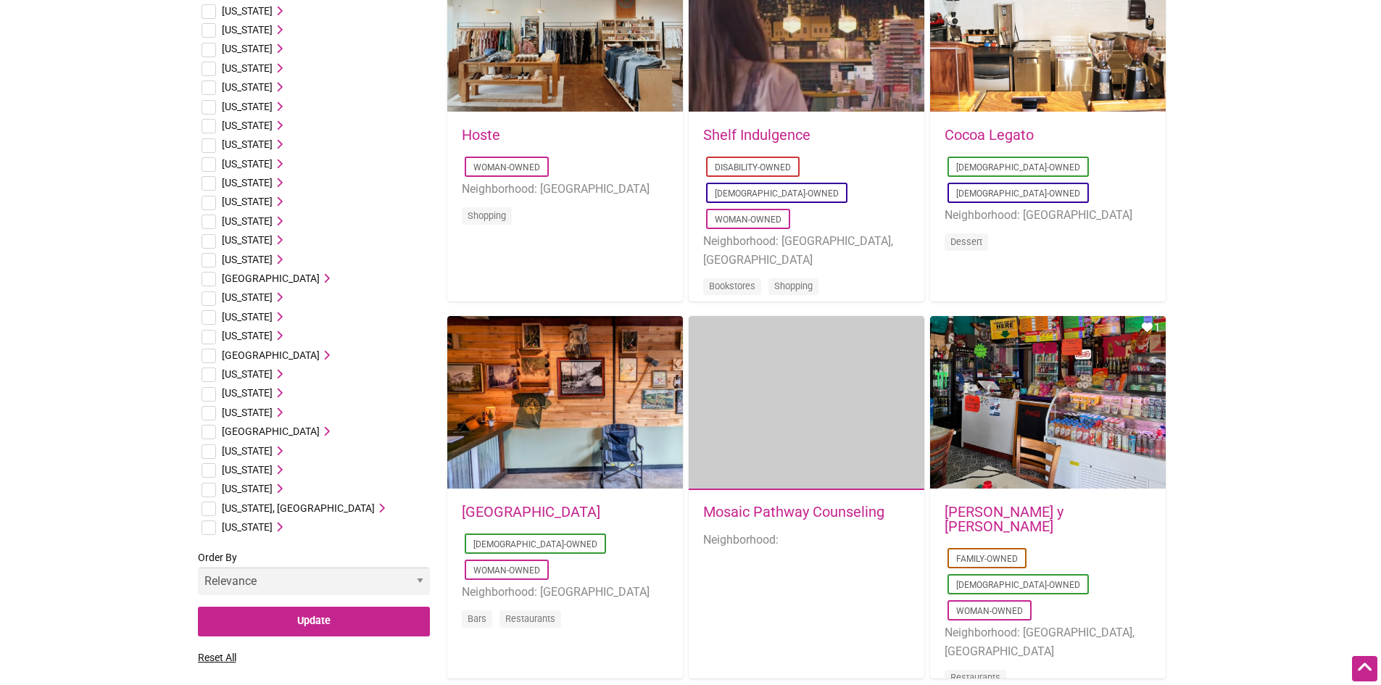
click at [280, 486] on icon at bounding box center [278, 488] width 10 height 10
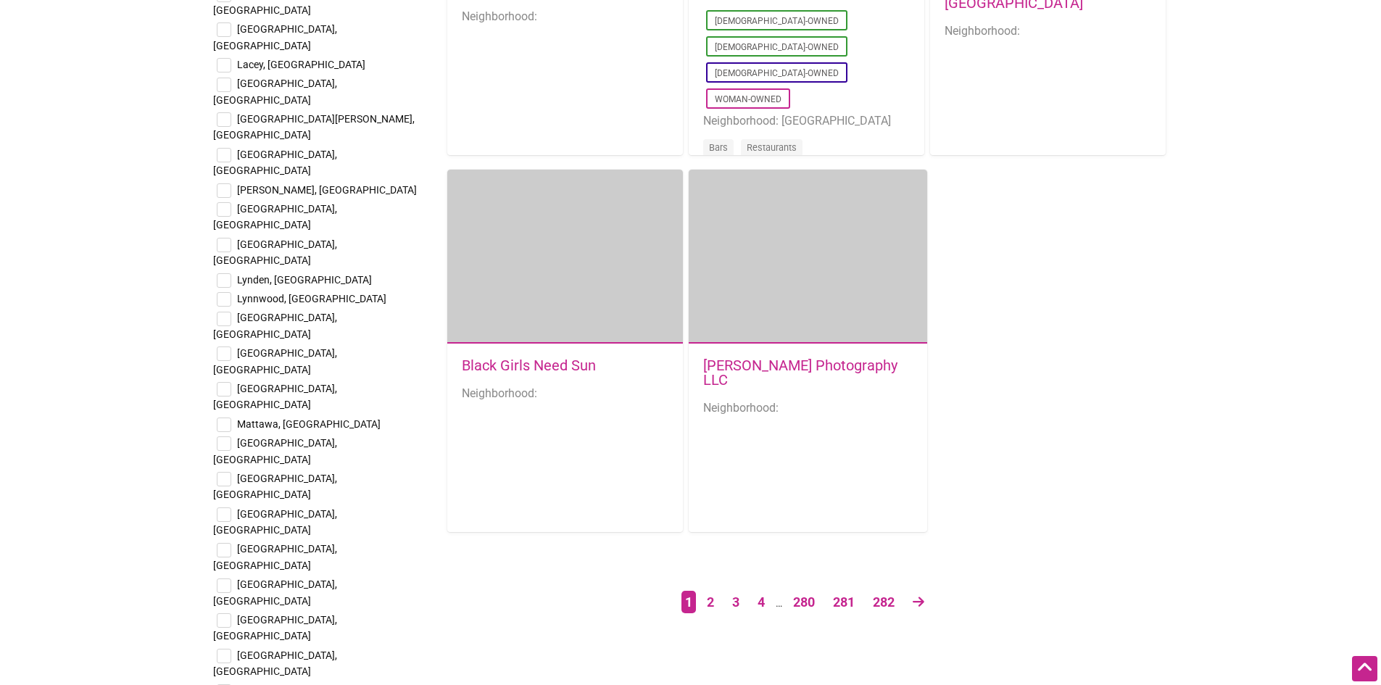
scroll to position [2247, 0]
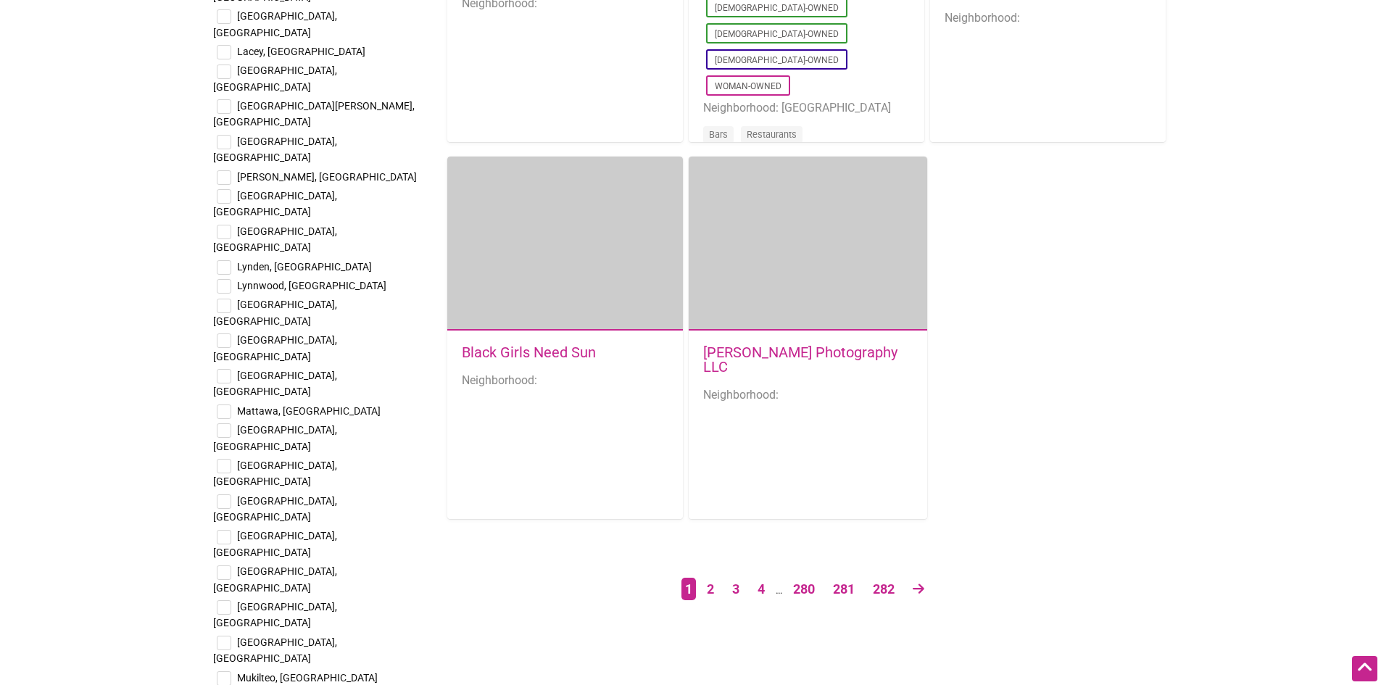
checkbox input "true"
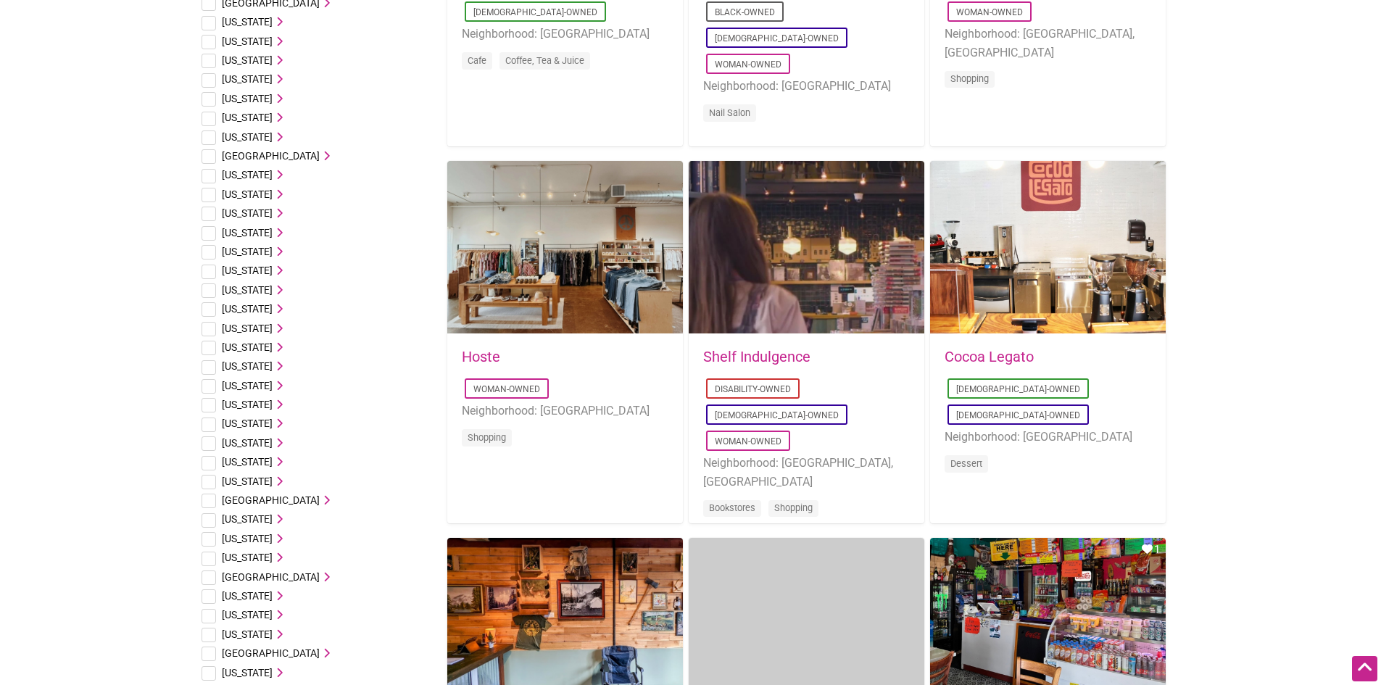
scroll to position [0, 0]
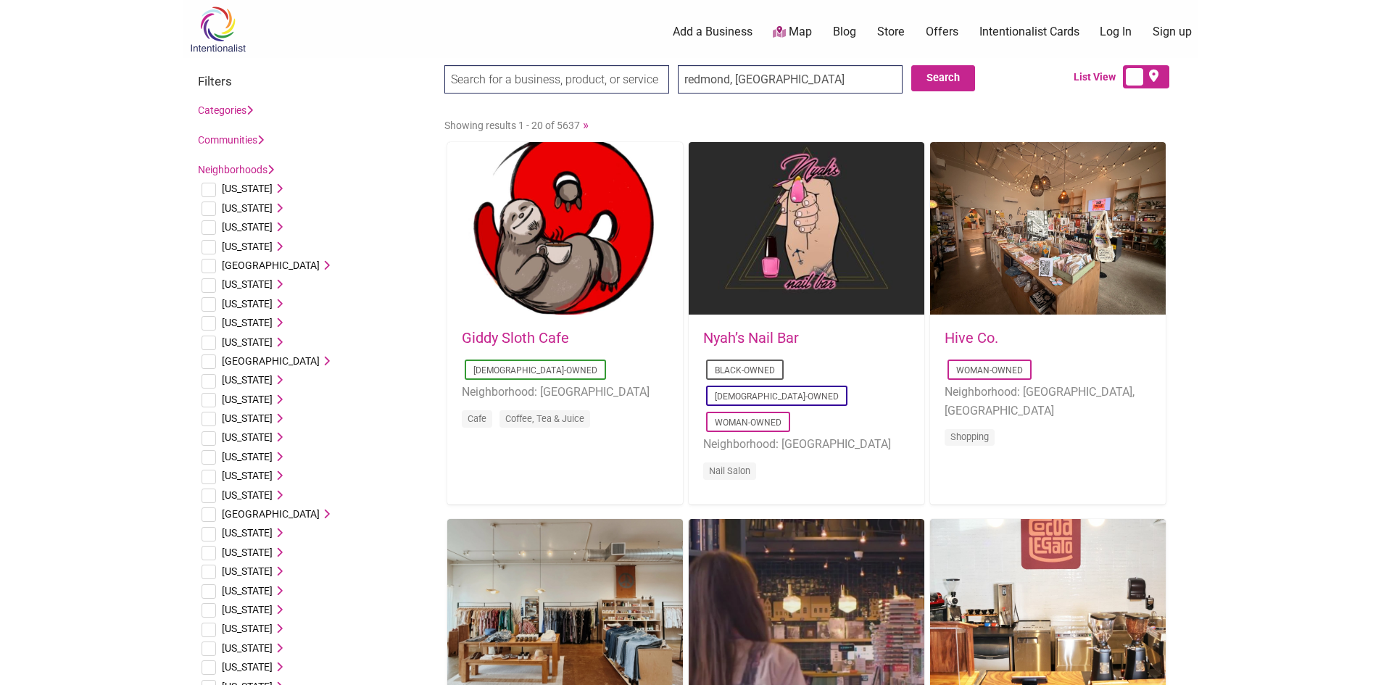
click at [523, 78] on input "search" at bounding box center [556, 79] width 225 height 28
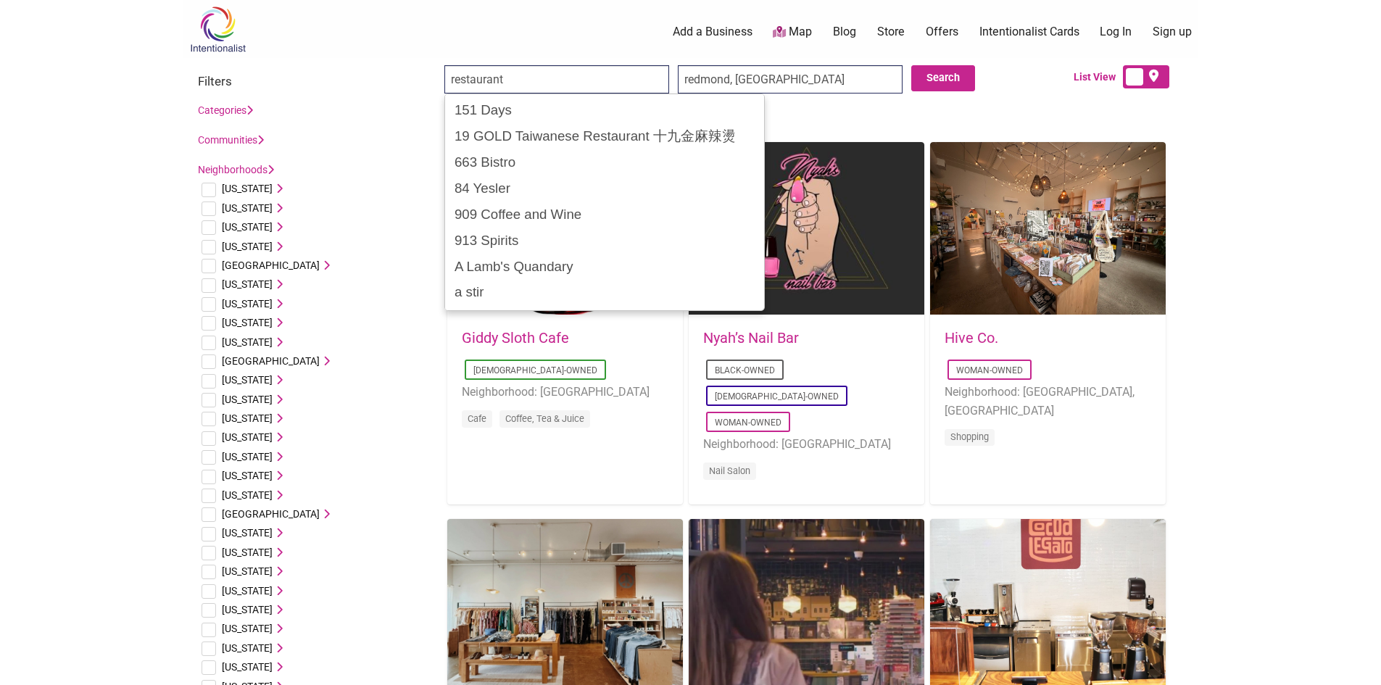
type input "restaurant"
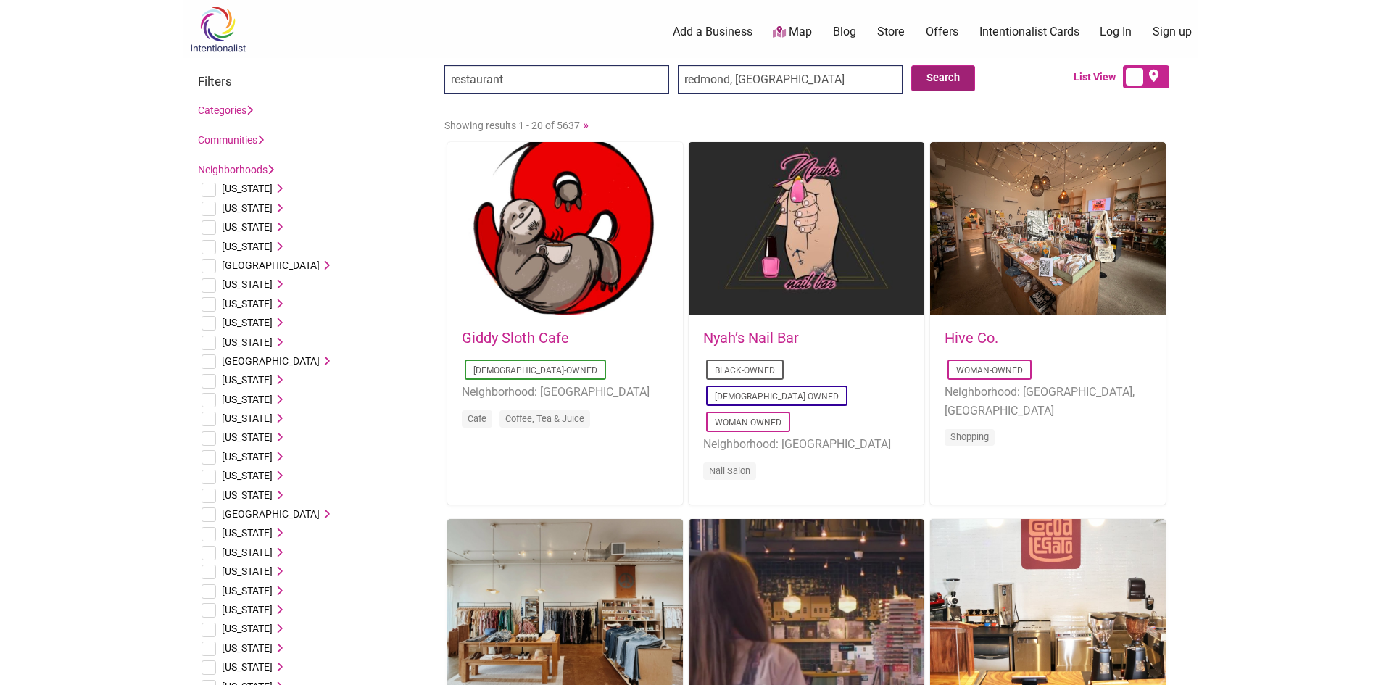
click at [949, 75] on button "Search" at bounding box center [943, 78] width 64 height 26
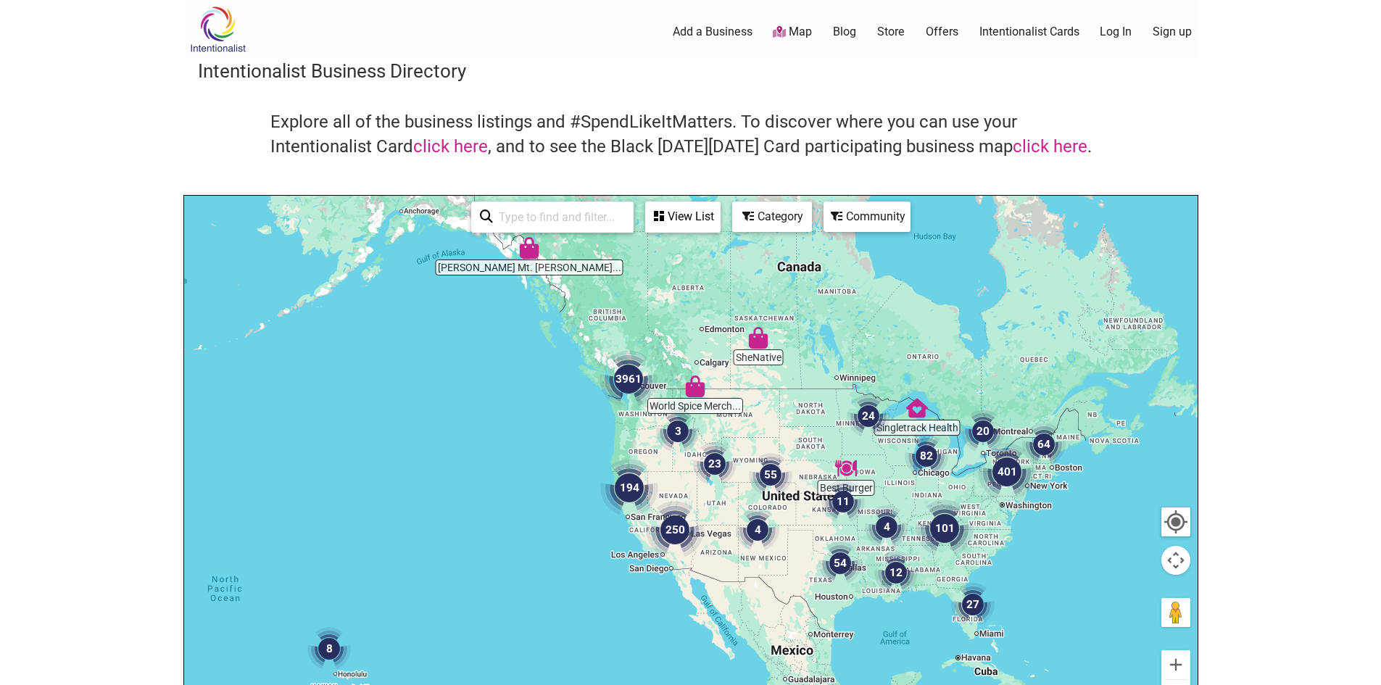
click at [570, 359] on div at bounding box center [690, 478] width 1013 height 564
click at [570, 358] on div at bounding box center [690, 478] width 1013 height 564
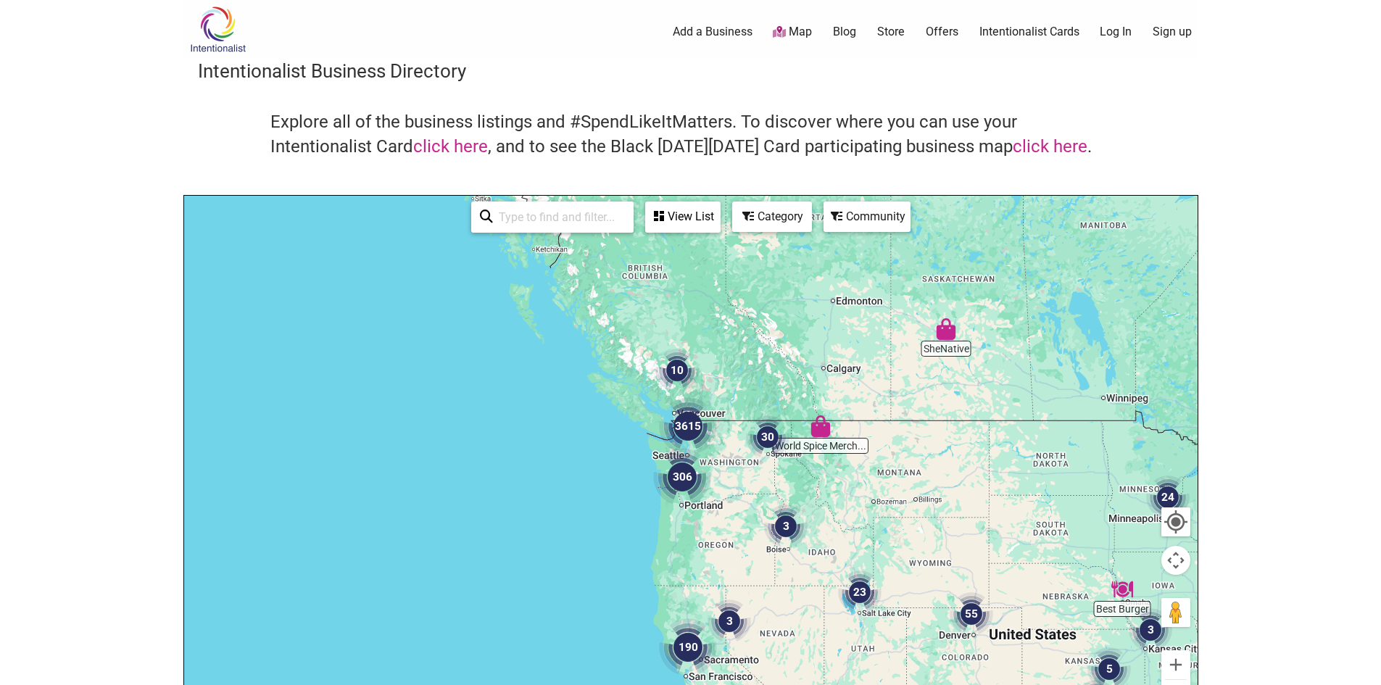
click at [570, 357] on div at bounding box center [690, 478] width 1013 height 564
click at [569, 357] on div at bounding box center [690, 478] width 1013 height 564
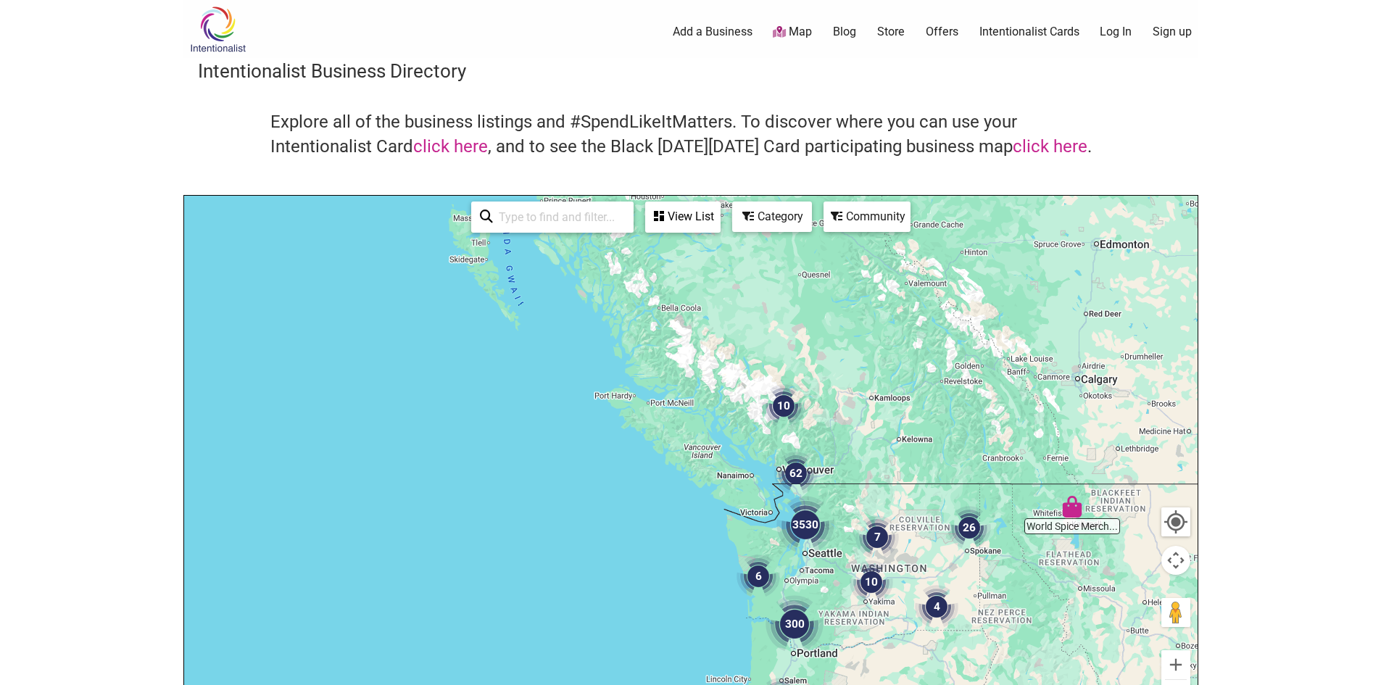
click at [618, 397] on div at bounding box center [690, 478] width 1013 height 564
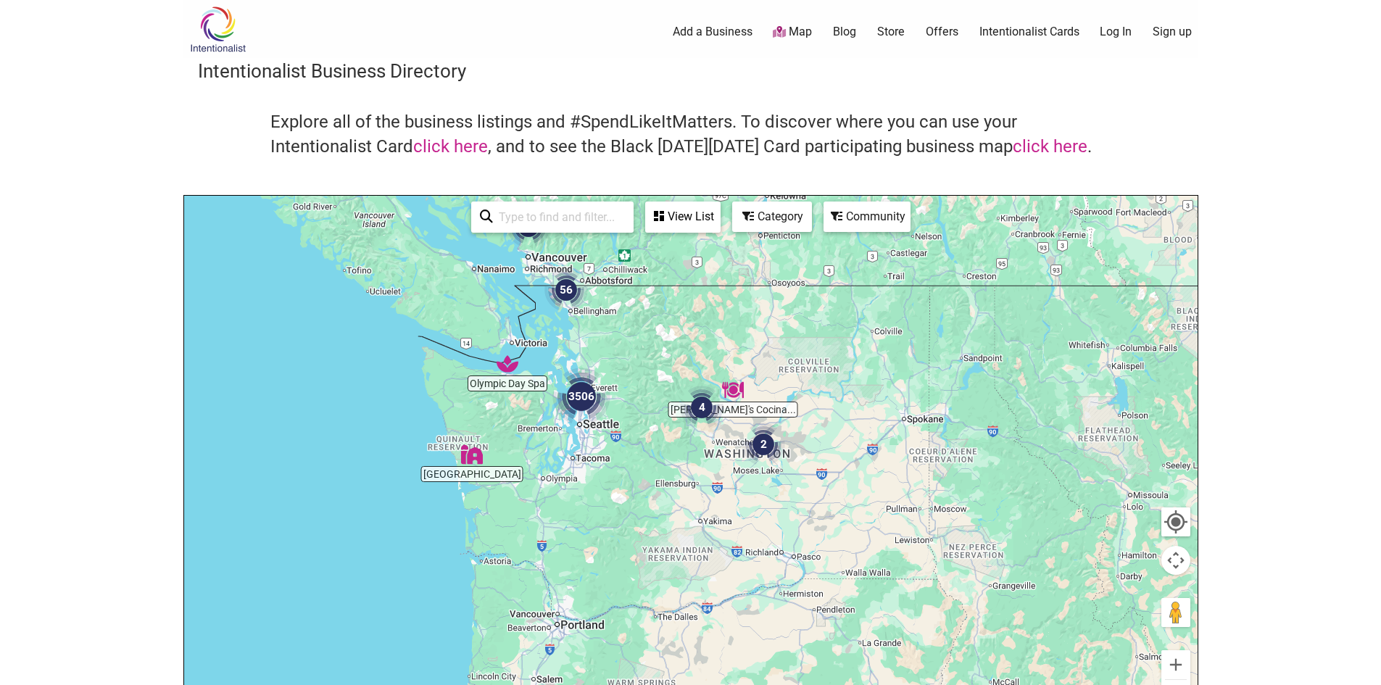
drag, startPoint x: 783, startPoint y: 521, endPoint x: 371, endPoint y: 233, distance: 502.9
click at [371, 233] on div at bounding box center [690, 478] width 1013 height 564
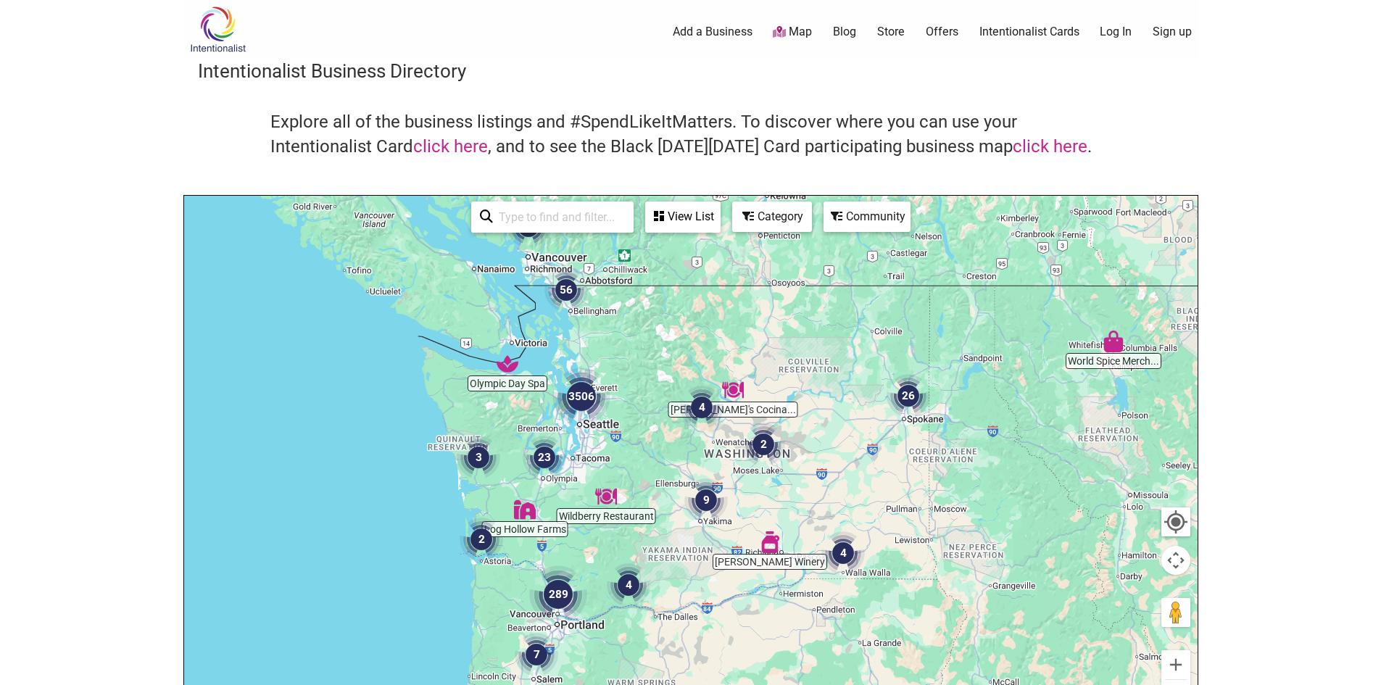
click at [355, 296] on div at bounding box center [690, 478] width 1013 height 564
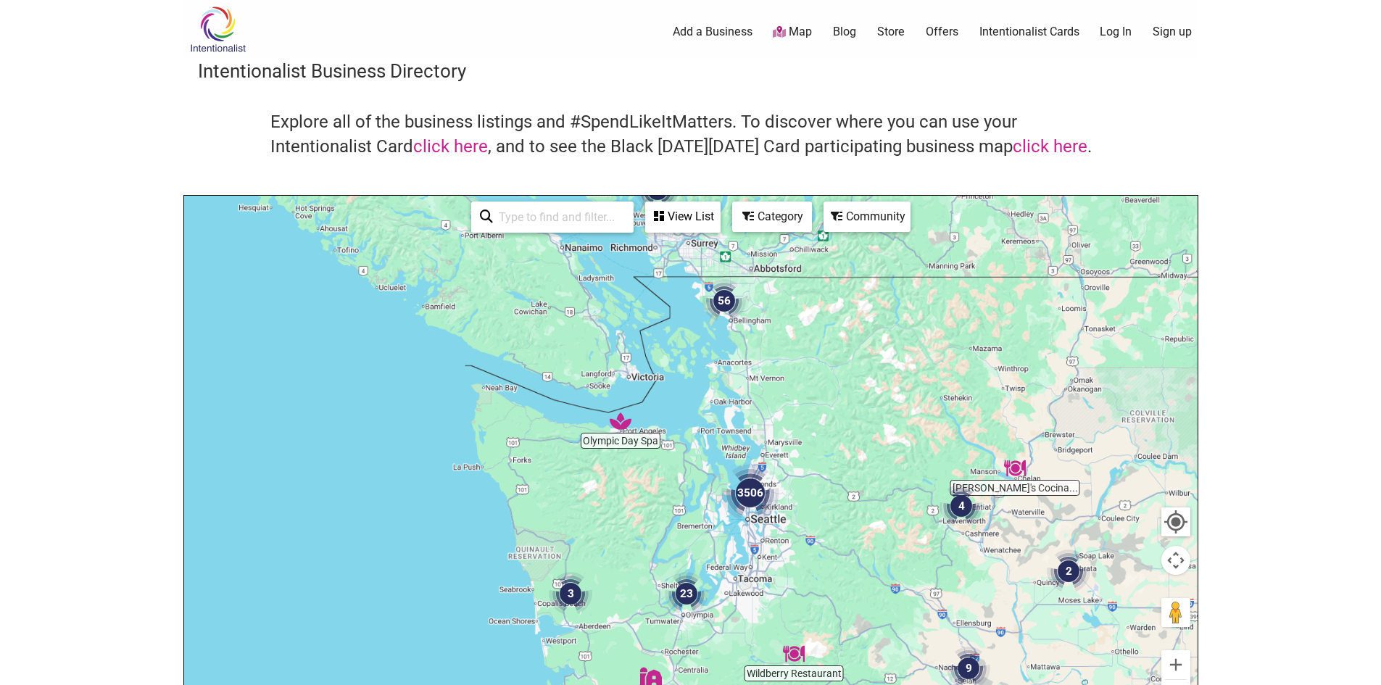
click at [447, 363] on div at bounding box center [690, 478] width 1013 height 564
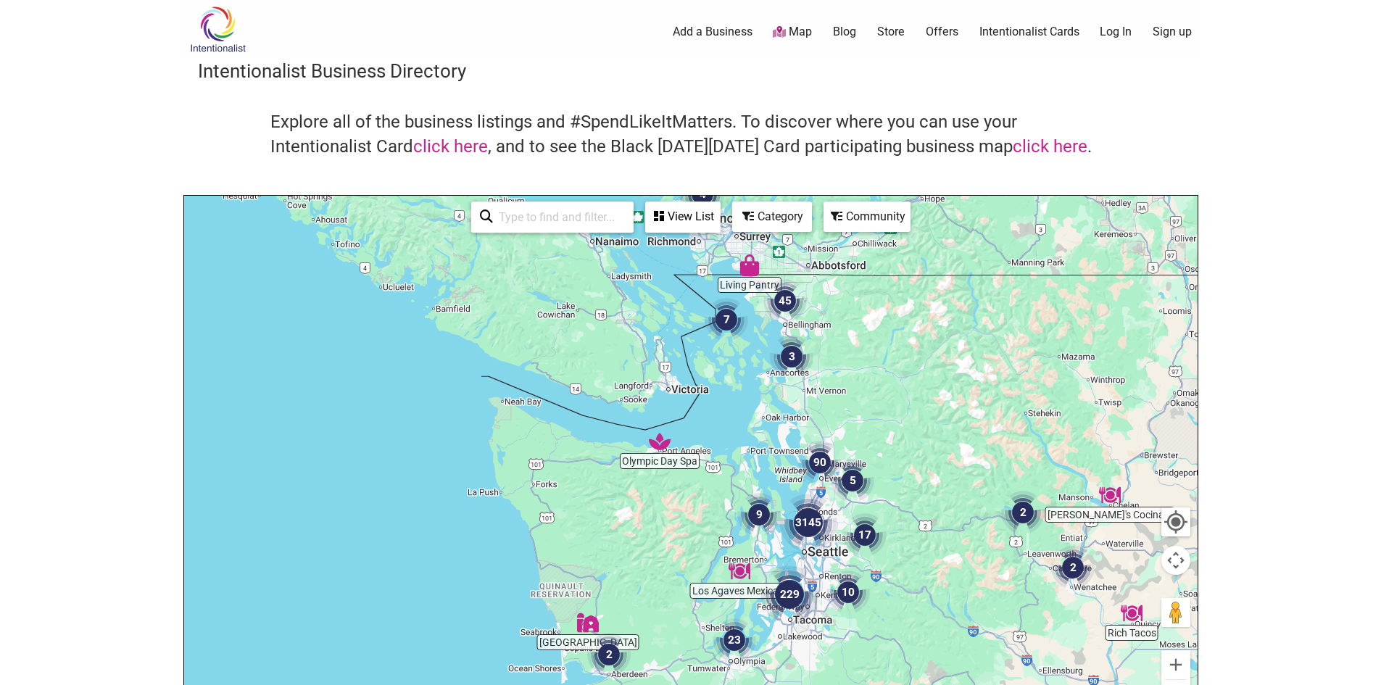
click at [447, 363] on div at bounding box center [690, 478] width 1013 height 564
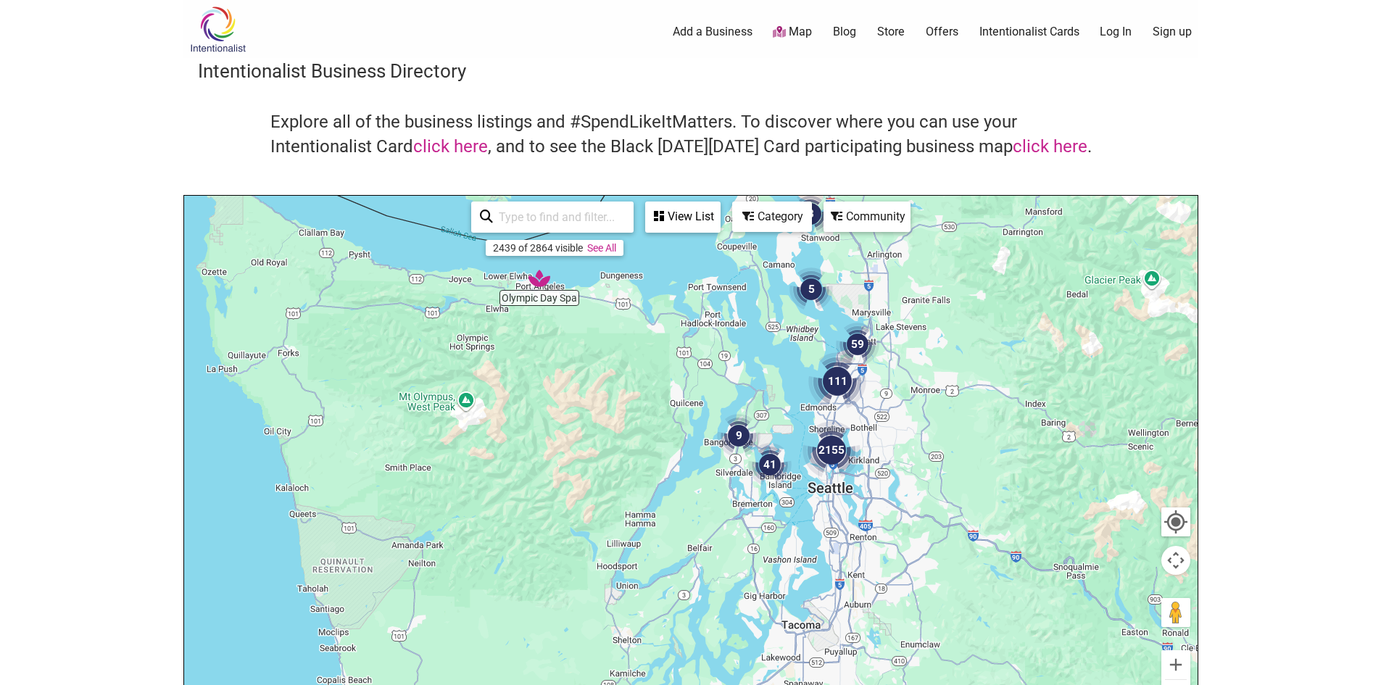
drag, startPoint x: 637, startPoint y: 522, endPoint x: 304, endPoint y: 267, distance: 419.4
click at [304, 267] on div at bounding box center [690, 478] width 1013 height 564
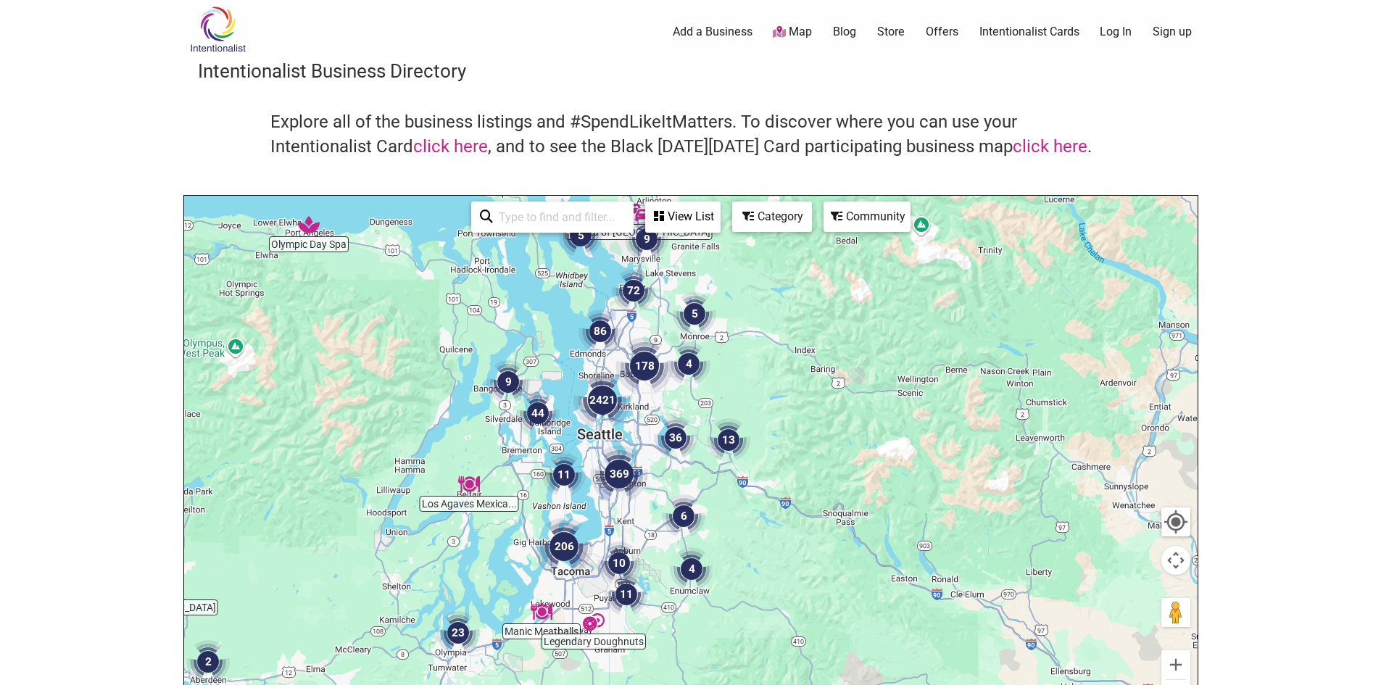
drag, startPoint x: 671, startPoint y: 418, endPoint x: 436, endPoint y: 349, distance: 244.7
click at [432, 349] on div at bounding box center [690, 478] width 1013 height 564
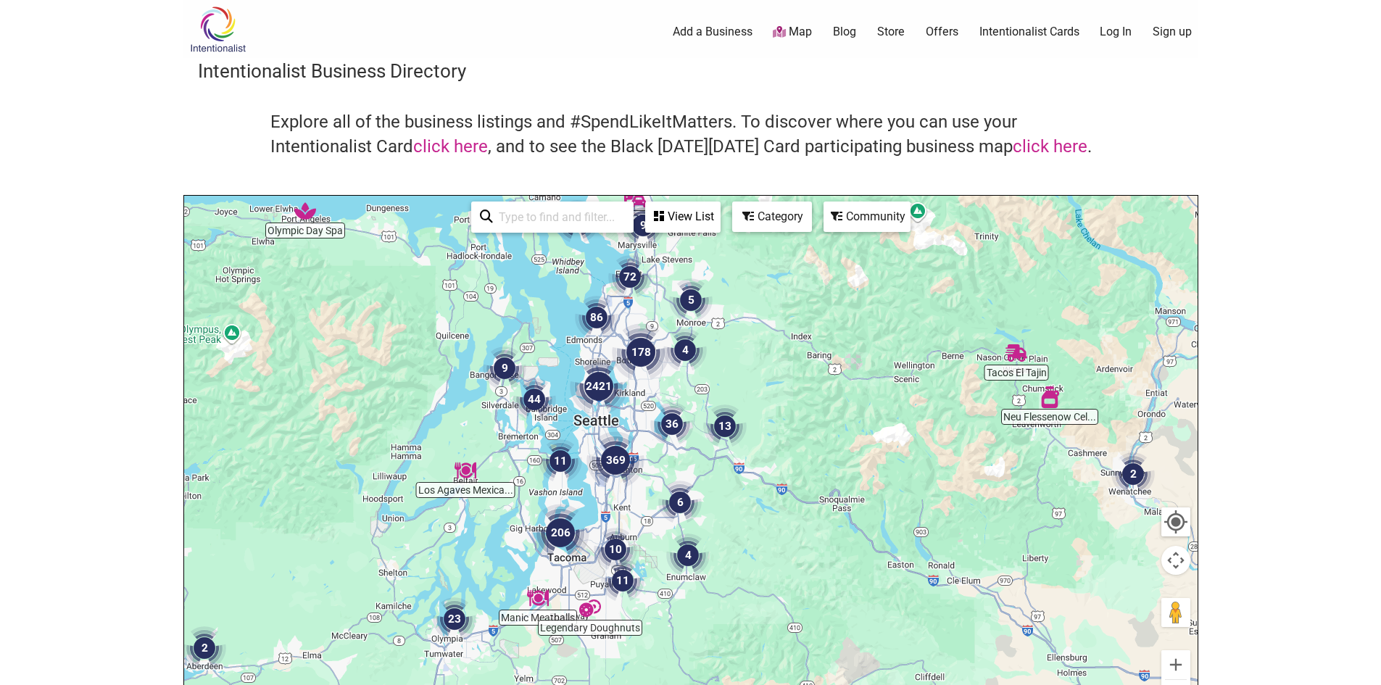
click at [744, 457] on div at bounding box center [690, 478] width 1013 height 564
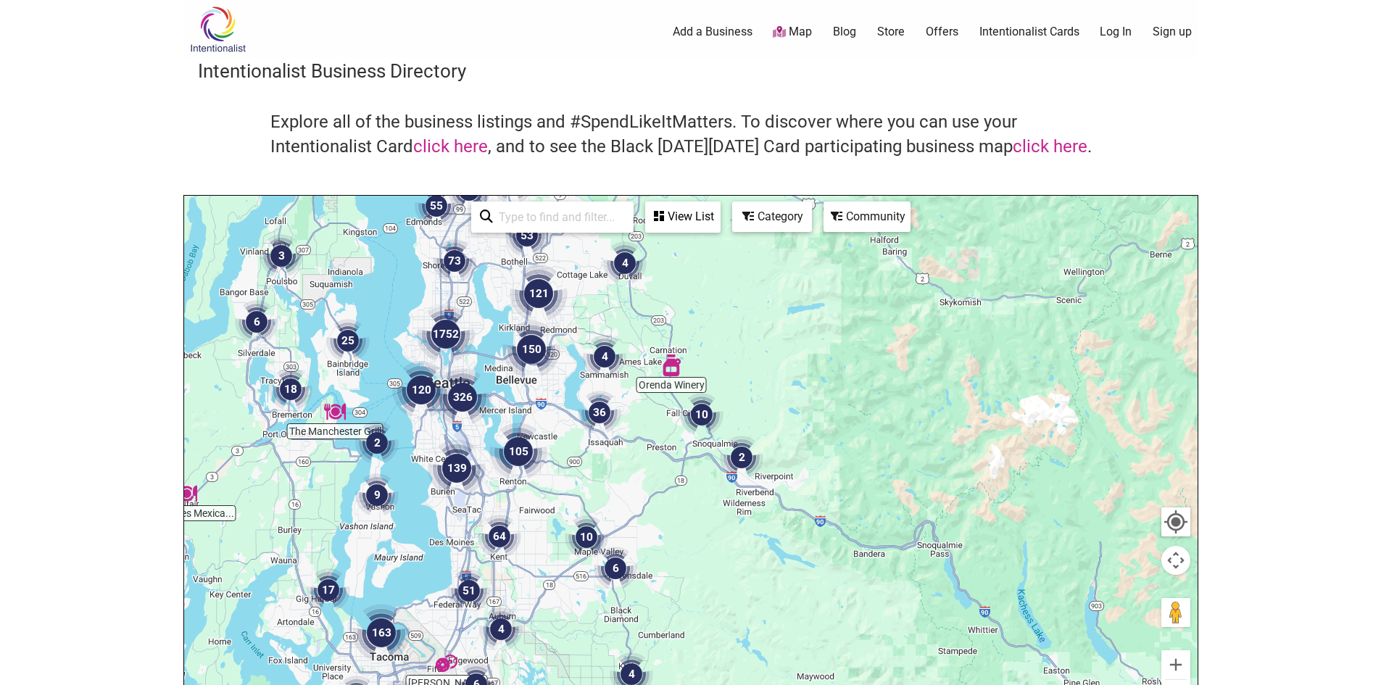
click at [699, 512] on div at bounding box center [690, 478] width 1013 height 564
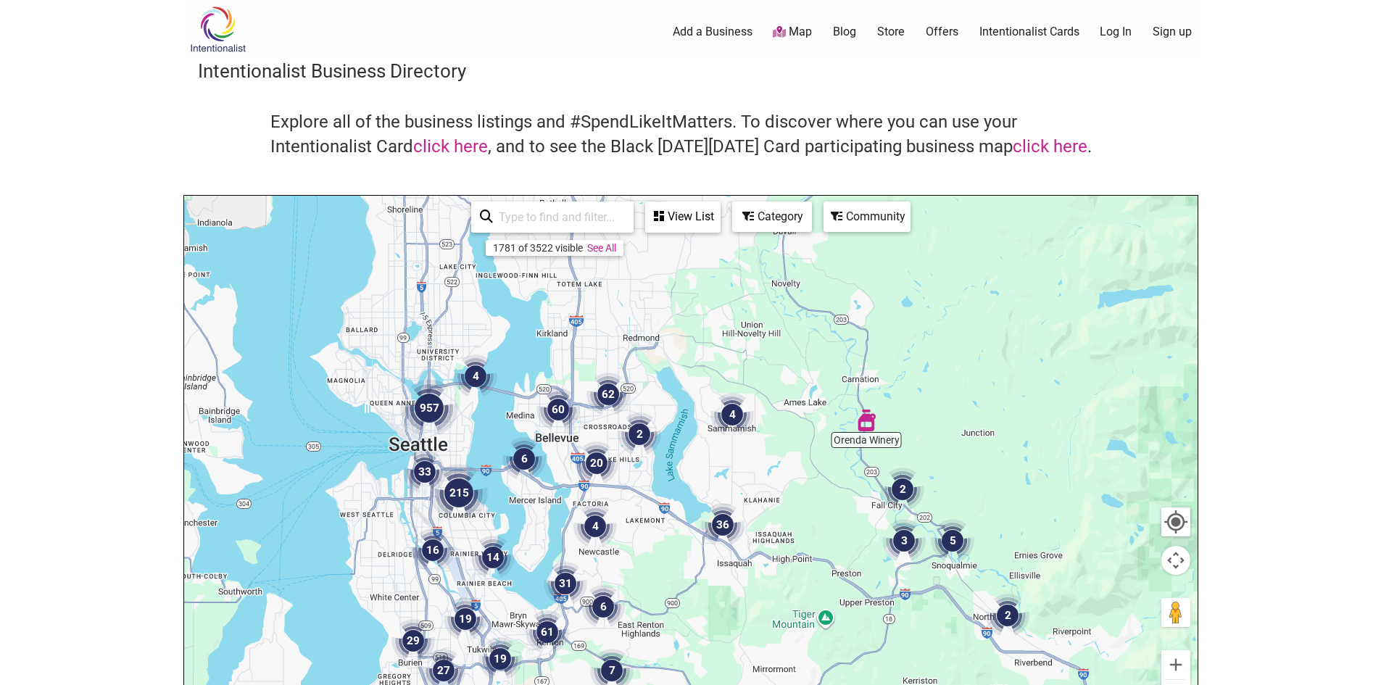
drag, startPoint x: 536, startPoint y: 427, endPoint x: 752, endPoint y: 612, distance: 285.3
click at [752, 612] on div at bounding box center [690, 478] width 1013 height 564
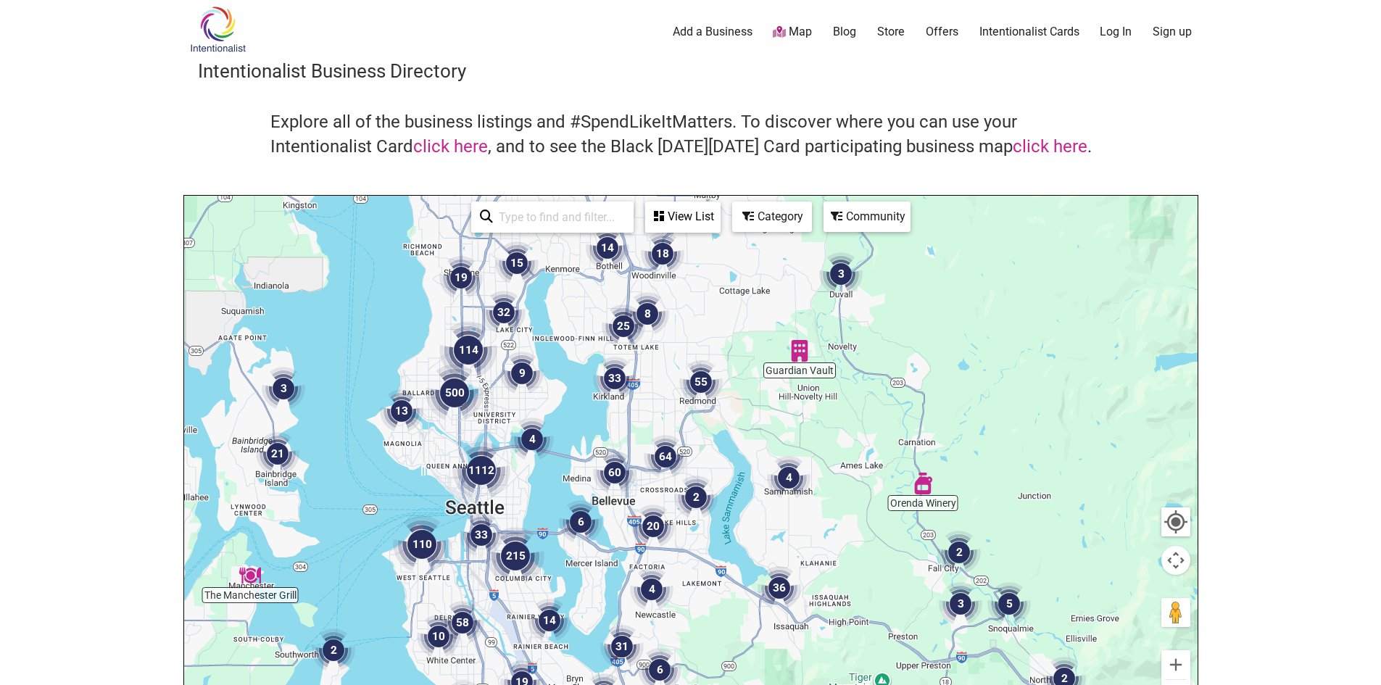
drag, startPoint x: 745, startPoint y: 462, endPoint x: 710, endPoint y: 432, distance: 46.8
click at [803, 526] on div at bounding box center [690, 478] width 1013 height 564
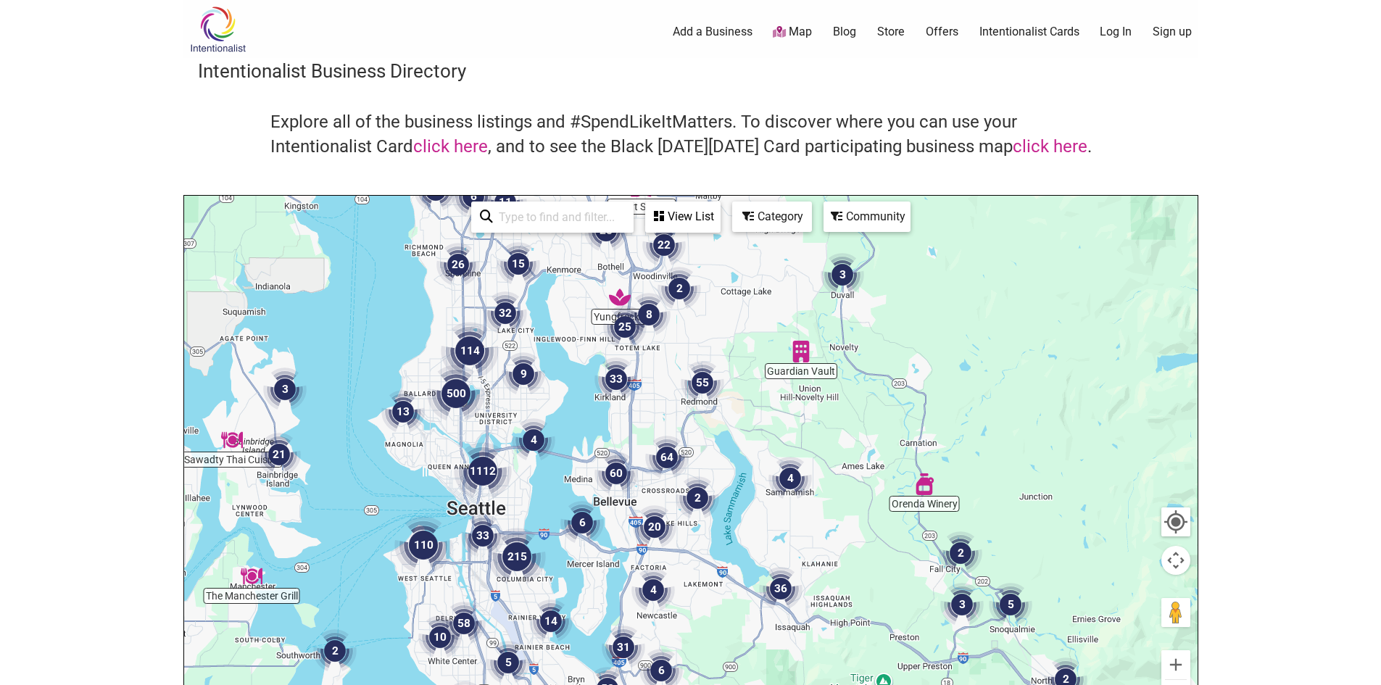
click at [700, 421] on div at bounding box center [690, 478] width 1013 height 564
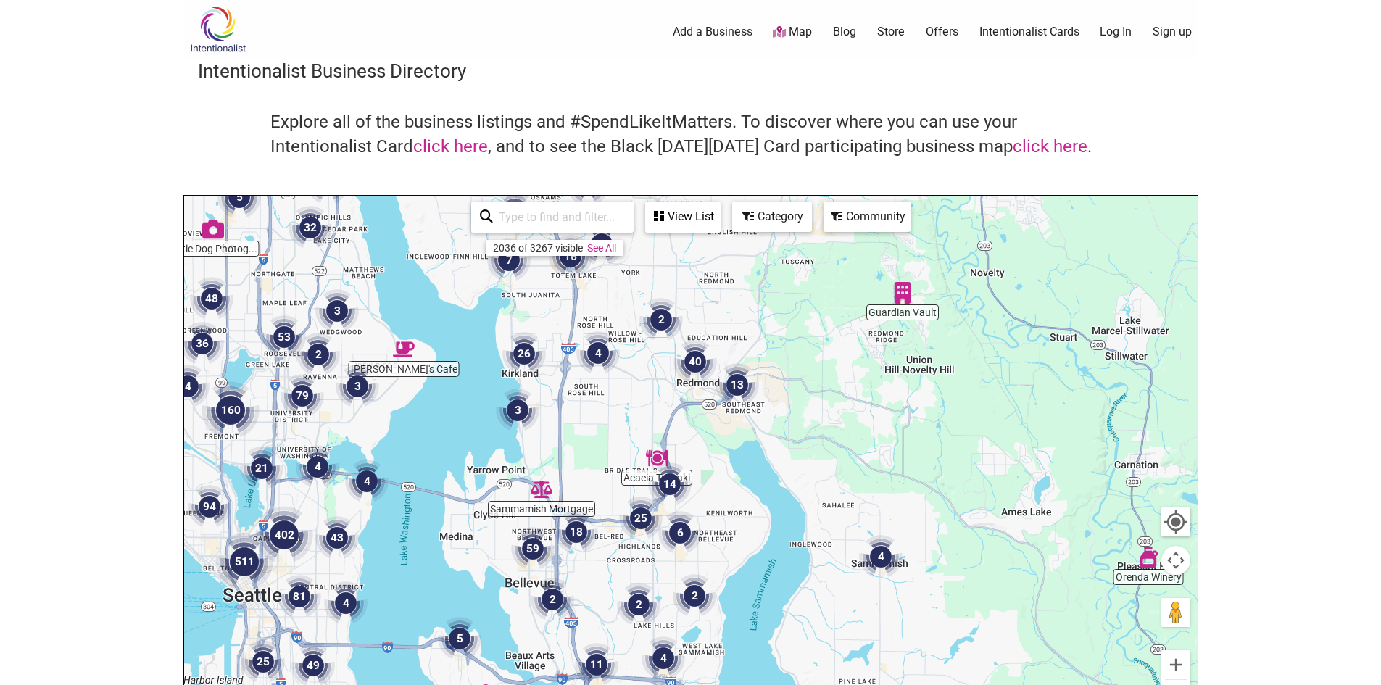
click at [723, 423] on div at bounding box center [690, 478] width 1013 height 564
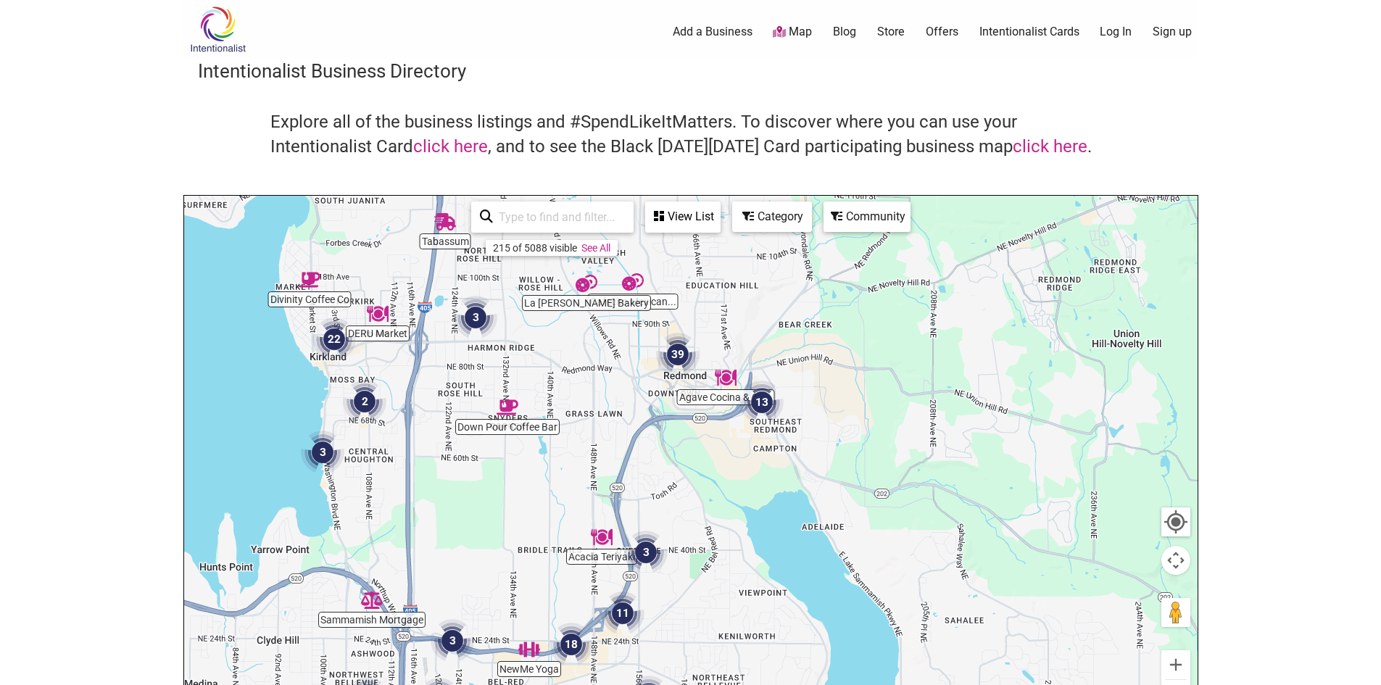
drag, startPoint x: 679, startPoint y: 408, endPoint x: 694, endPoint y: 446, distance: 41.1
click at [692, 445] on div at bounding box center [690, 478] width 1013 height 564
click at [837, 388] on div at bounding box center [690, 478] width 1013 height 564
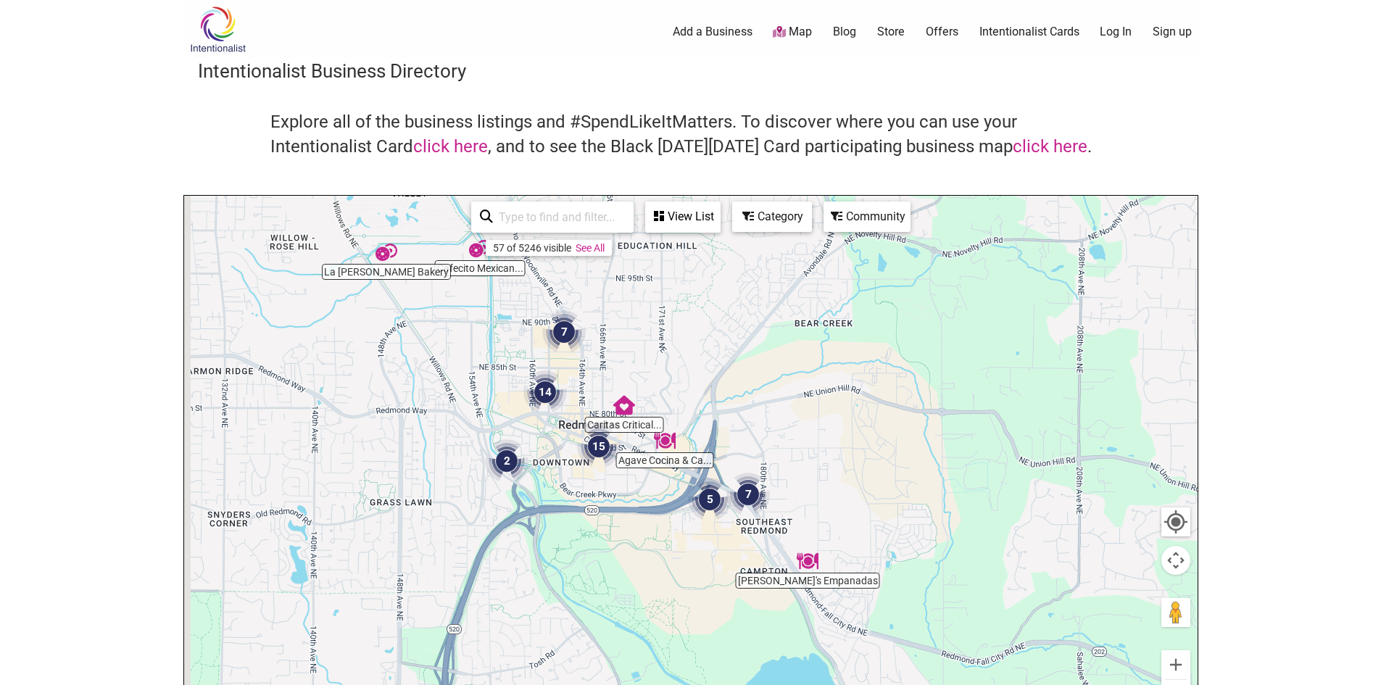
drag, startPoint x: 754, startPoint y: 373, endPoint x: 803, endPoint y: 433, distance: 77.9
click at [803, 433] on div at bounding box center [690, 478] width 1013 height 564
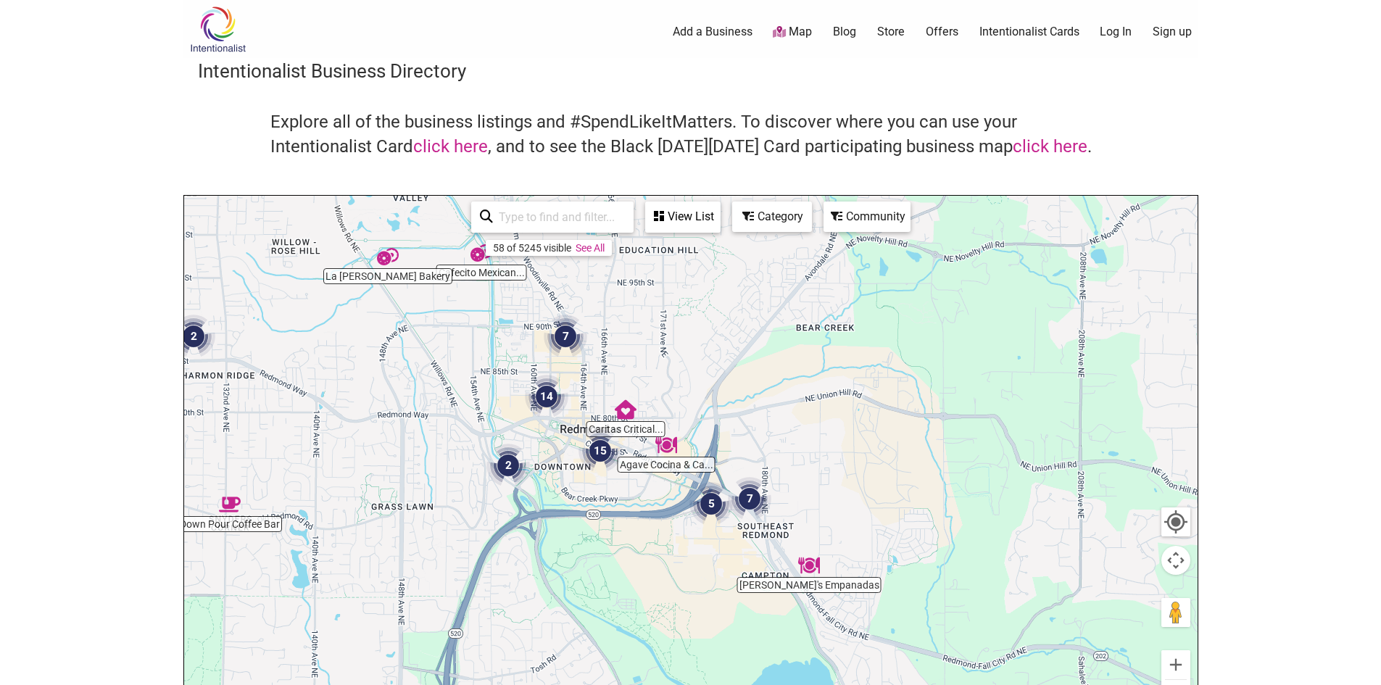
click at [783, 217] on div "Category" at bounding box center [771, 217] width 77 height 28
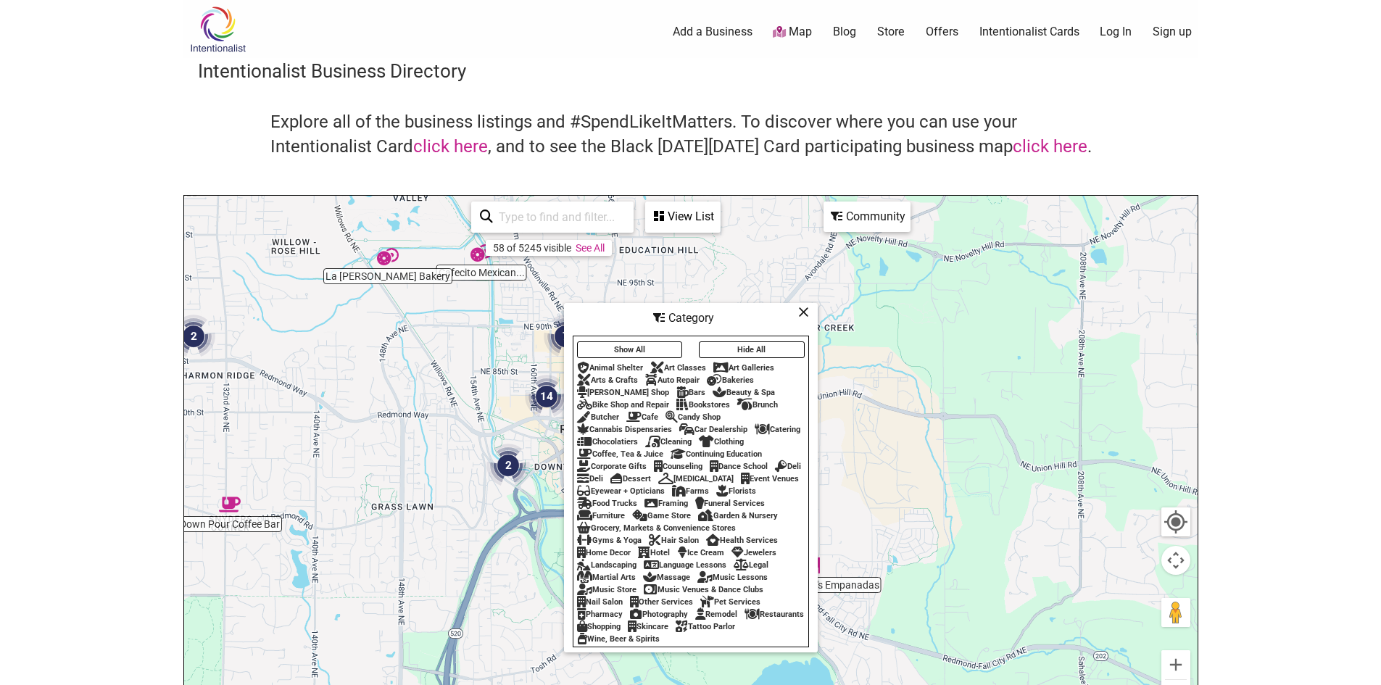
click at [663, 312] on icon at bounding box center [659, 318] width 12 height 12
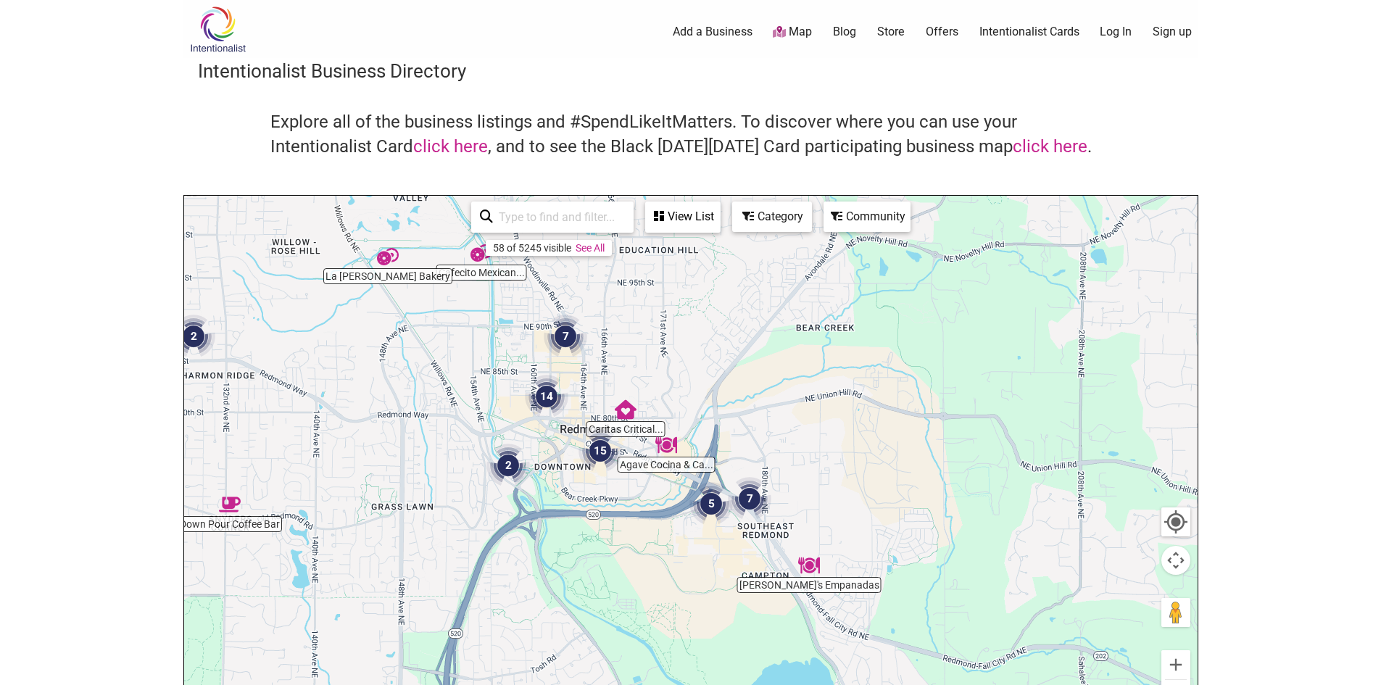
click at [681, 214] on div "View List" at bounding box center [683, 217] width 72 height 28
click at [594, 257] on div "View List" at bounding box center [595, 260] width 261 height 28
click at [687, 217] on div "View List" at bounding box center [683, 217] width 72 height 28
click at [596, 257] on div "View List" at bounding box center [595, 260] width 261 height 28
click at [768, 217] on div "Category" at bounding box center [771, 217] width 77 height 28
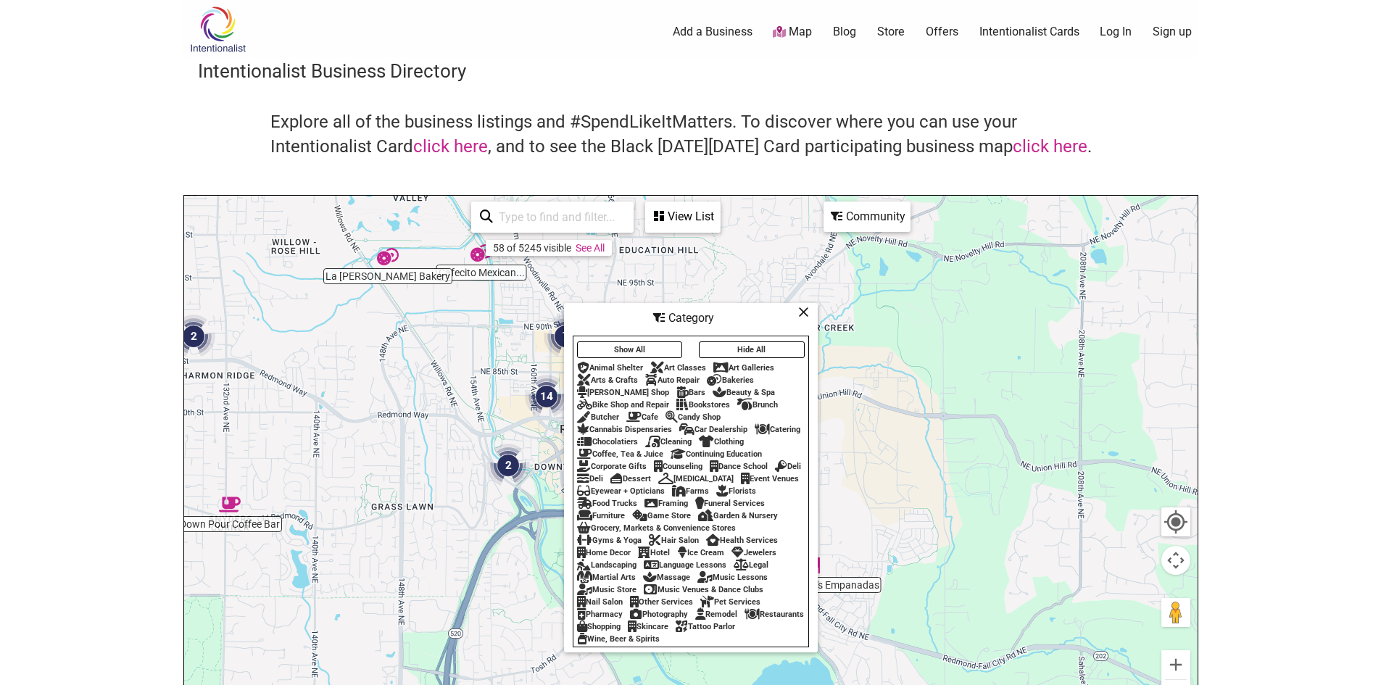
click at [868, 217] on div "Community" at bounding box center [867, 217] width 84 height 28
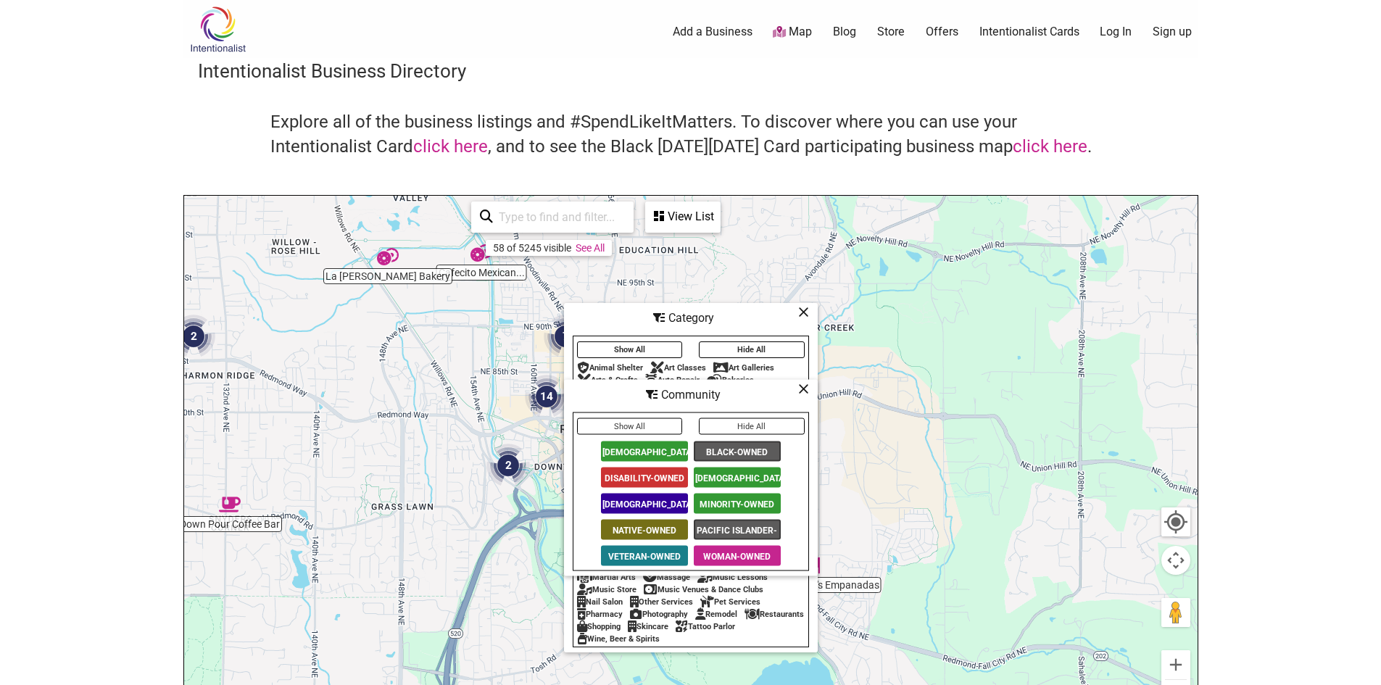
click at [649, 498] on span "[DEMOGRAPHIC_DATA]-Owned" at bounding box center [644, 504] width 87 height 20
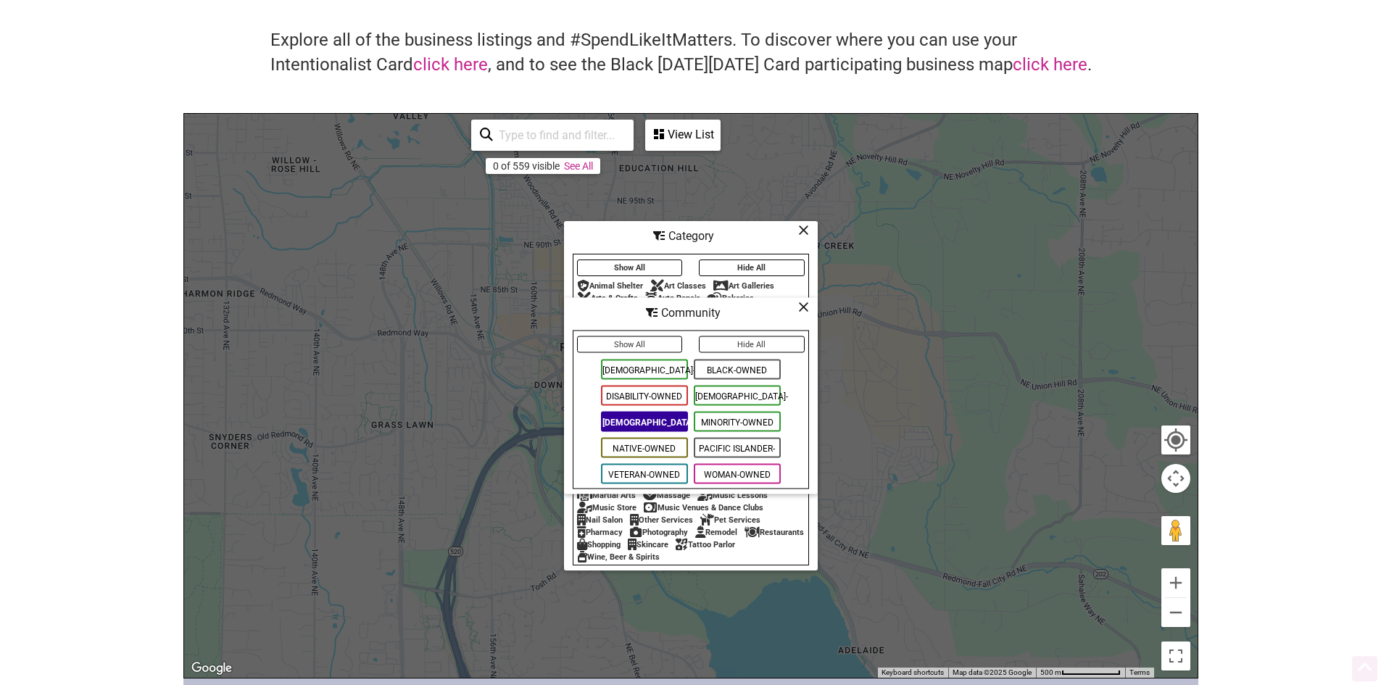
scroll to position [58, 0]
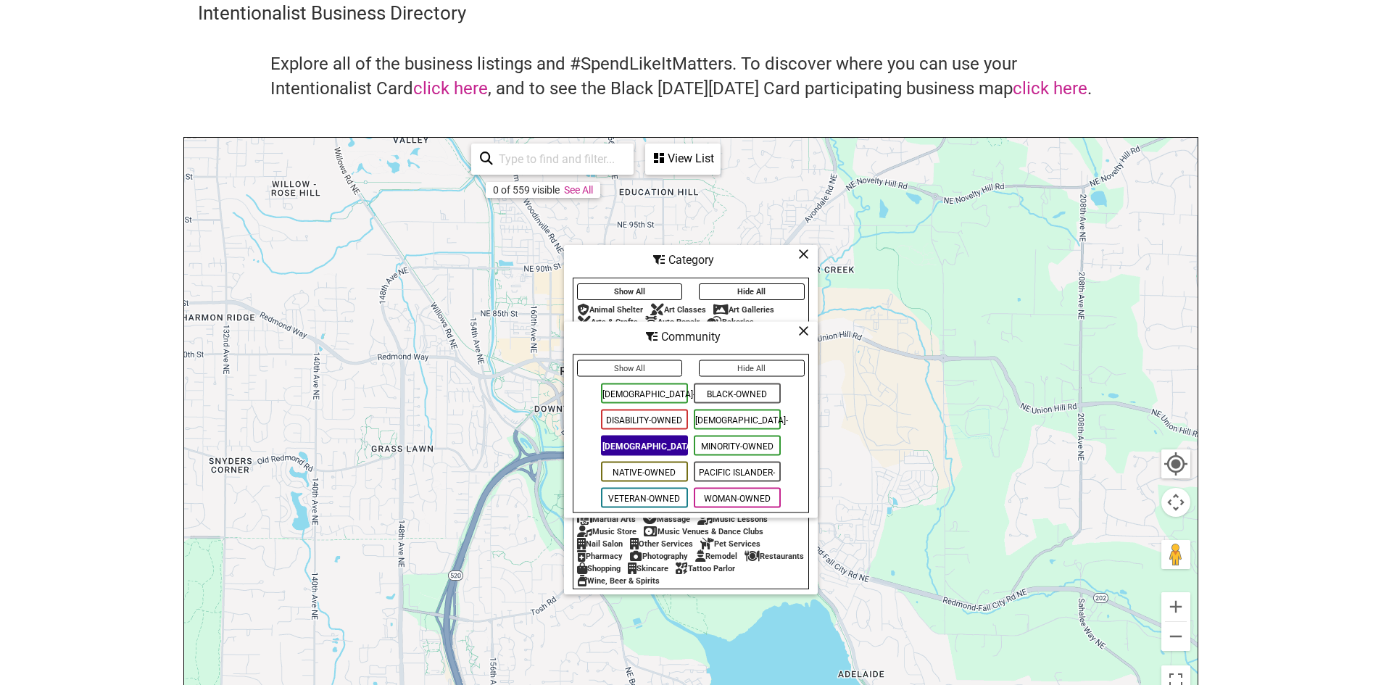
click at [657, 445] on span "[DEMOGRAPHIC_DATA]-Owned" at bounding box center [644, 446] width 87 height 20
click at [657, 444] on span "[DEMOGRAPHIC_DATA]-Owned" at bounding box center [644, 446] width 87 height 20
click at [802, 254] on icon at bounding box center [803, 254] width 11 height 1
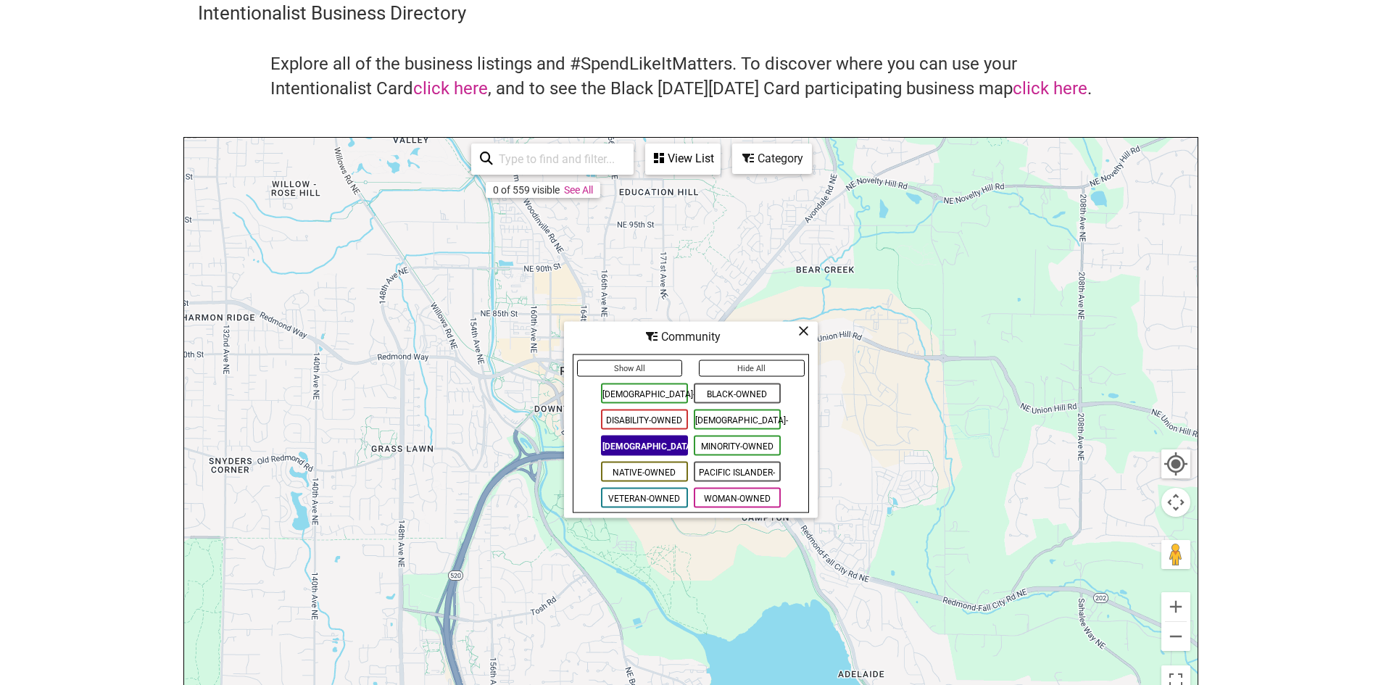
click at [804, 330] on icon at bounding box center [803, 330] width 11 height 1
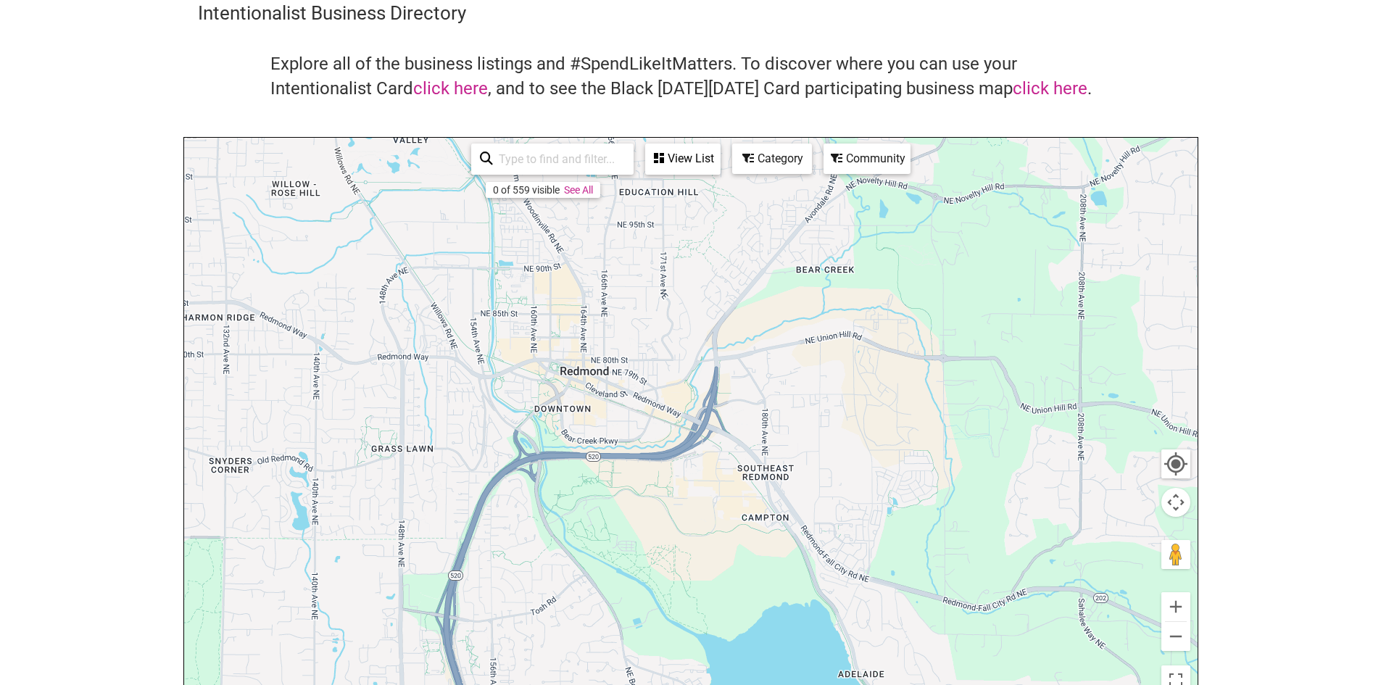
click at [707, 407] on div at bounding box center [690, 420] width 1013 height 564
click at [678, 158] on div "View List" at bounding box center [683, 159] width 72 height 28
click at [614, 200] on div "View List" at bounding box center [595, 202] width 261 height 28
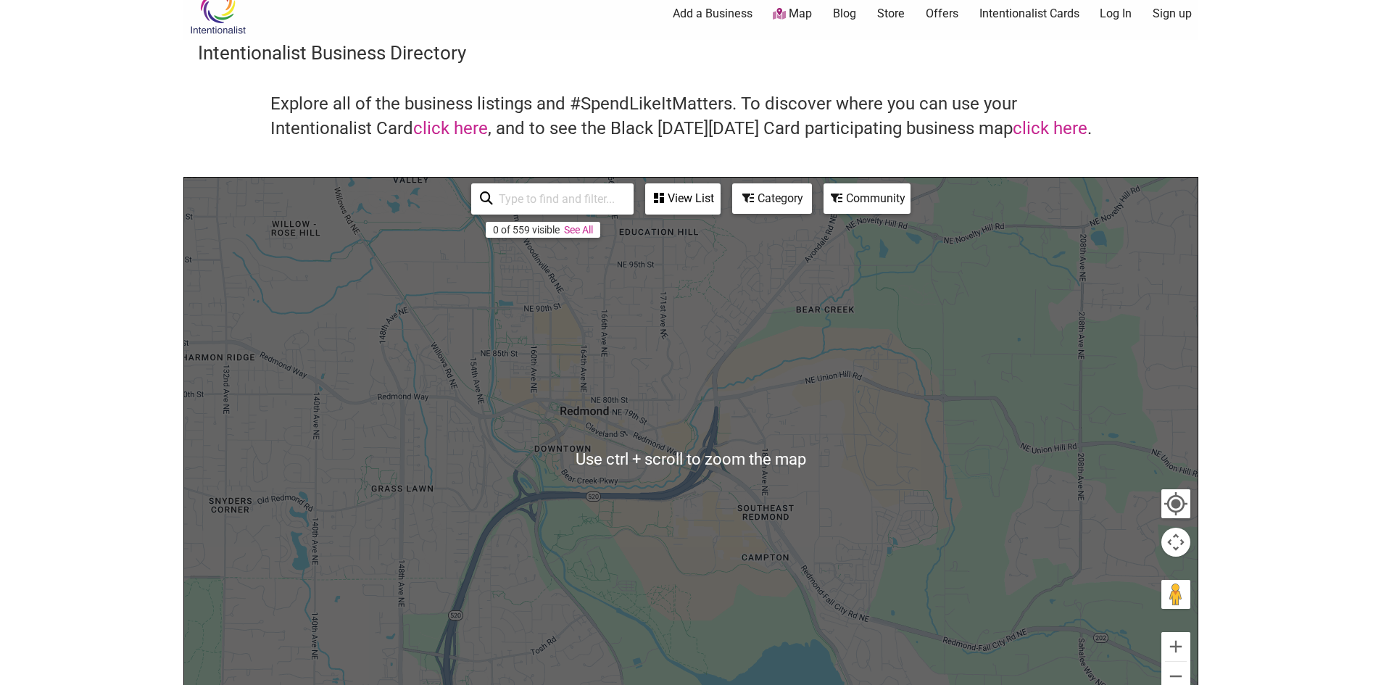
scroll to position [0, 0]
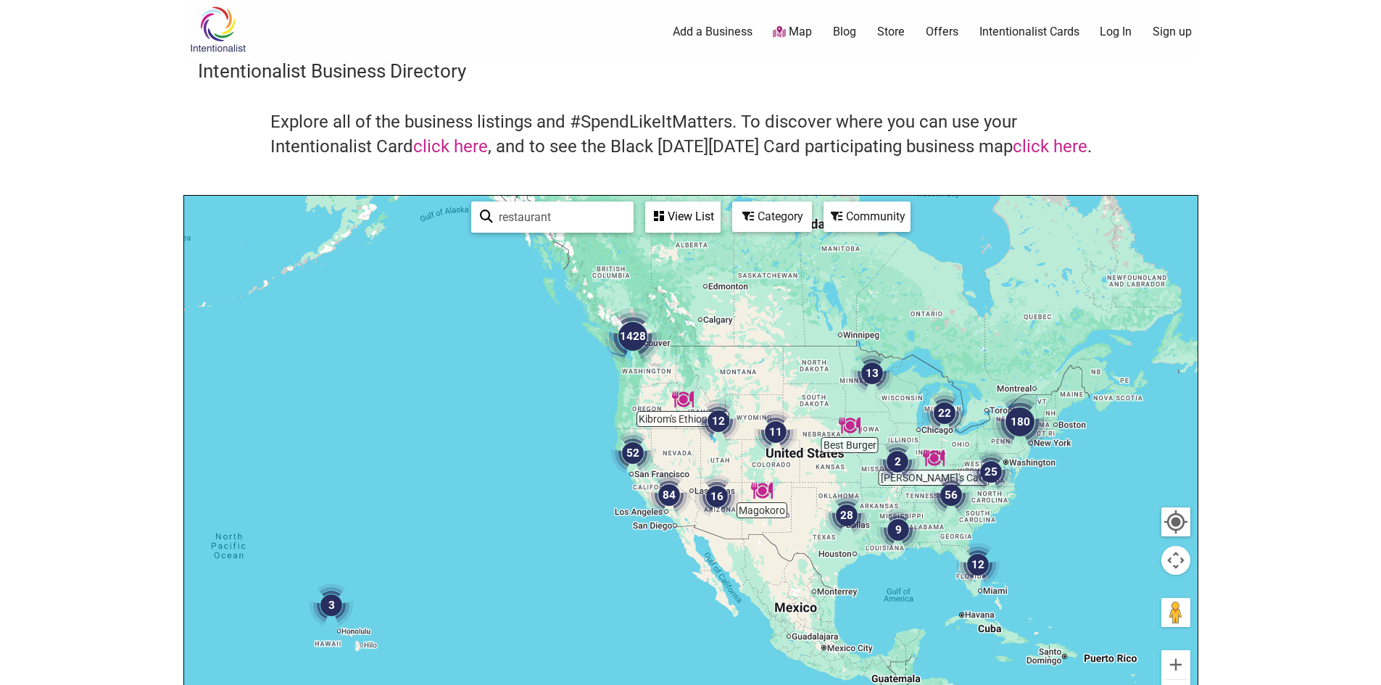
click at [633, 335] on img "1428" at bounding box center [633, 337] width 70 height 70
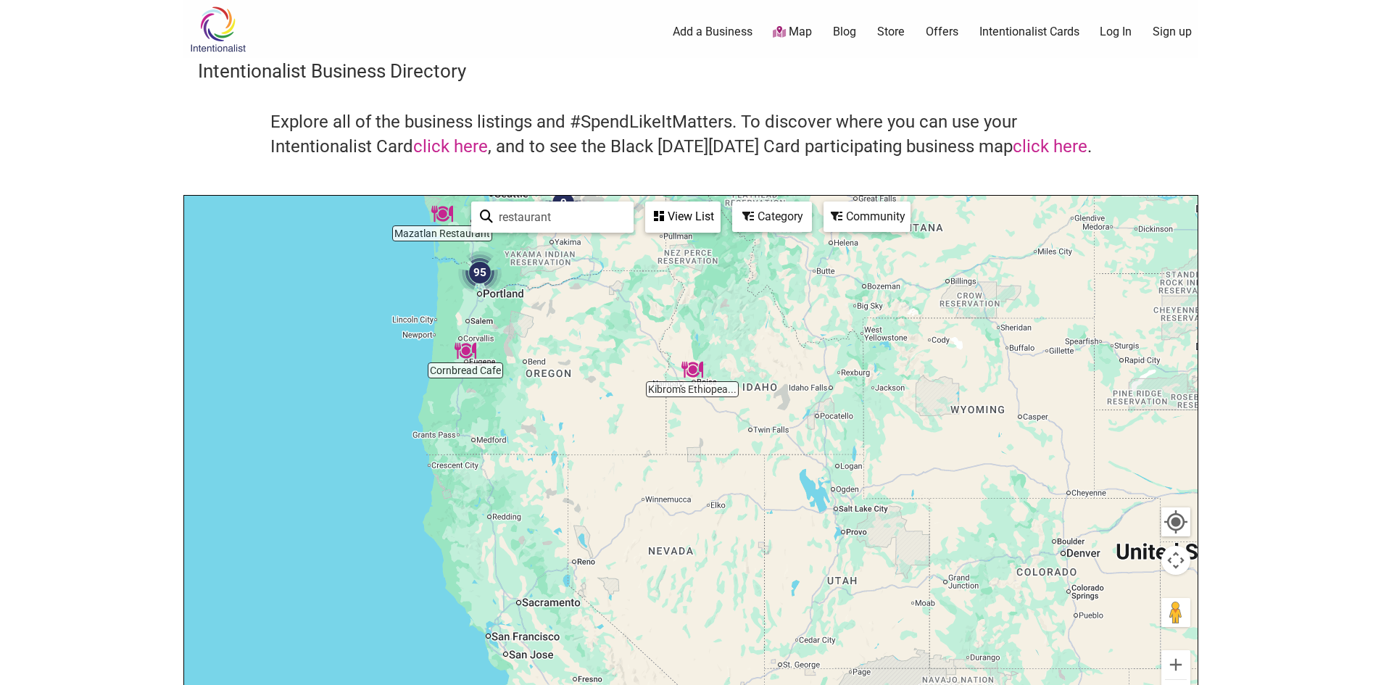
drag, startPoint x: 891, startPoint y: 474, endPoint x: 749, endPoint y: 205, distance: 304.1
click at [749, 205] on div "Mazatlan Restaurant Cornbread Cafe Kibrom's Ethiopea... 1295 95 10 15 9 2 To na…" at bounding box center [690, 478] width 1013 height 564
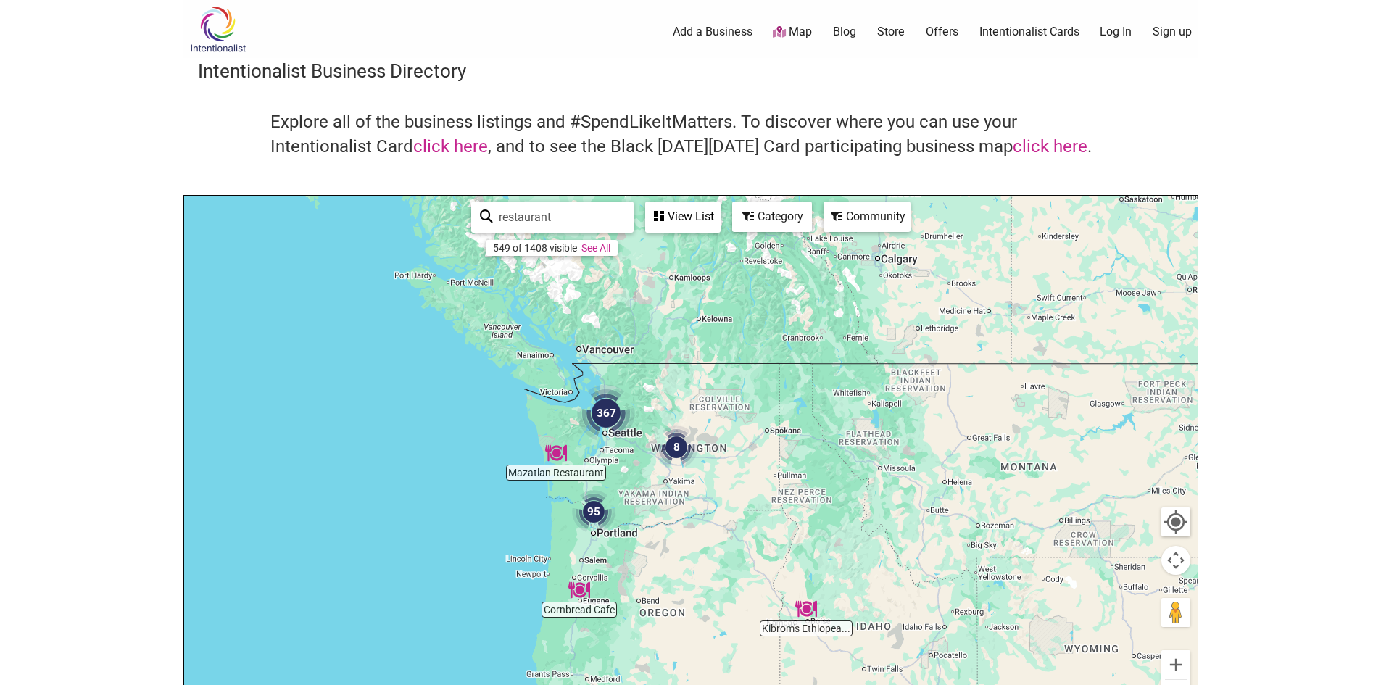
drag, startPoint x: 665, startPoint y: 326, endPoint x: 807, endPoint y: 531, distance: 248.9
click at [807, 531] on div "To navigate, press the arrow keys." at bounding box center [690, 478] width 1013 height 564
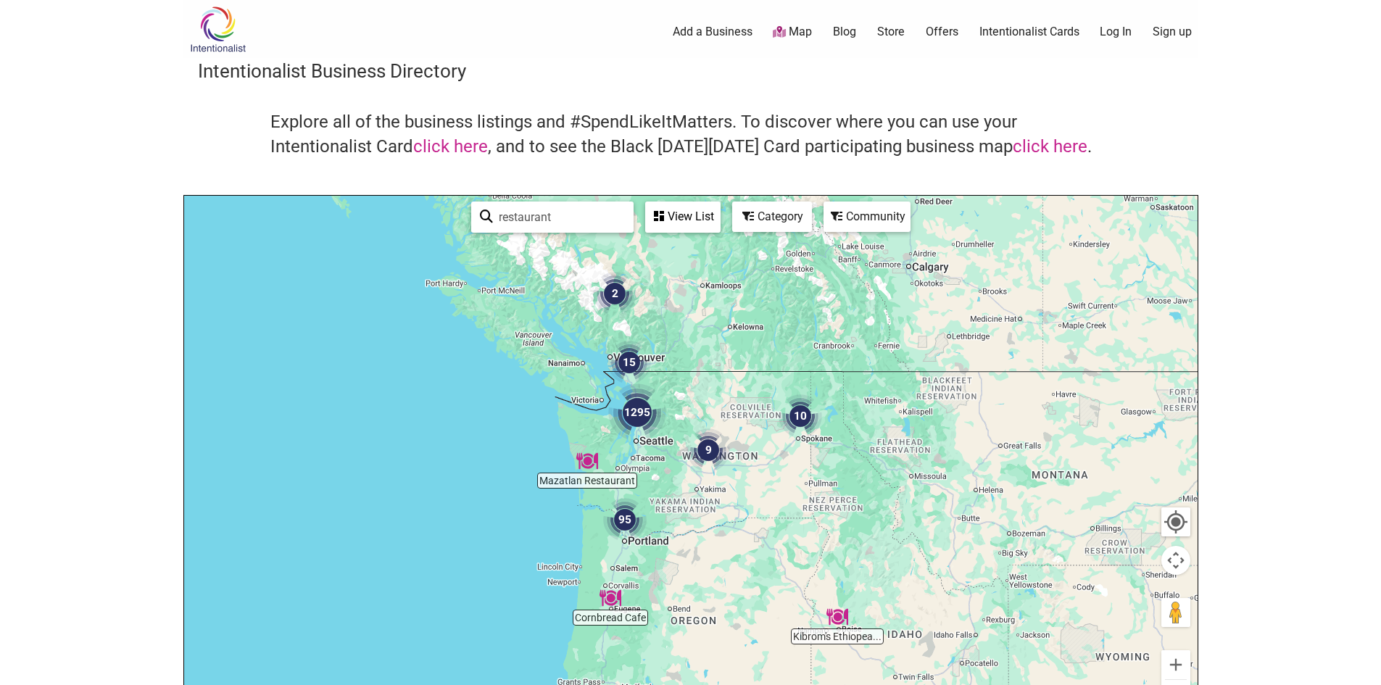
click at [836, 495] on div "To navigate, press the arrow keys." at bounding box center [690, 478] width 1013 height 564
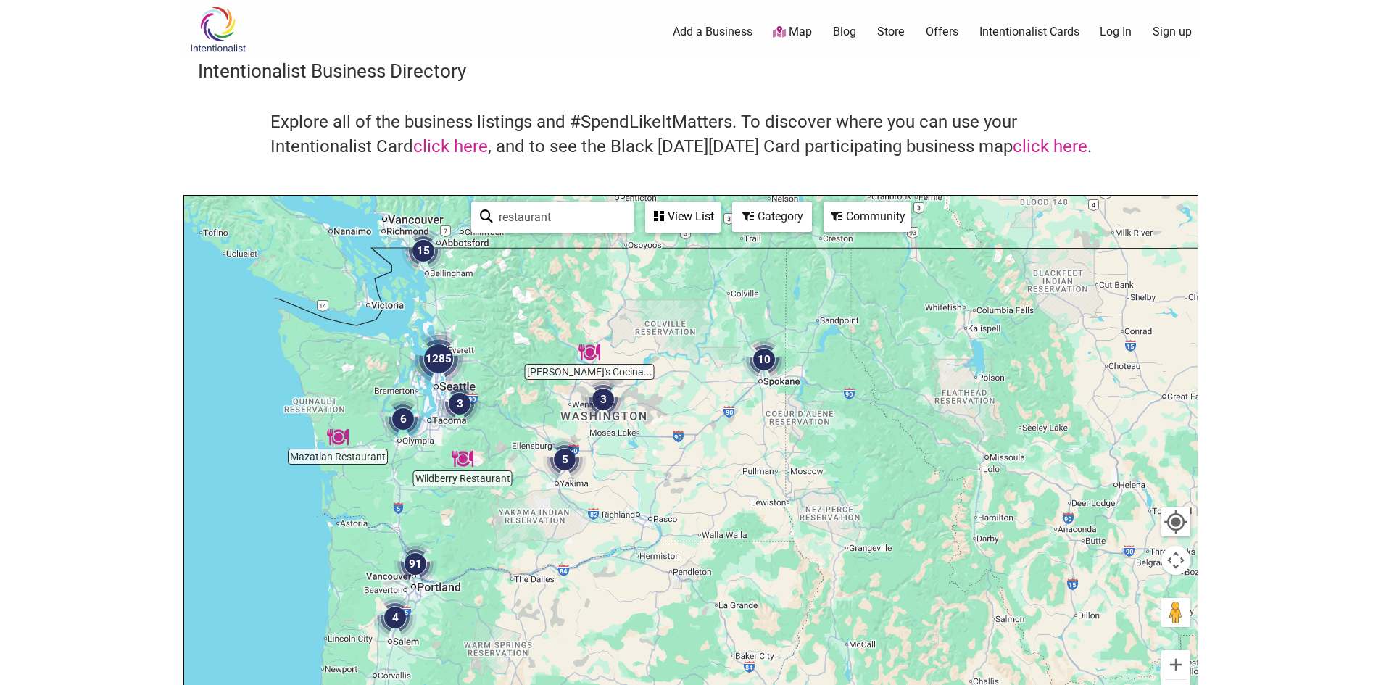
click at [700, 494] on div "To navigate, press the arrow keys." at bounding box center [690, 478] width 1013 height 564
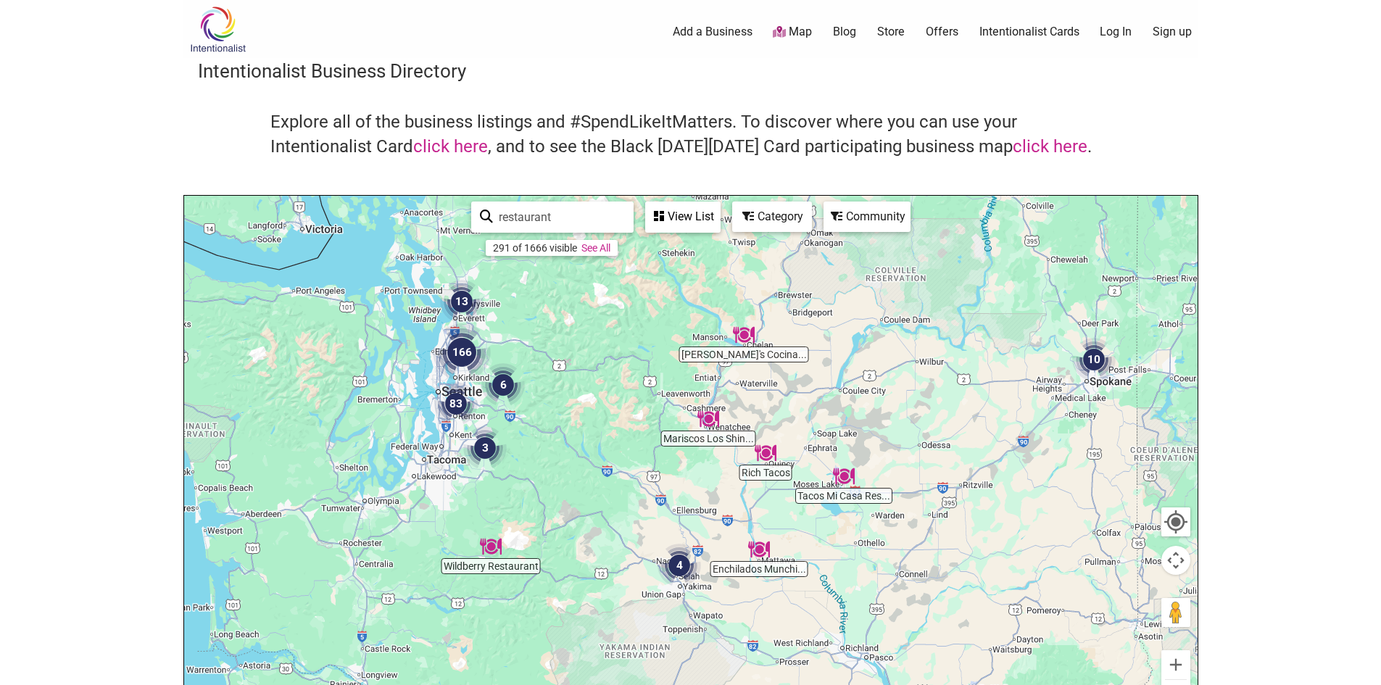
drag, startPoint x: 536, startPoint y: 428, endPoint x: 907, endPoint y: 554, distance: 391.9
click at [907, 554] on div "To navigate, press the arrow keys." at bounding box center [690, 478] width 1013 height 564
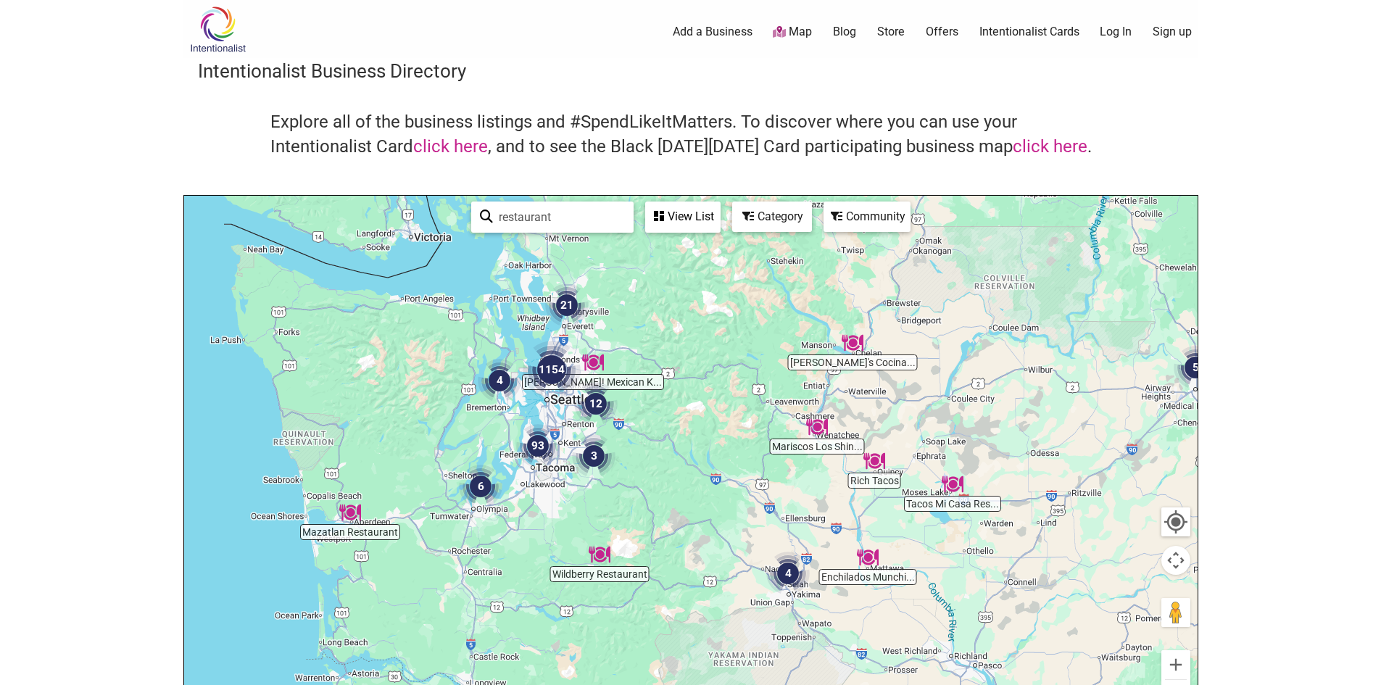
click at [693, 415] on div "To navigate, press the arrow keys." at bounding box center [690, 478] width 1013 height 564
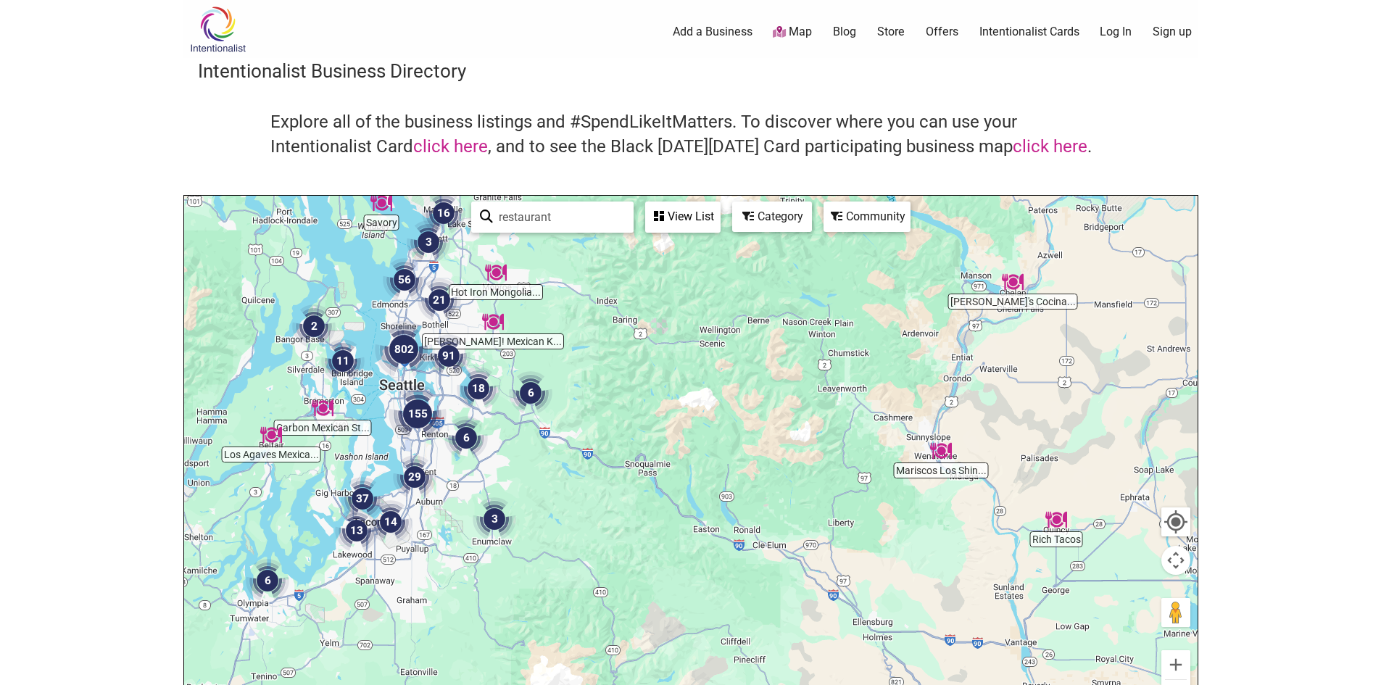
click at [614, 418] on div "To navigate, press the arrow keys." at bounding box center [690, 478] width 1013 height 564
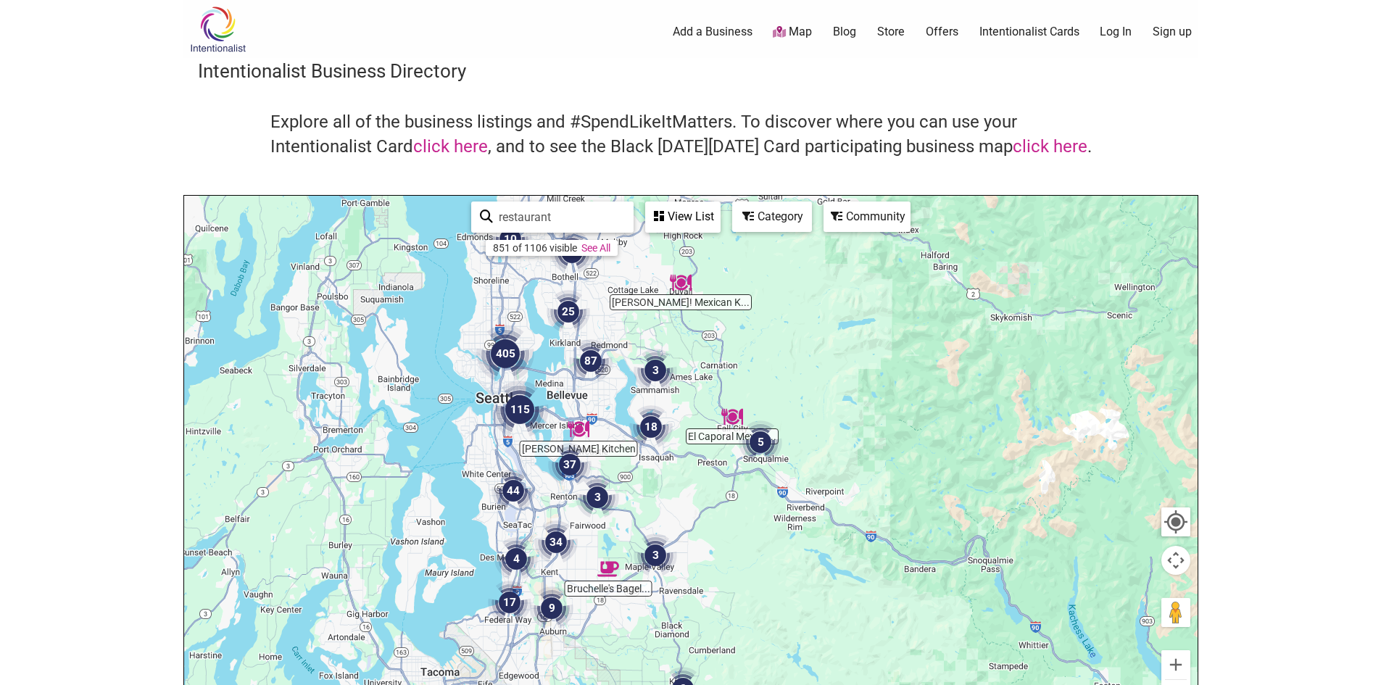
drag, startPoint x: 595, startPoint y: 396, endPoint x: 905, endPoint y: 445, distance: 313.3
click at [905, 445] on div "To navigate, press the arrow keys." at bounding box center [690, 478] width 1013 height 564
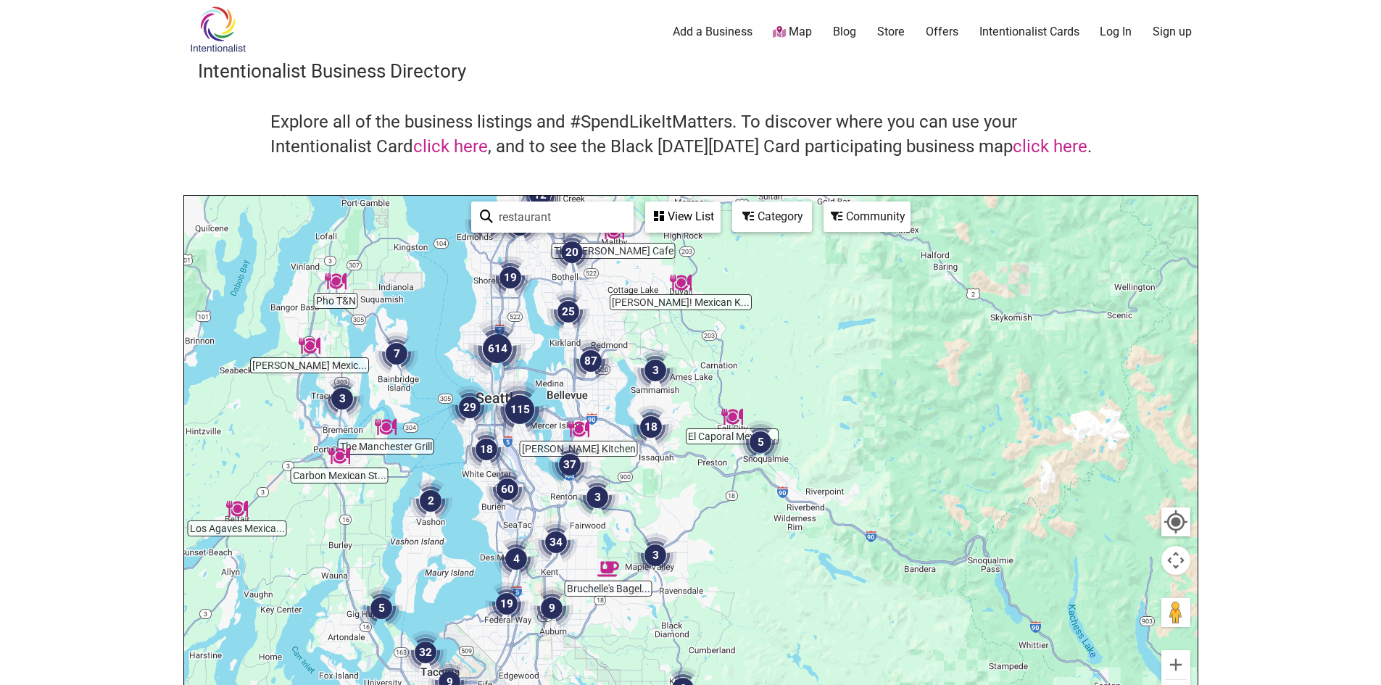
click at [855, 408] on div "To navigate, press the arrow keys." at bounding box center [690, 478] width 1013 height 564
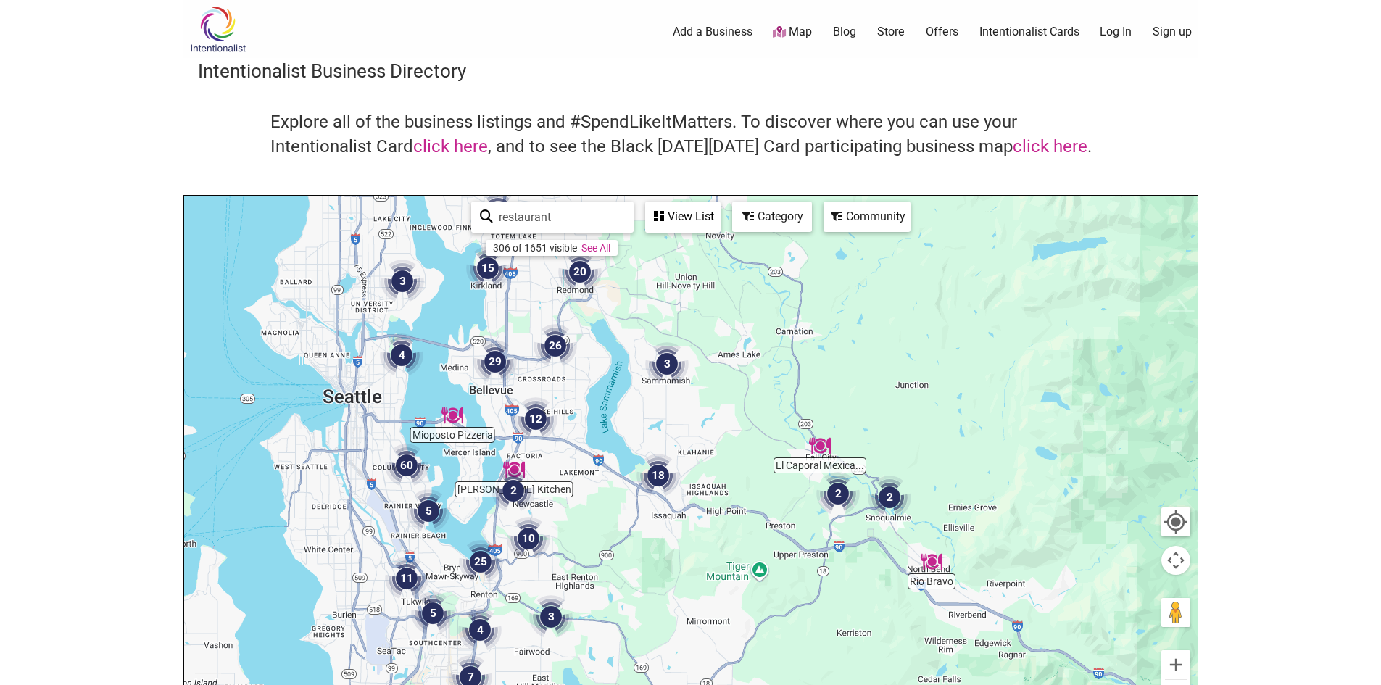
drag, startPoint x: 652, startPoint y: 376, endPoint x: 876, endPoint y: 384, distance: 224.1
click at [876, 384] on div "To navigate, press the arrow keys." at bounding box center [690, 478] width 1013 height 564
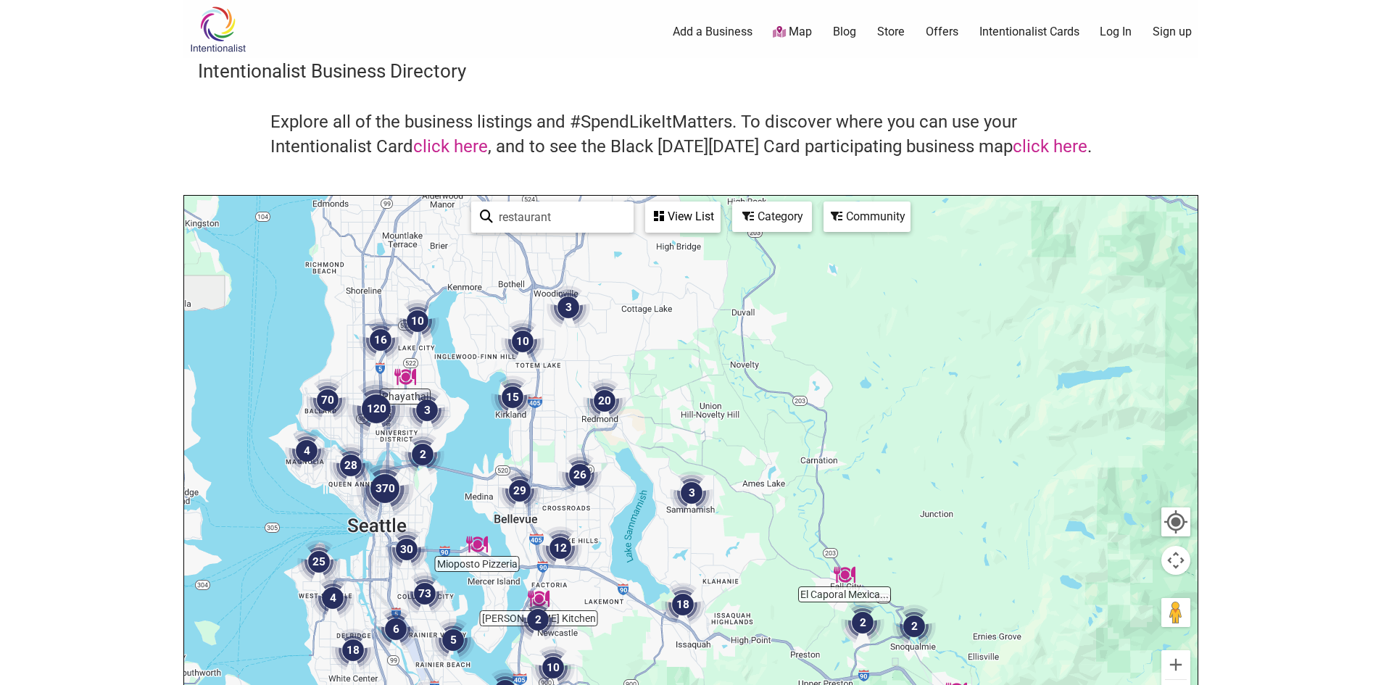
drag, startPoint x: 716, startPoint y: 391, endPoint x: 719, endPoint y: 549, distance: 158.0
click at [719, 549] on div "To navigate, press the arrow keys." at bounding box center [690, 478] width 1013 height 564
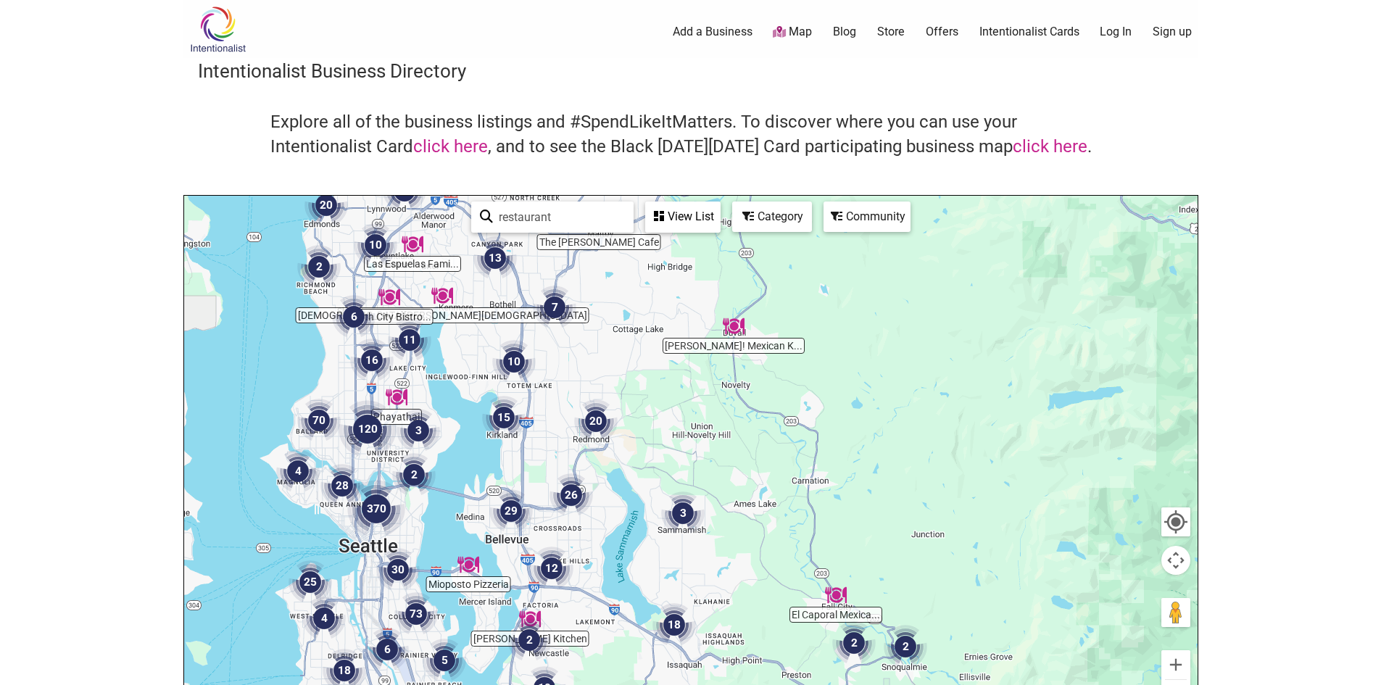
click at [722, 435] on div "To navigate, press the arrow keys." at bounding box center [690, 478] width 1013 height 564
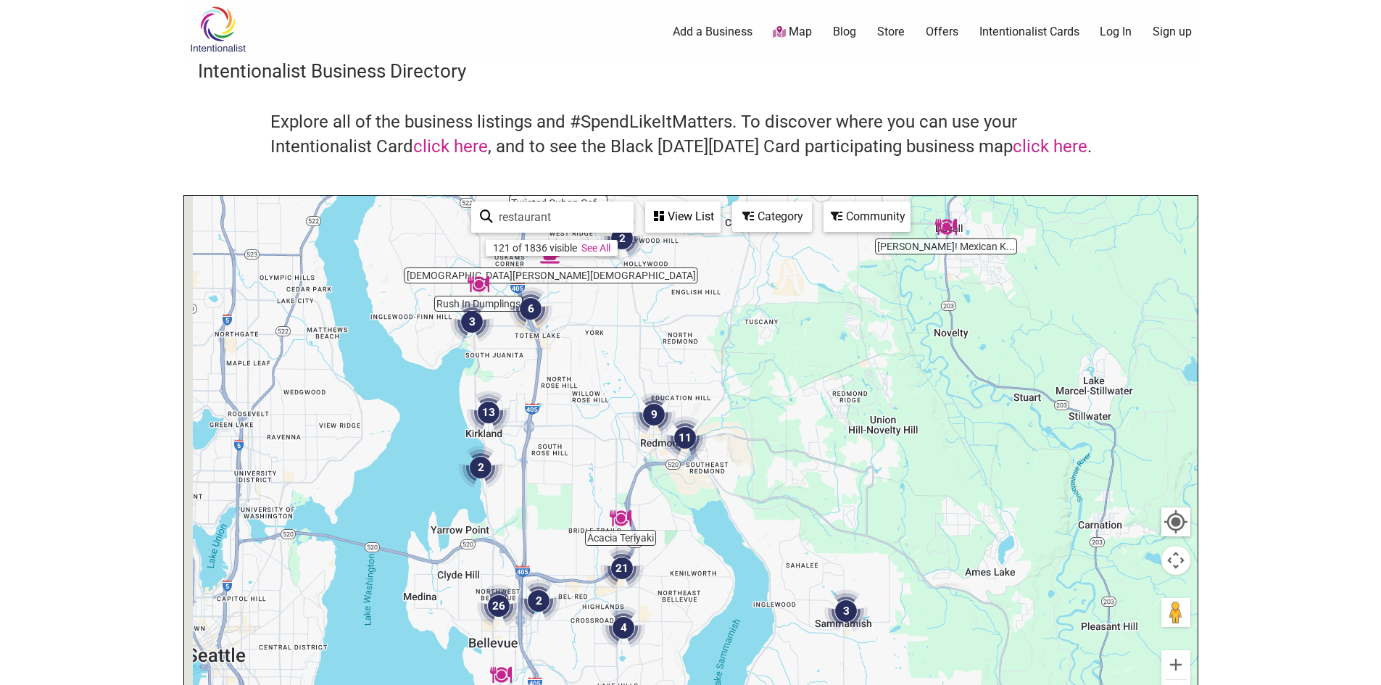
drag, startPoint x: 548, startPoint y: 436, endPoint x: 781, endPoint y: 427, distance: 233.5
click at [781, 427] on div "To navigate, press the arrow keys." at bounding box center [690, 478] width 1013 height 564
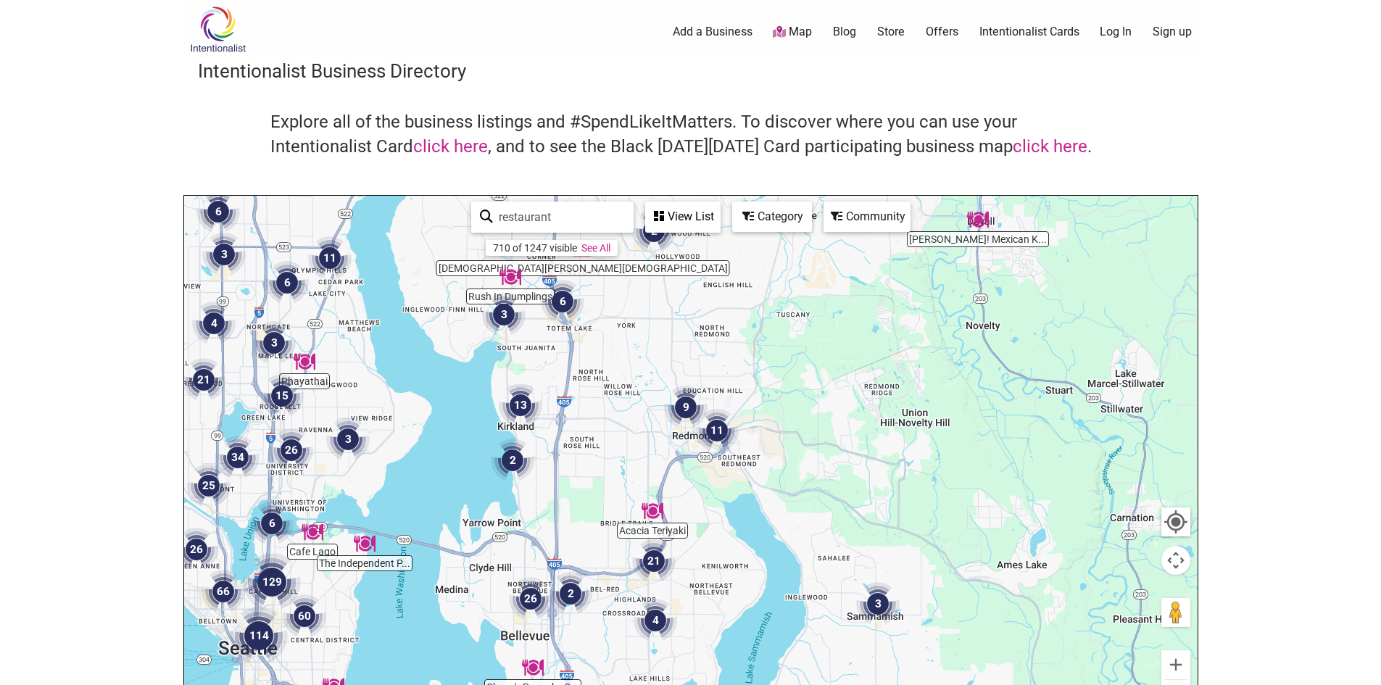
click at [785, 425] on div "To navigate, press the arrow keys." at bounding box center [690, 478] width 1013 height 564
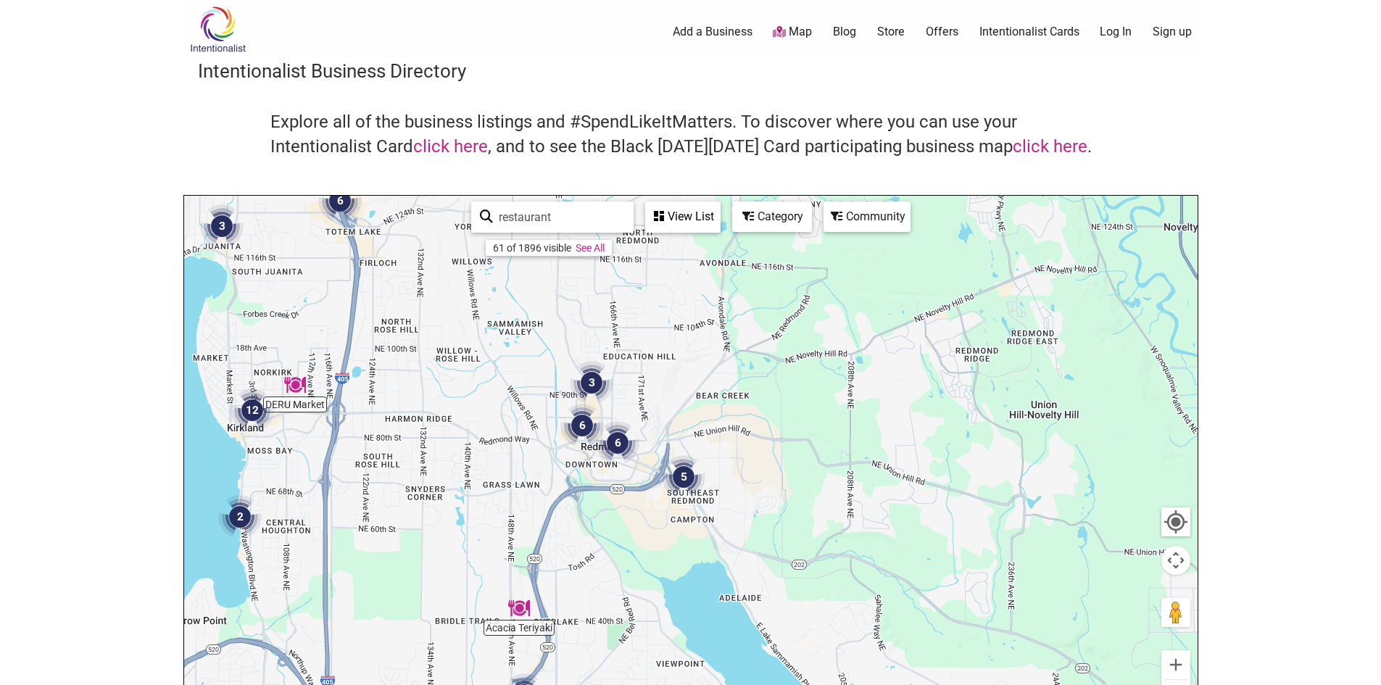
click at [592, 381] on img "3" at bounding box center [591, 382] width 55 height 55
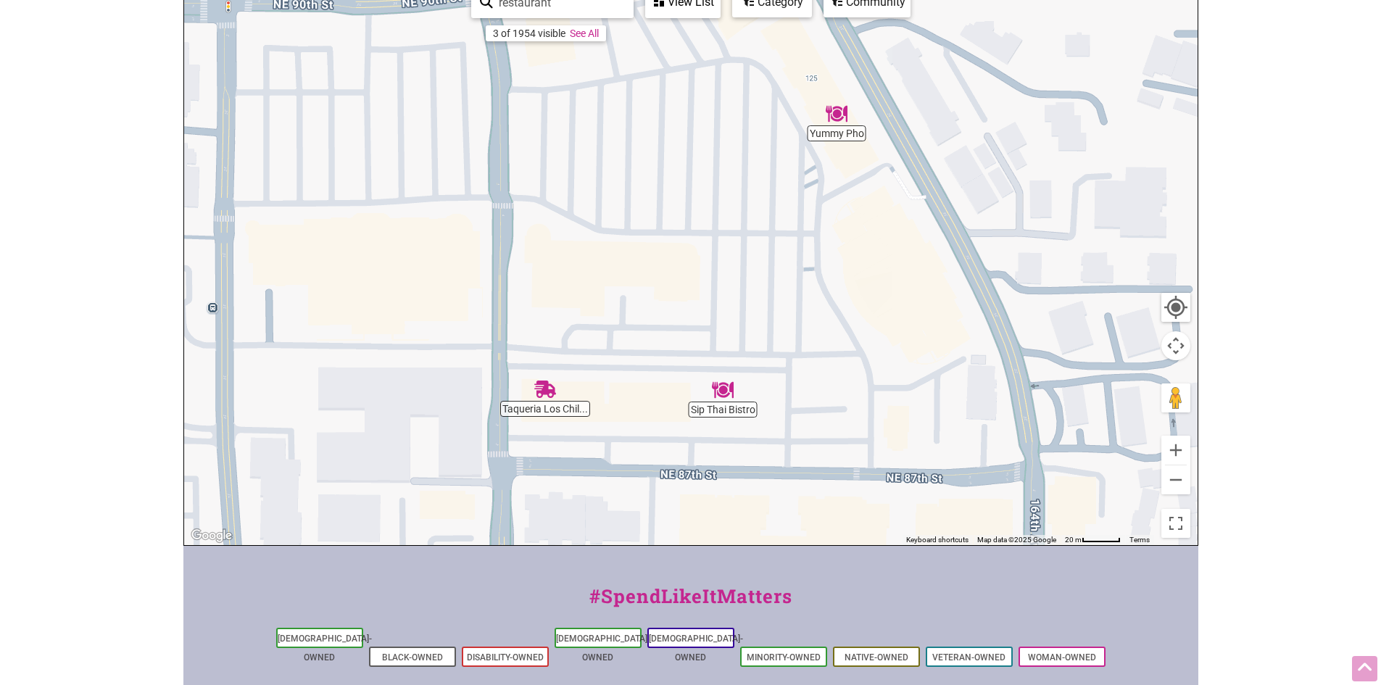
scroll to position [217, 0]
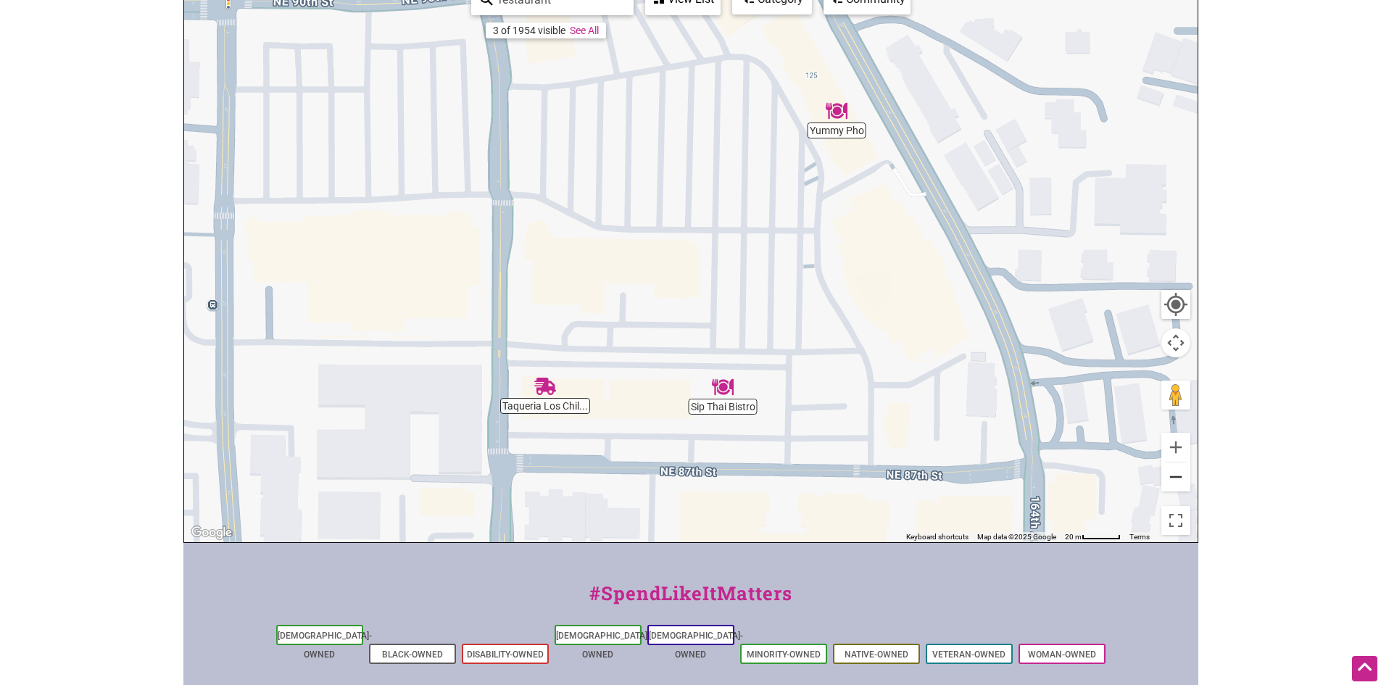
click at [1181, 481] on button "Zoom out" at bounding box center [1175, 476] width 29 height 29
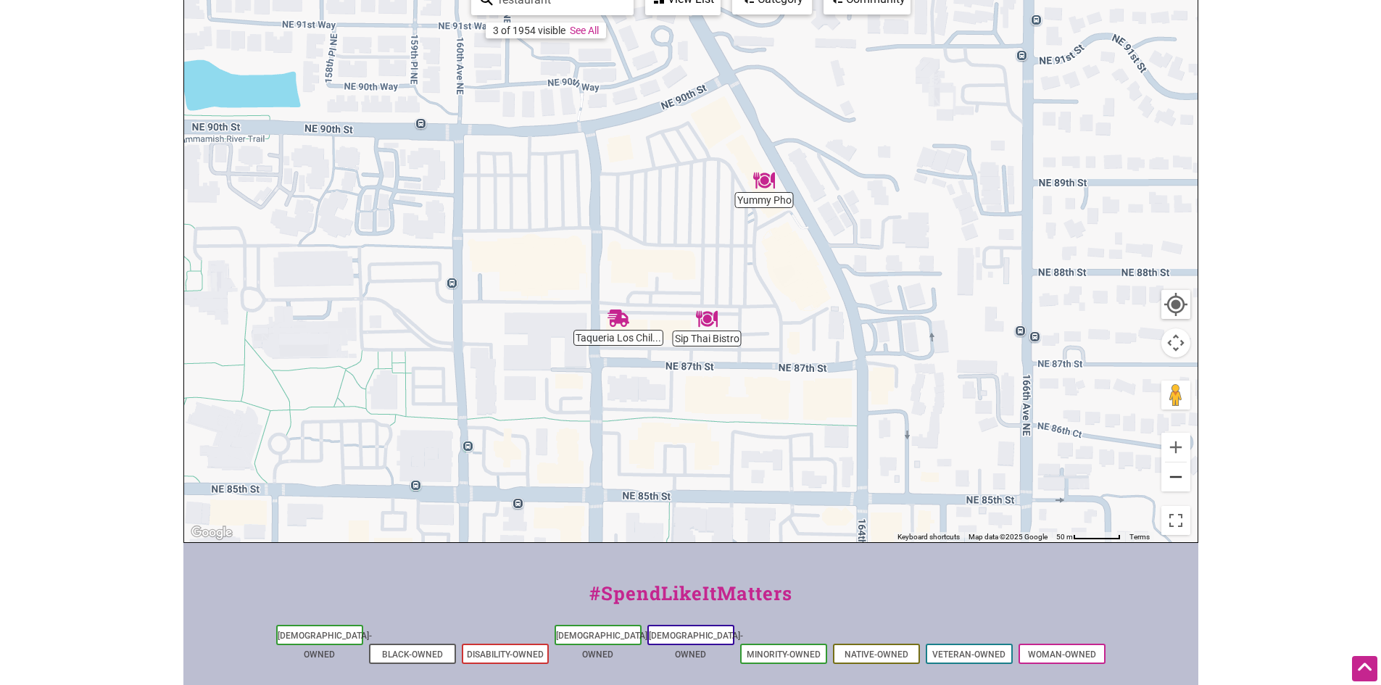
click at [1173, 482] on button "Zoom out" at bounding box center [1175, 476] width 29 height 29
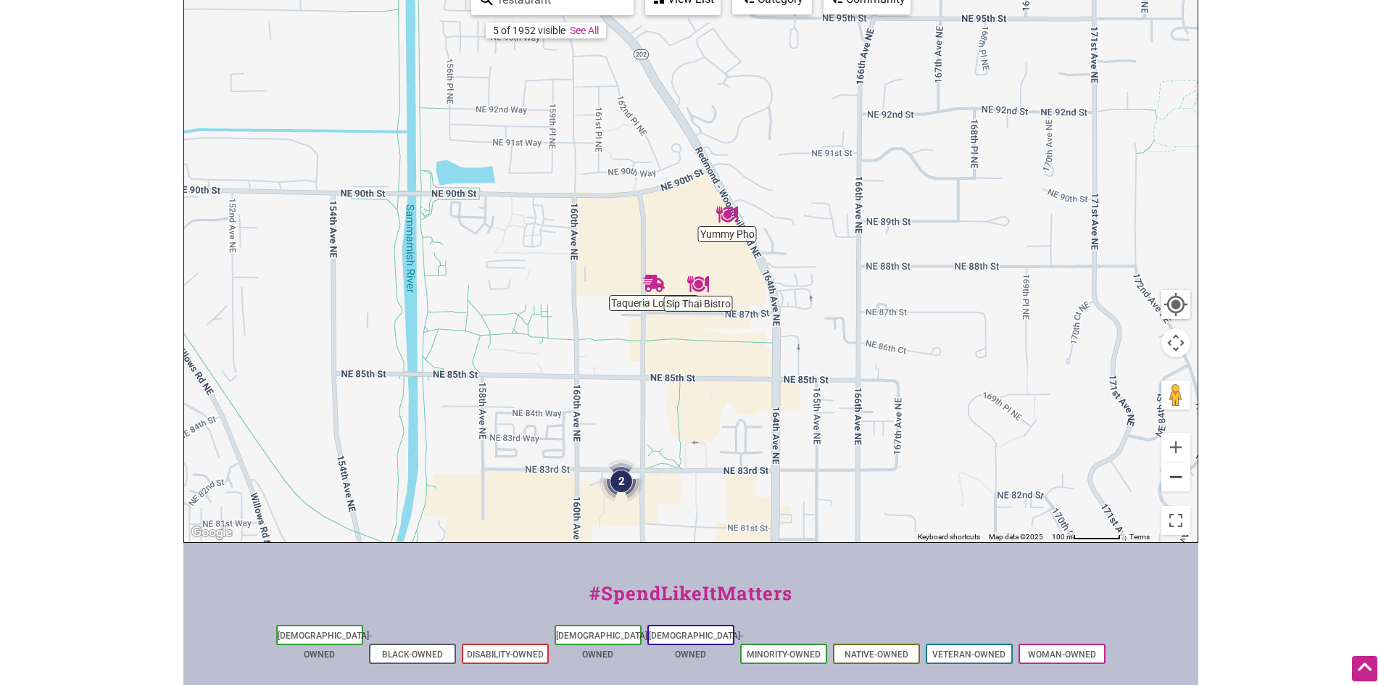
click at [1173, 482] on button "Zoom out" at bounding box center [1175, 476] width 29 height 29
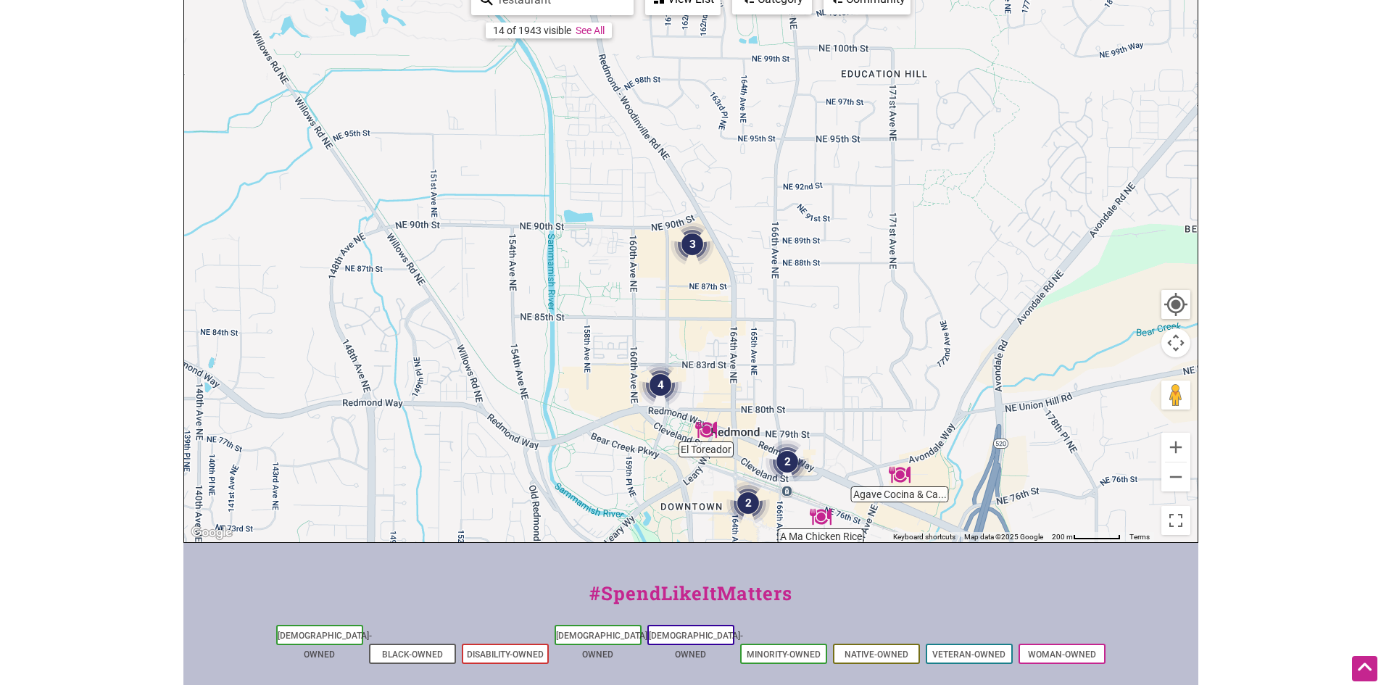
click at [661, 380] on img "4" at bounding box center [660, 384] width 55 height 55
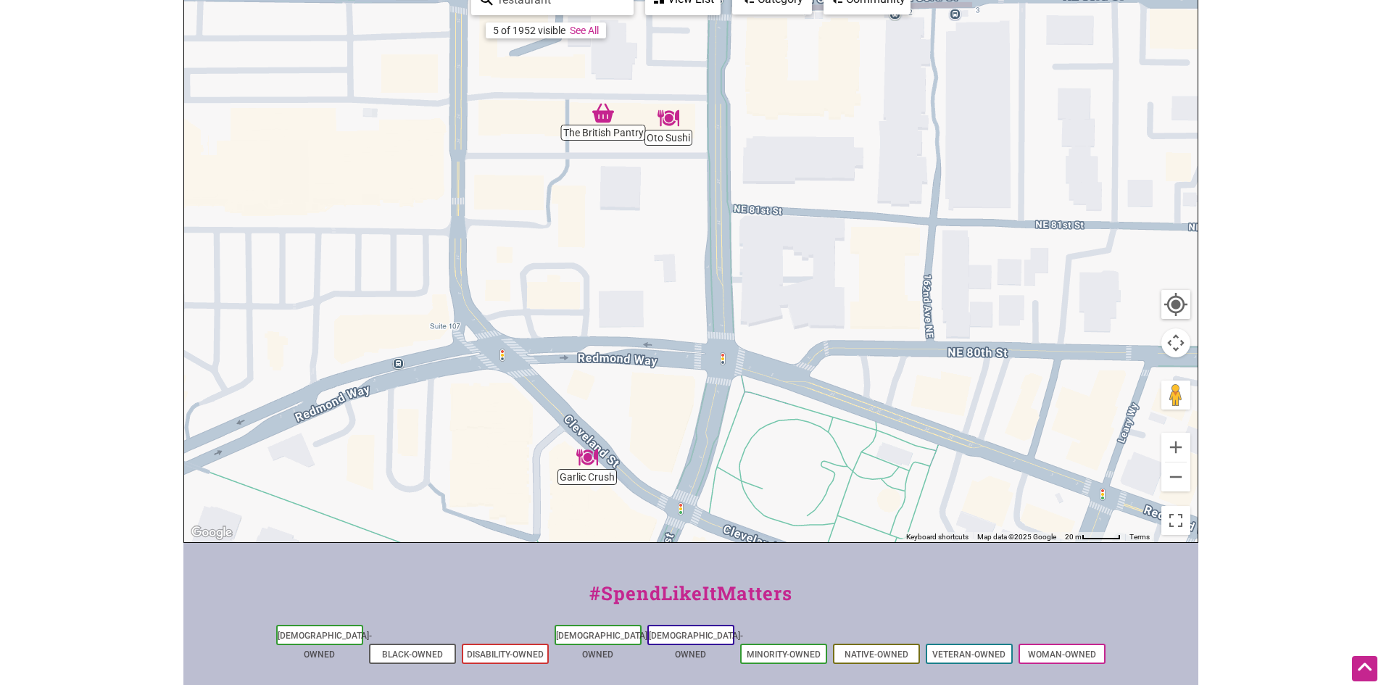
drag, startPoint x: 796, startPoint y: 215, endPoint x: 807, endPoint y: 307, distance: 93.4
click at [807, 307] on div "To navigate, press the arrow keys." at bounding box center [690, 260] width 1013 height 564
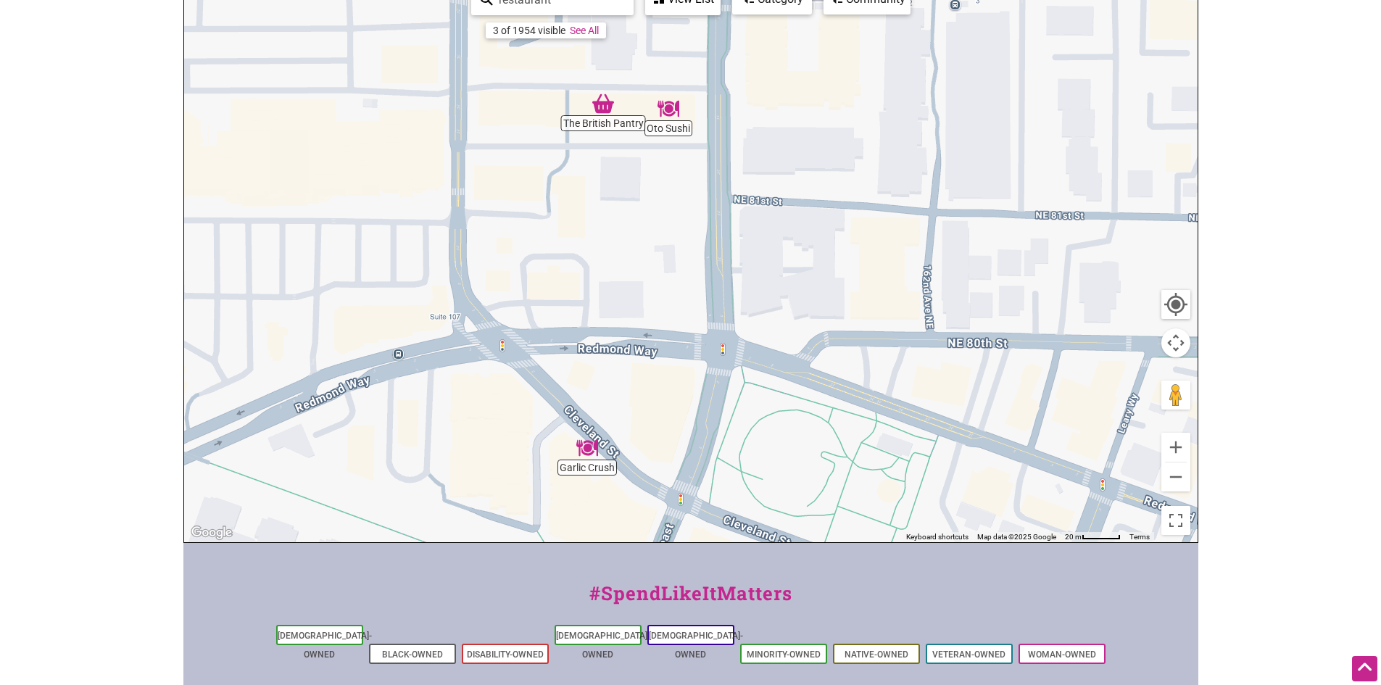
click at [669, 113] on img "Oto Sushi" at bounding box center [668, 108] width 33 height 33
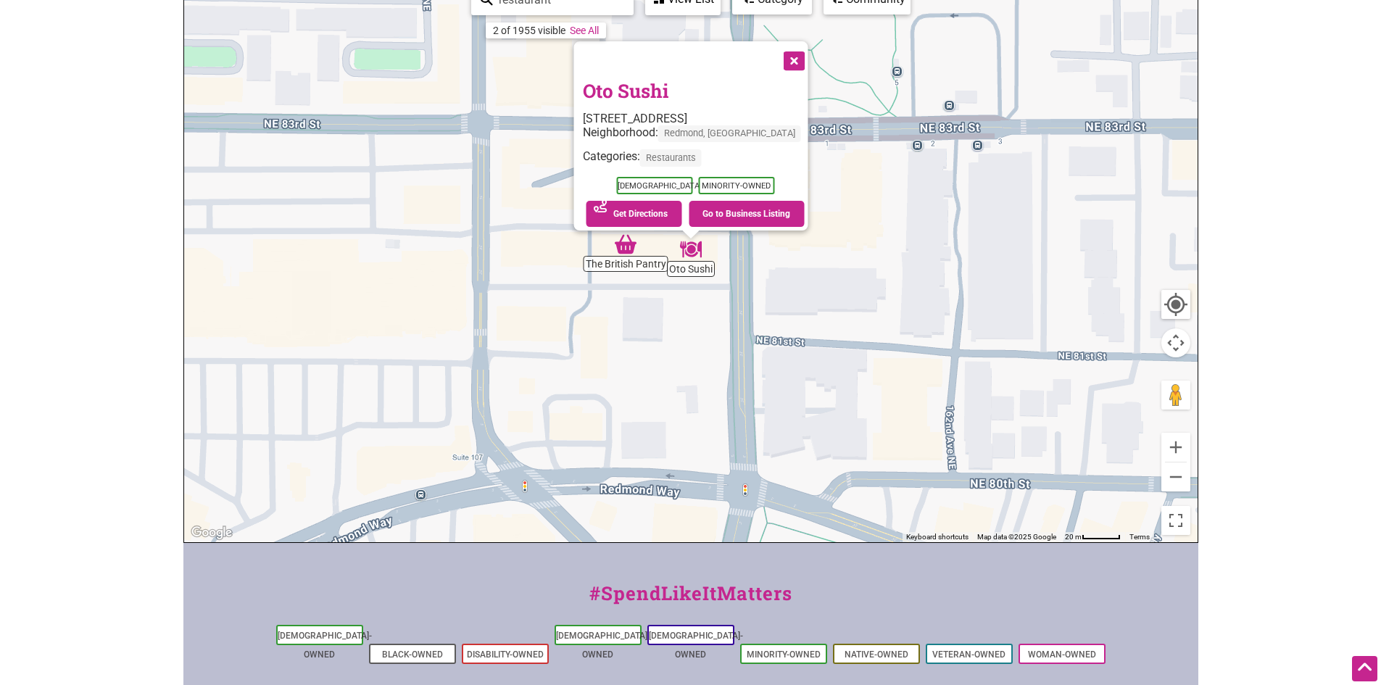
click at [810, 51] on button "Close" at bounding box center [792, 59] width 36 height 36
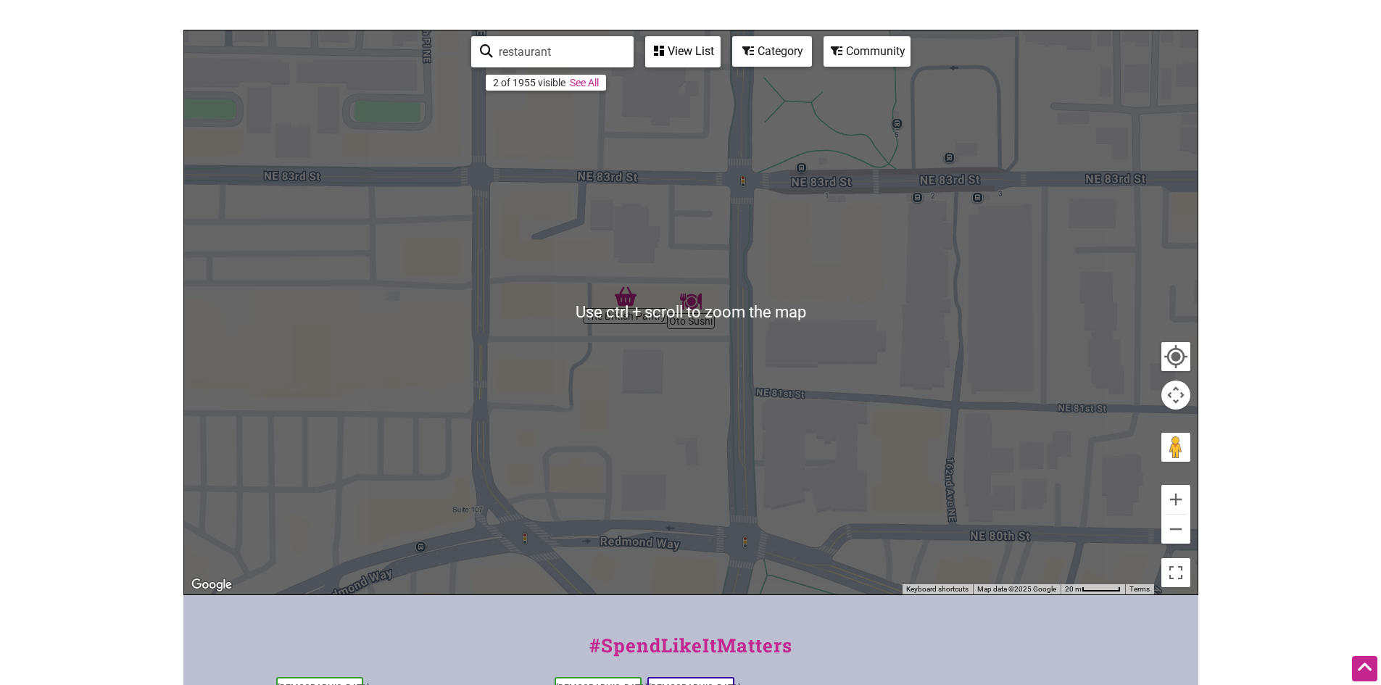
scroll to position [145, 0]
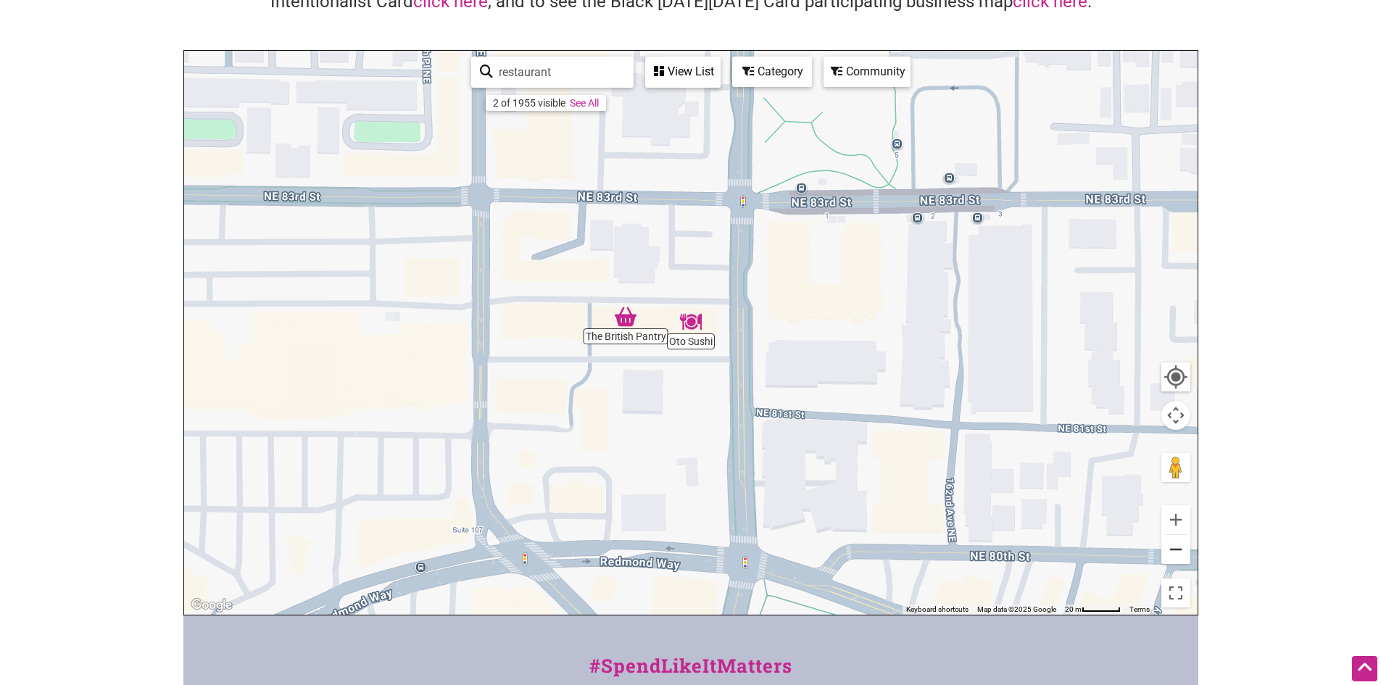
click at [1171, 546] on button "Zoom out" at bounding box center [1175, 549] width 29 height 29
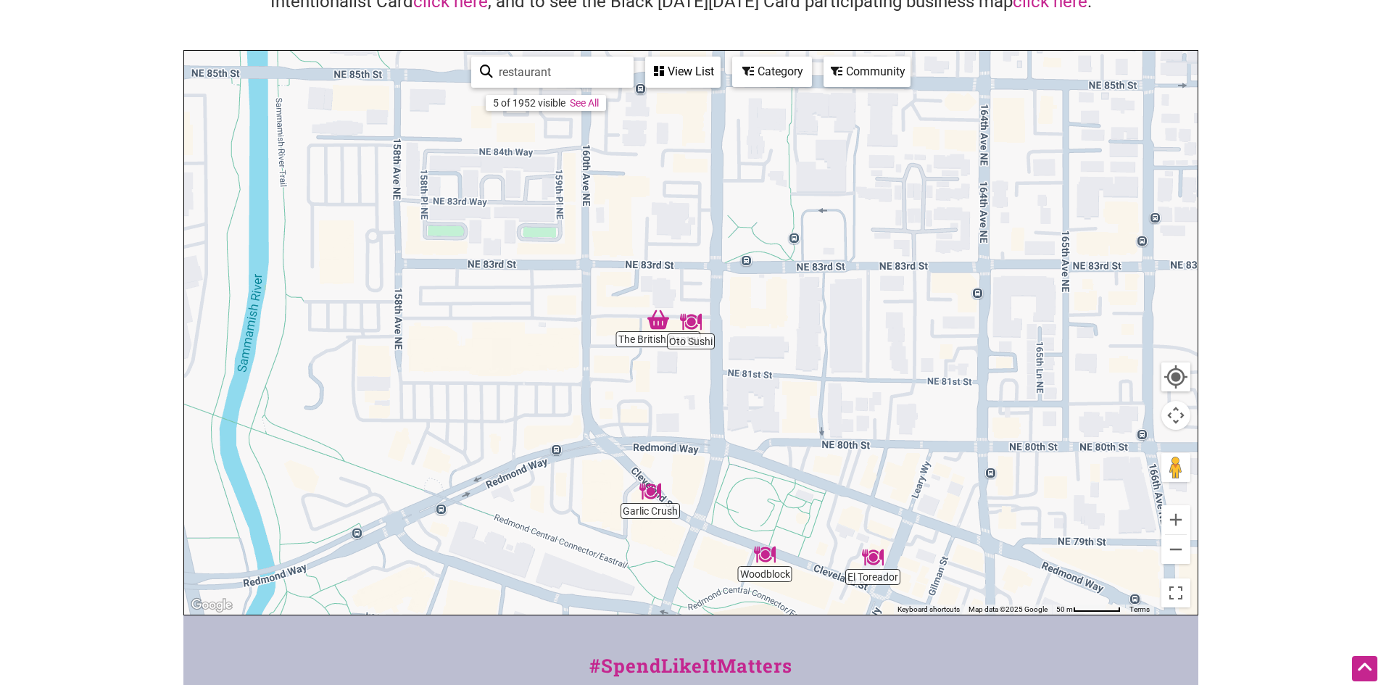
click at [654, 497] on img "Garlic Crush" at bounding box center [649, 491] width 33 height 33
click at [653, 486] on img "Garlic Crush" at bounding box center [649, 491] width 33 height 33
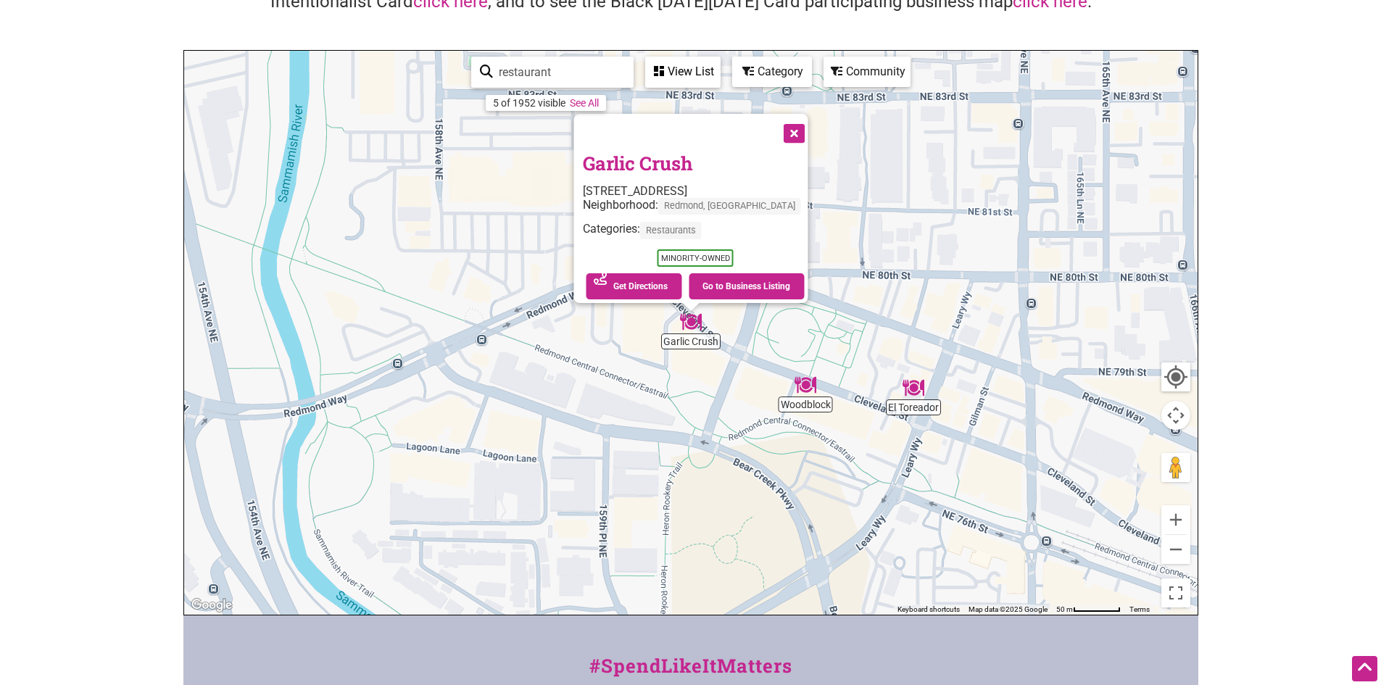
click at [810, 120] on button "Close" at bounding box center [792, 132] width 36 height 36
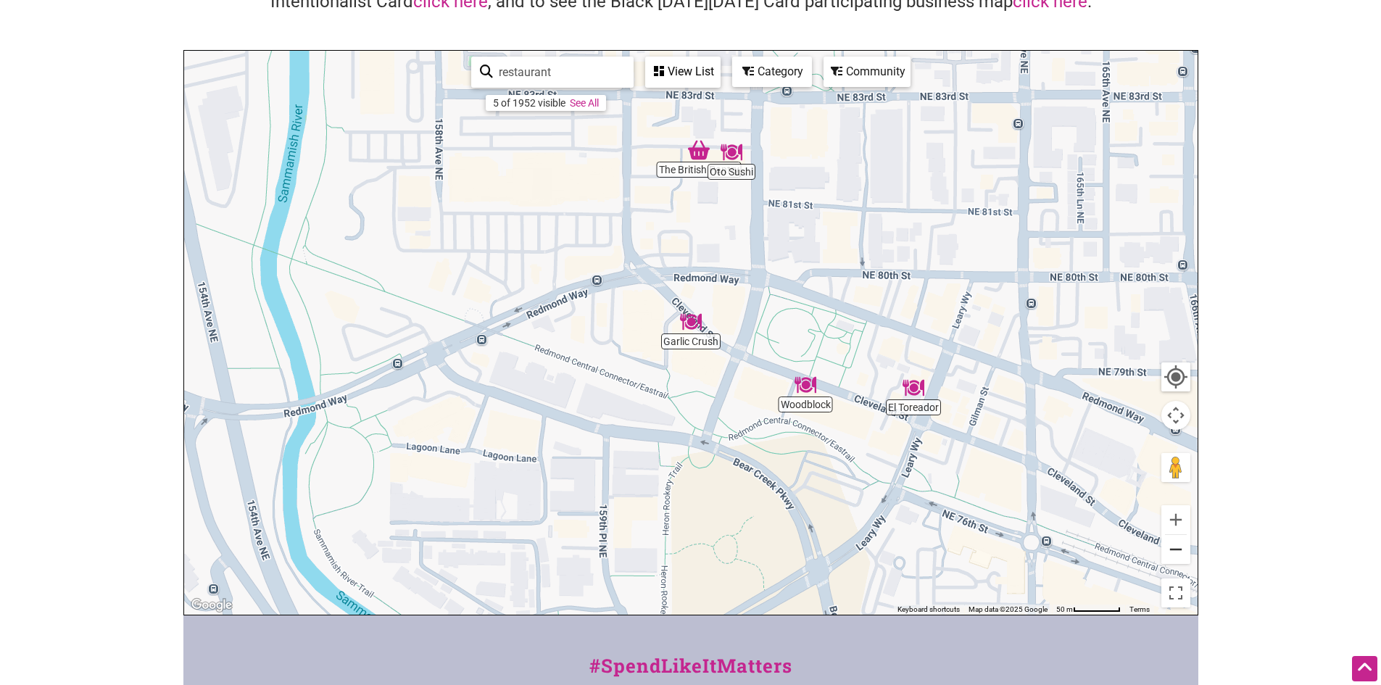
click at [1176, 545] on button "Zoom out" at bounding box center [1175, 549] width 29 height 29
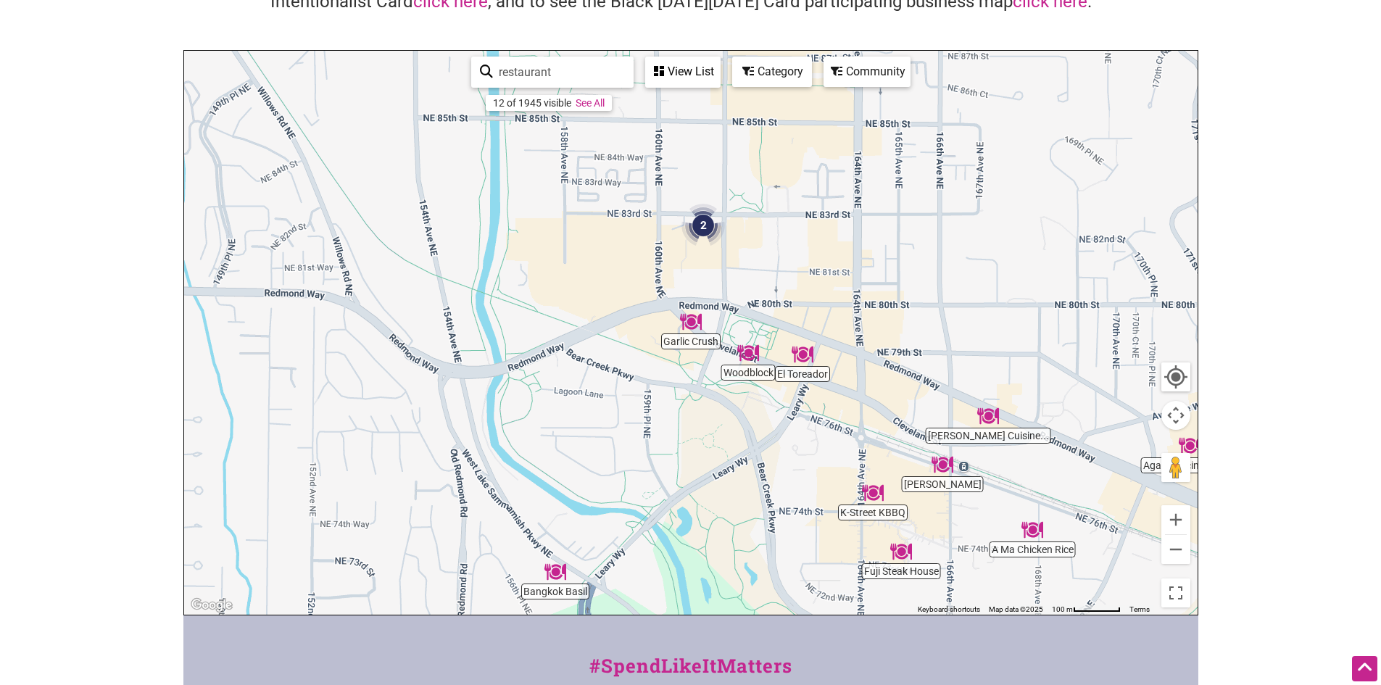
click at [907, 553] on img "Fuji Steak House" at bounding box center [900, 551] width 33 height 33
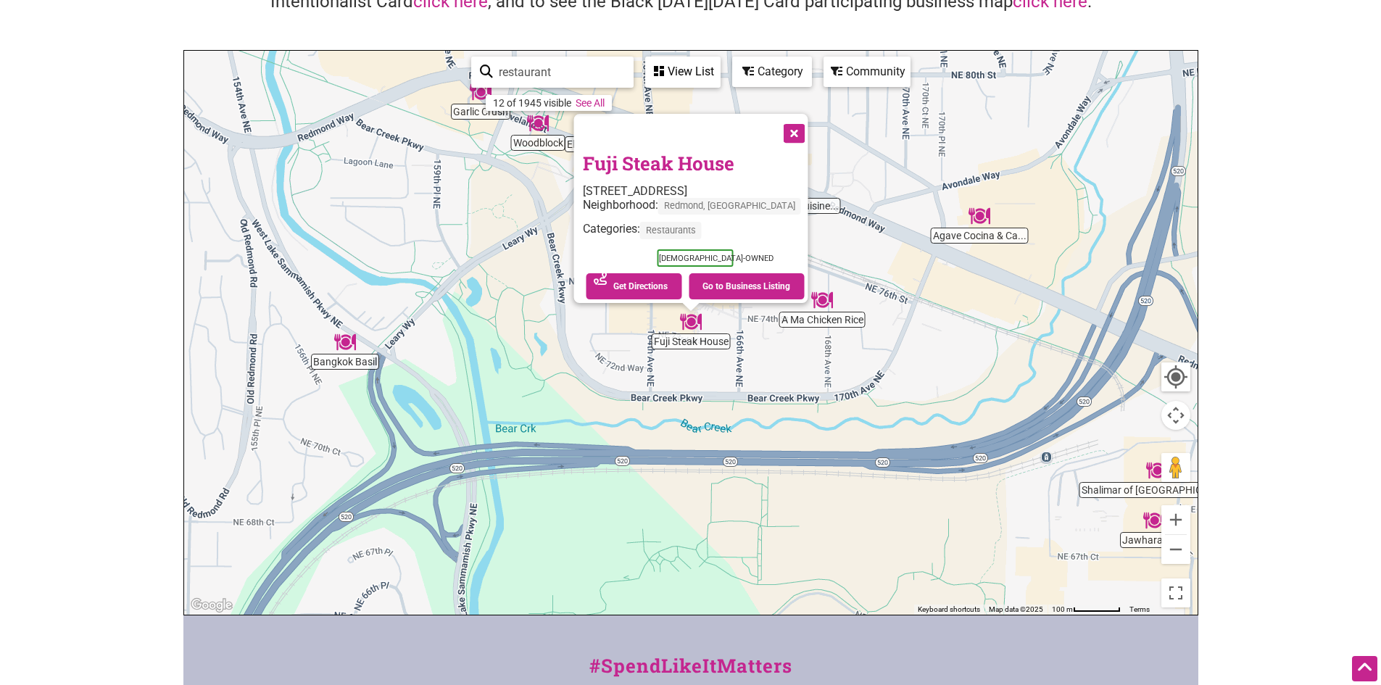
click at [807, 126] on button "Close" at bounding box center [792, 132] width 36 height 36
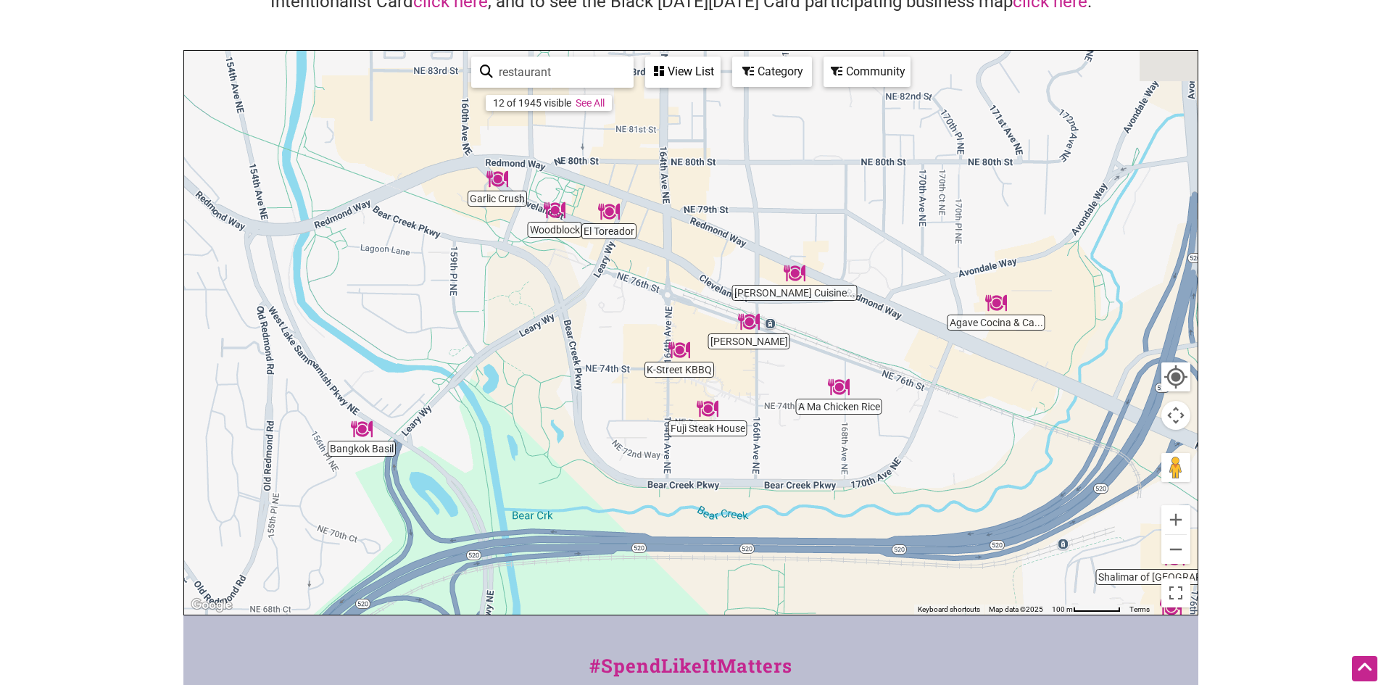
drag, startPoint x: 490, startPoint y: 350, endPoint x: 507, endPoint y: 445, distance: 96.4
click at [507, 445] on div "To navigate, press the arrow keys." at bounding box center [690, 333] width 1013 height 564
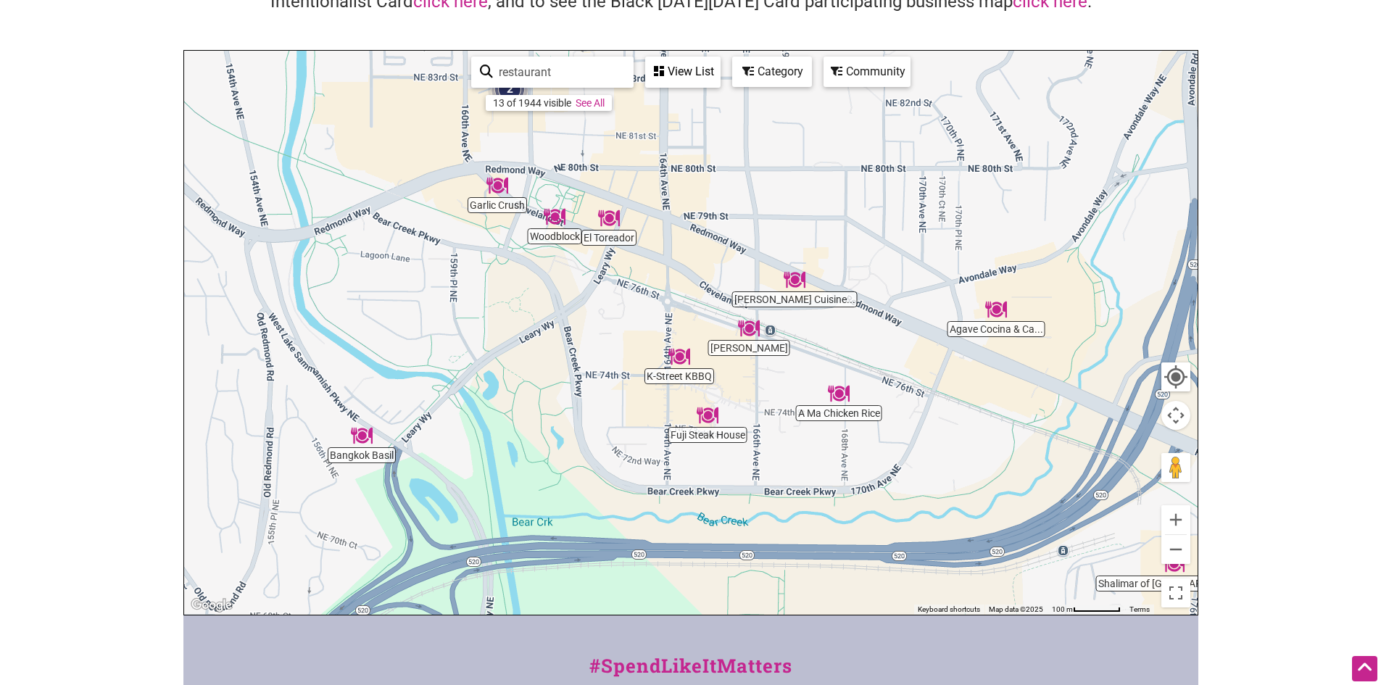
click at [359, 442] on img "Bangkok Basil" at bounding box center [361, 435] width 33 height 33
